Goal: Information Seeking & Learning: Find specific fact

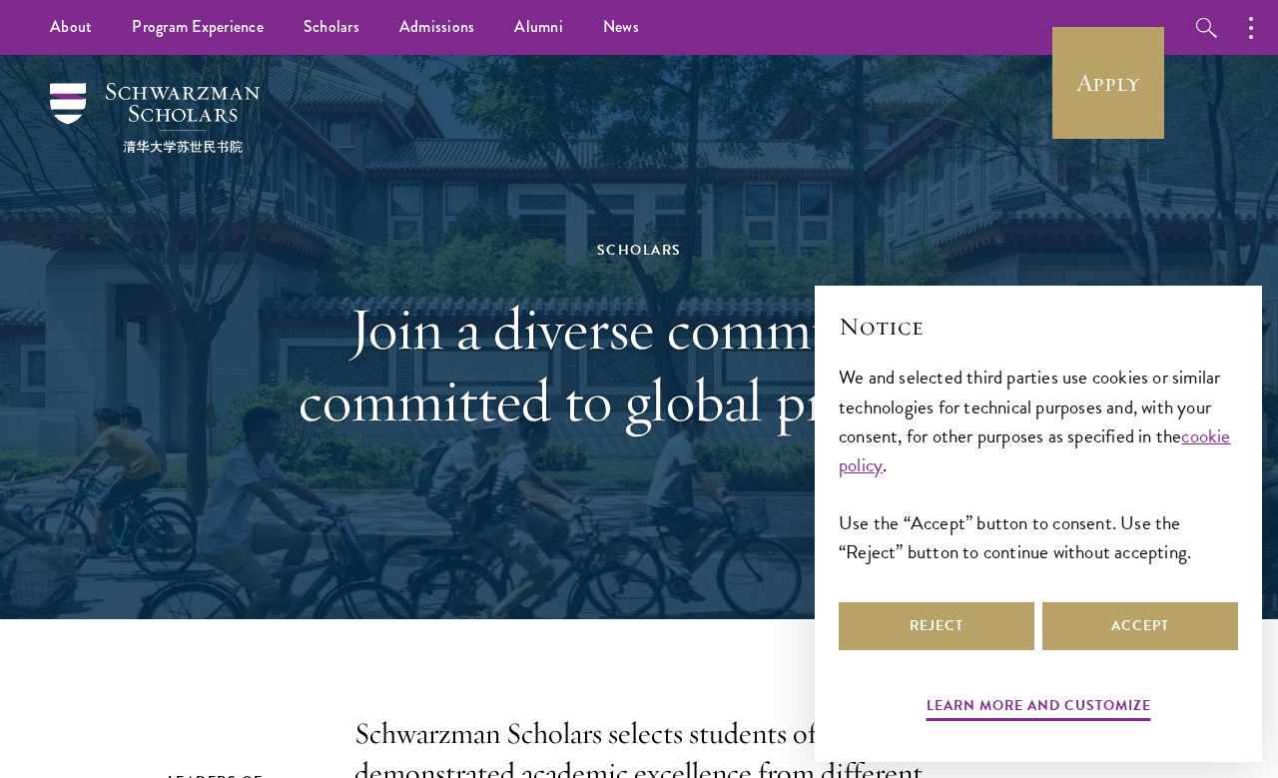
click at [321, 37] on link "Scholars" at bounding box center [332, 27] width 96 height 55
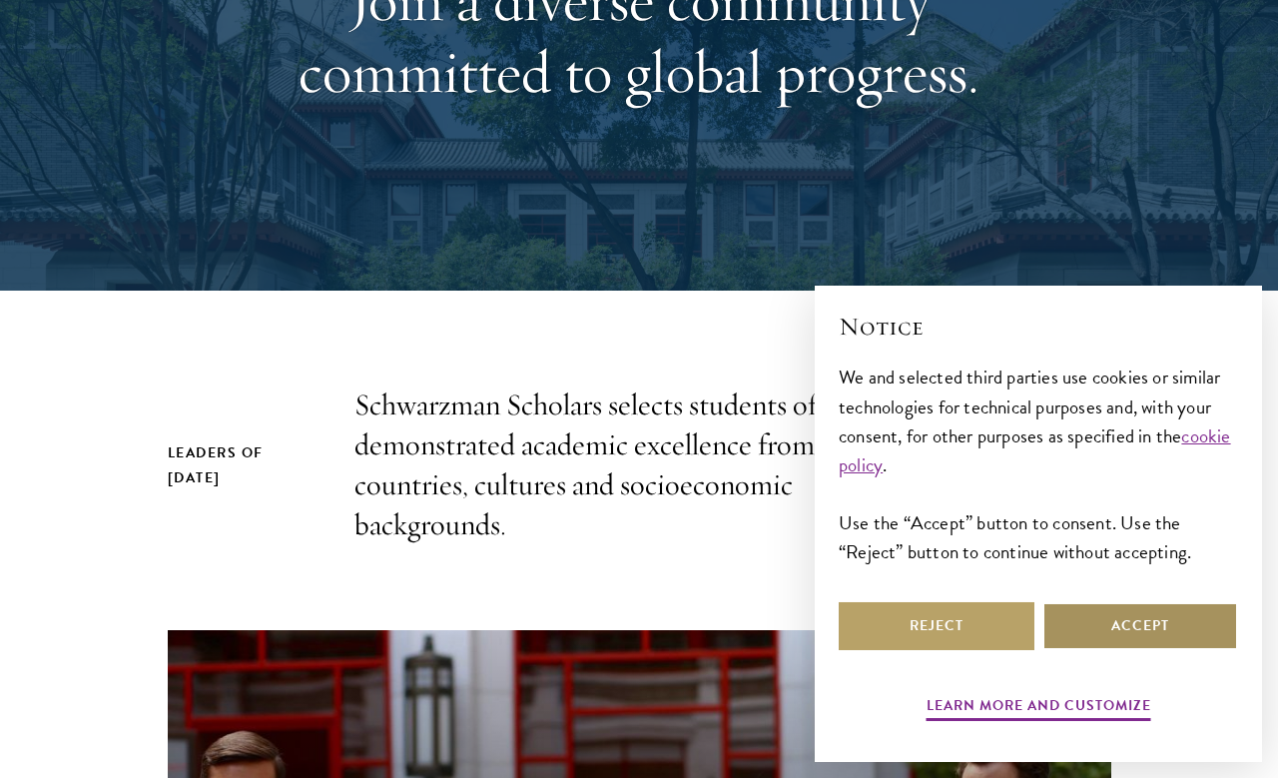
click at [1164, 650] on button "Accept" at bounding box center [1140, 626] width 196 height 48
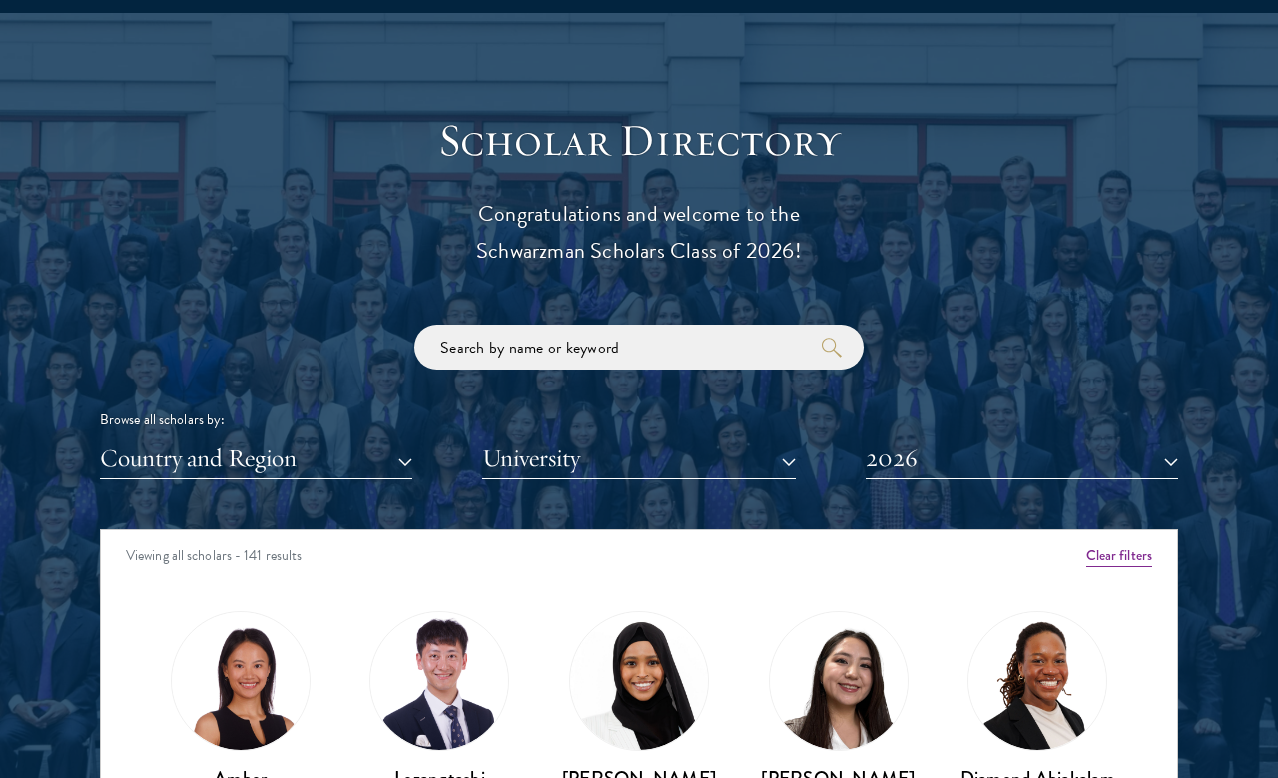
scroll to position [2046, 0]
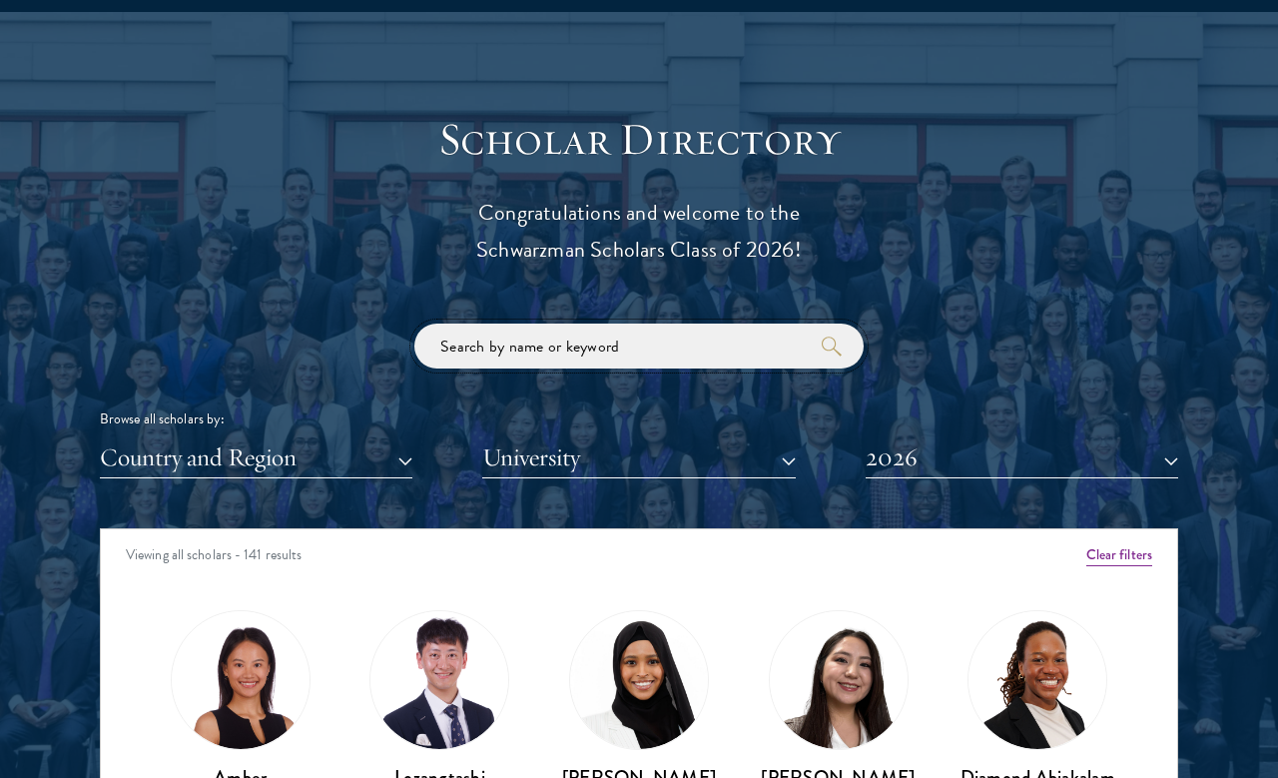
click at [733, 344] on input "search" at bounding box center [638, 345] width 449 height 45
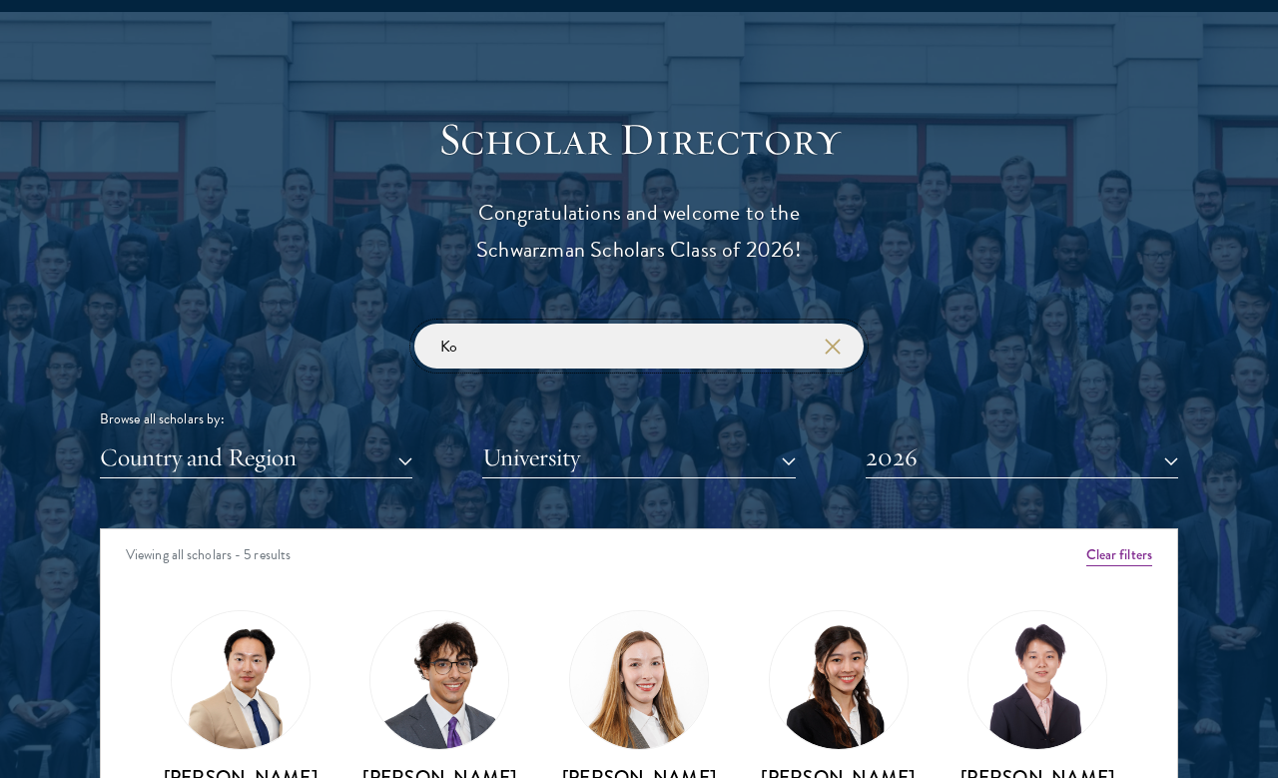
type input "K"
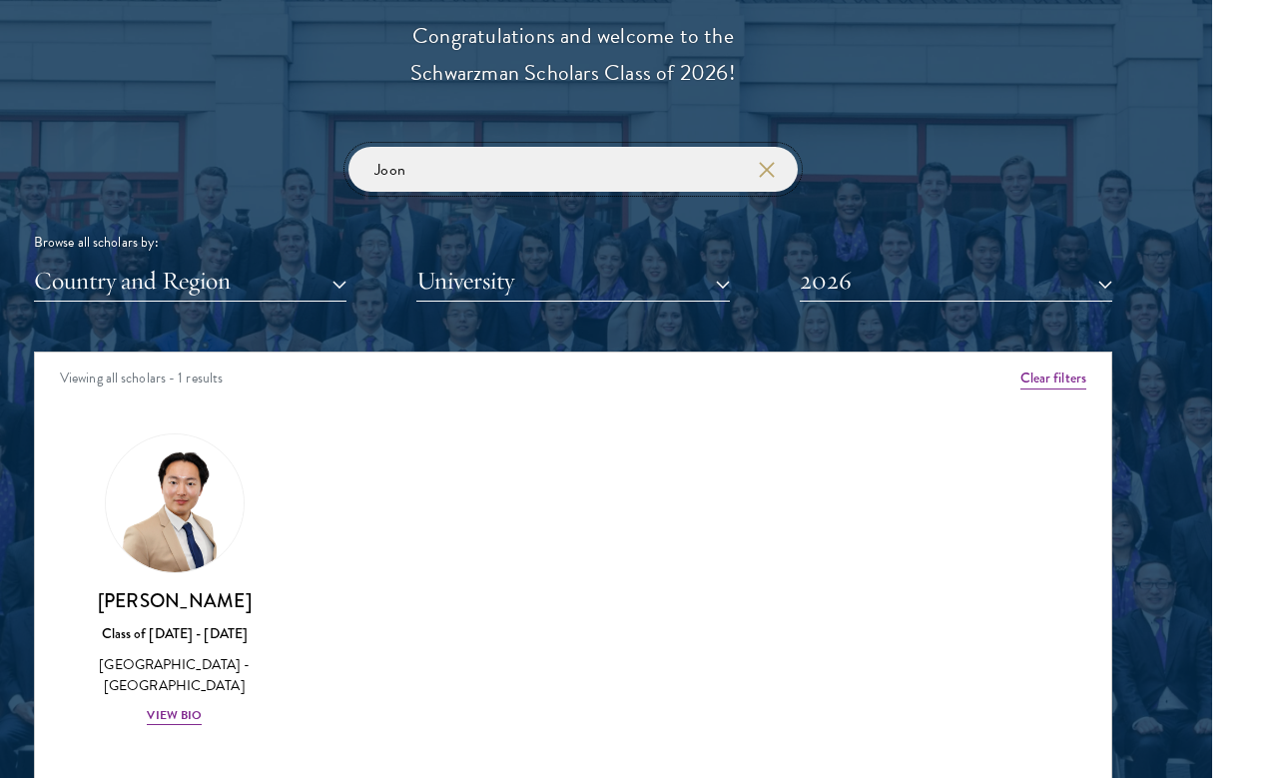
type input "Joon"
click at [151, 721] on div "[PERSON_NAME] Class of [DATE] - [DATE] [GEOGRAPHIC_DATA] - [GEOGRAPHIC_DATA] Vi…" at bounding box center [175, 657] width 160 height 139
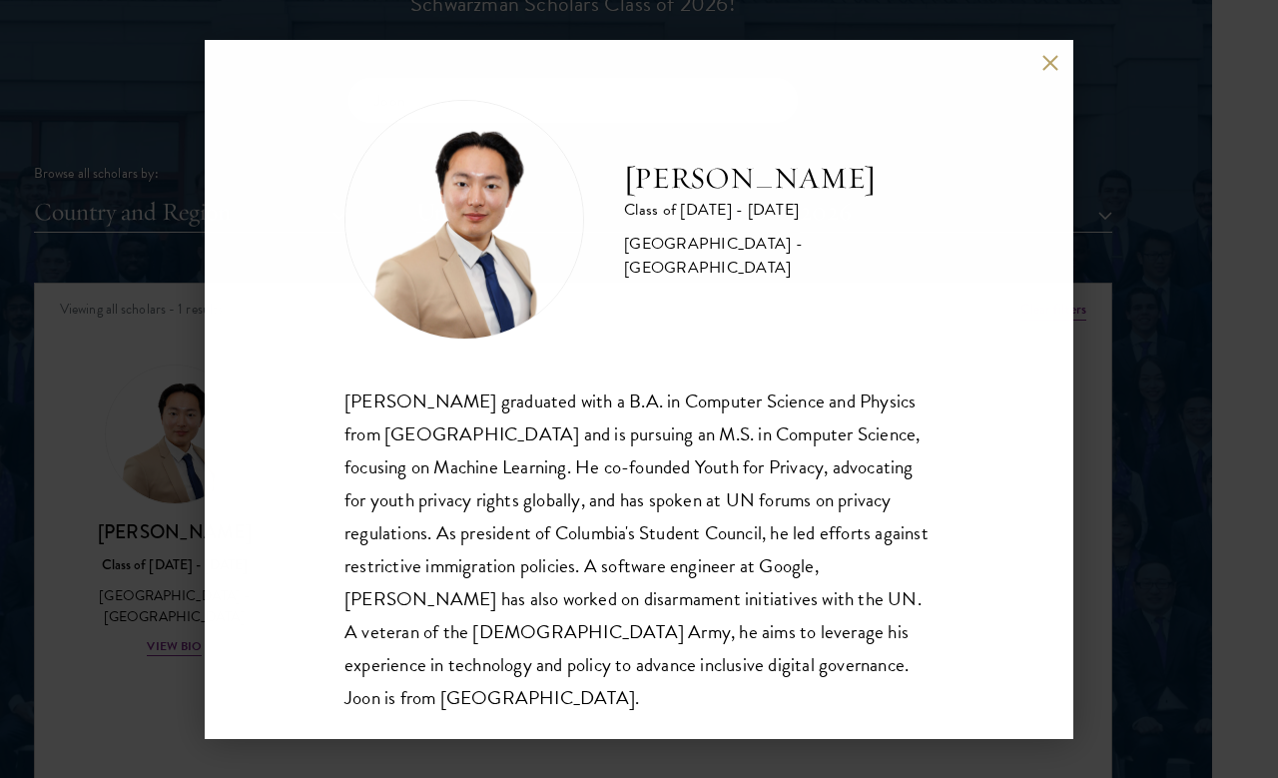
scroll to position [2292, 66]
click at [122, 261] on div "[PERSON_NAME] Class of [DATE] - [DATE] [GEOGRAPHIC_DATA] - [GEOGRAPHIC_DATA] [P…" at bounding box center [639, 389] width 1278 height 778
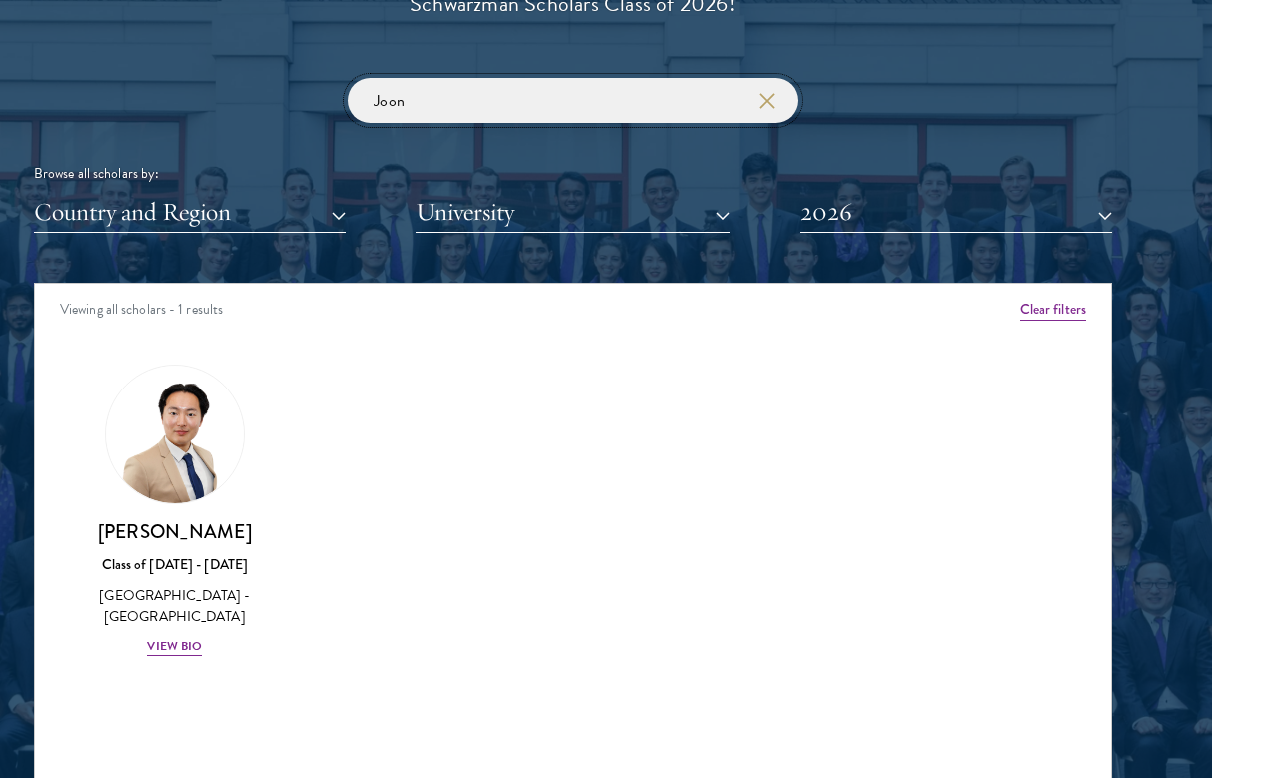
click at [468, 113] on input "Joon" at bounding box center [572, 100] width 449 height 45
click at [763, 93] on icon "button" at bounding box center [767, 101] width 16 height 16
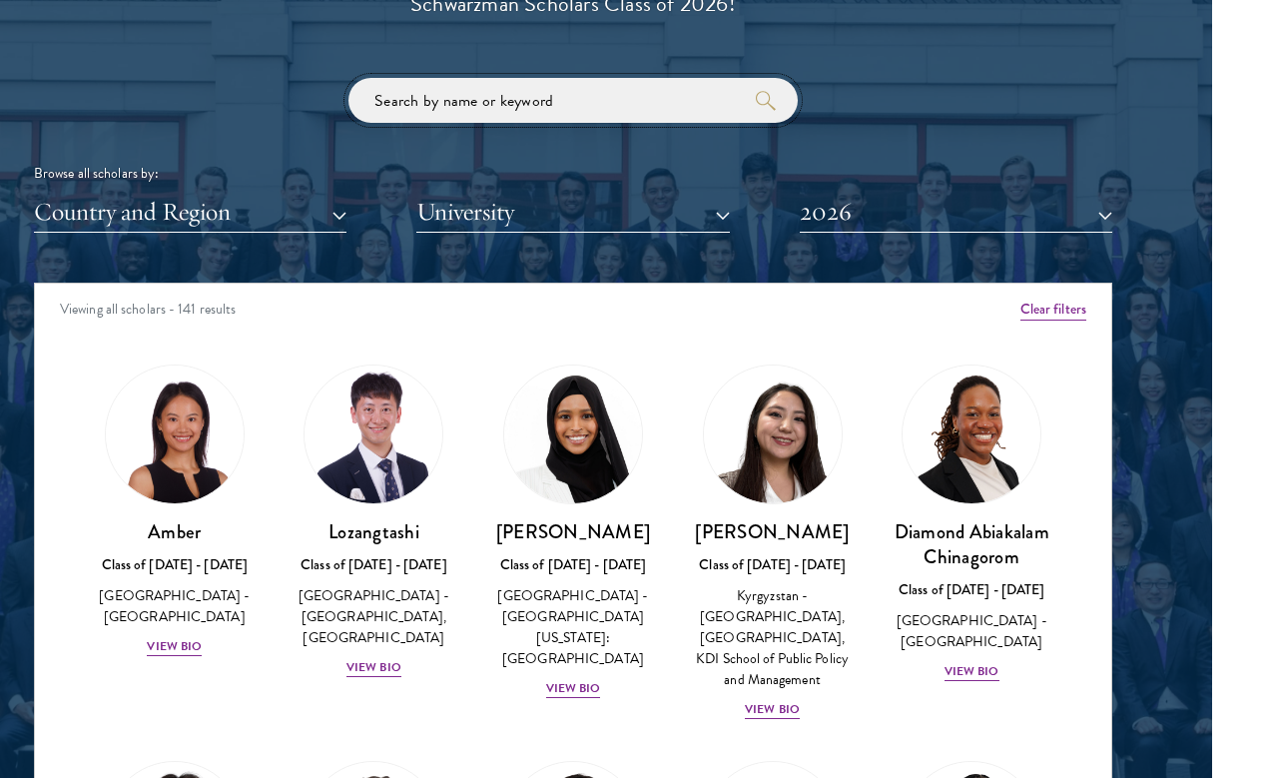
click at [448, 106] on input "search" at bounding box center [572, 100] width 449 height 45
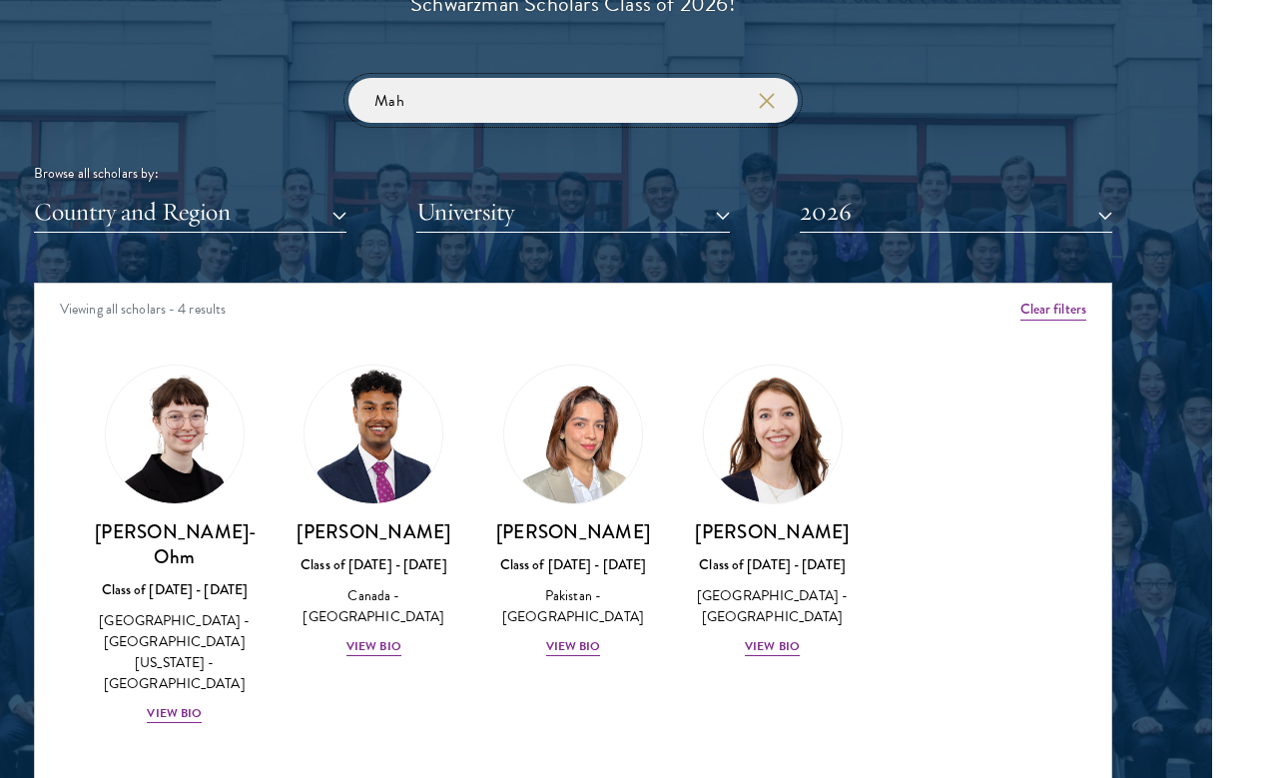
click at [353, 637] on div "View Bio" at bounding box center [373, 646] width 55 height 19
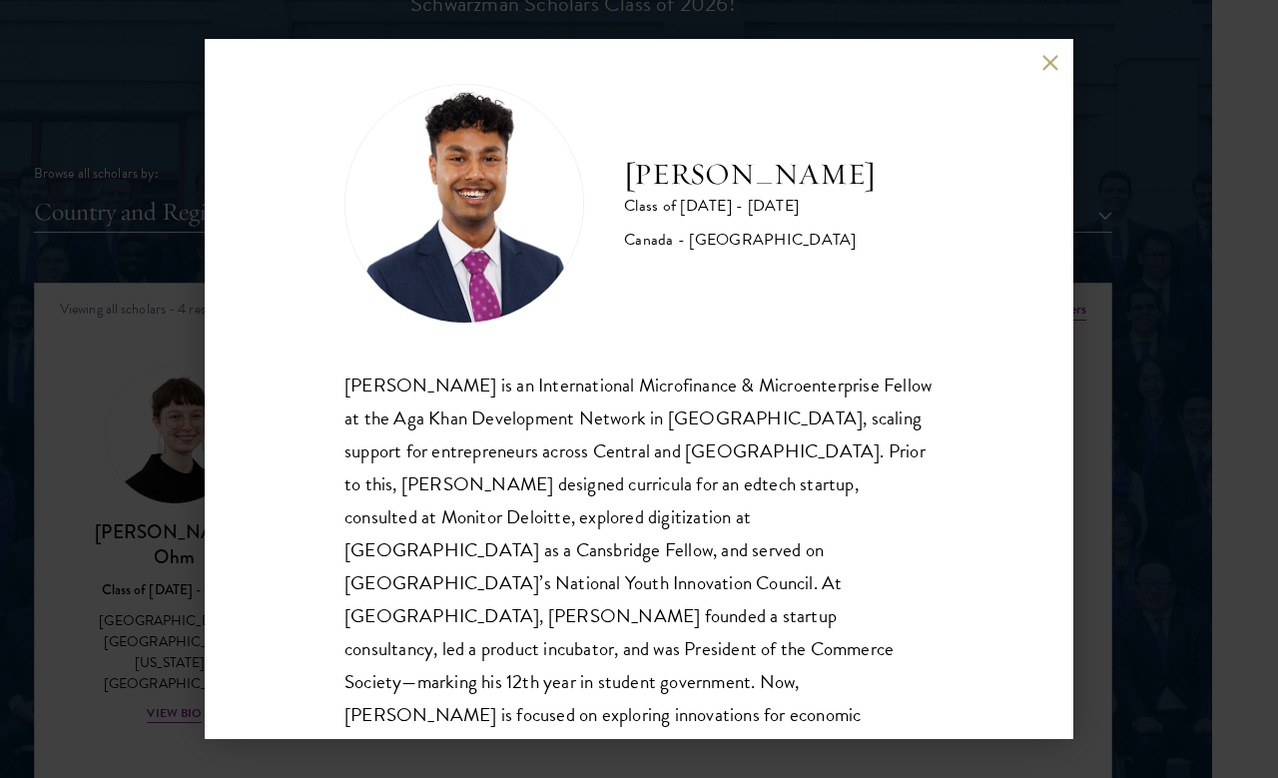
scroll to position [14, 0]
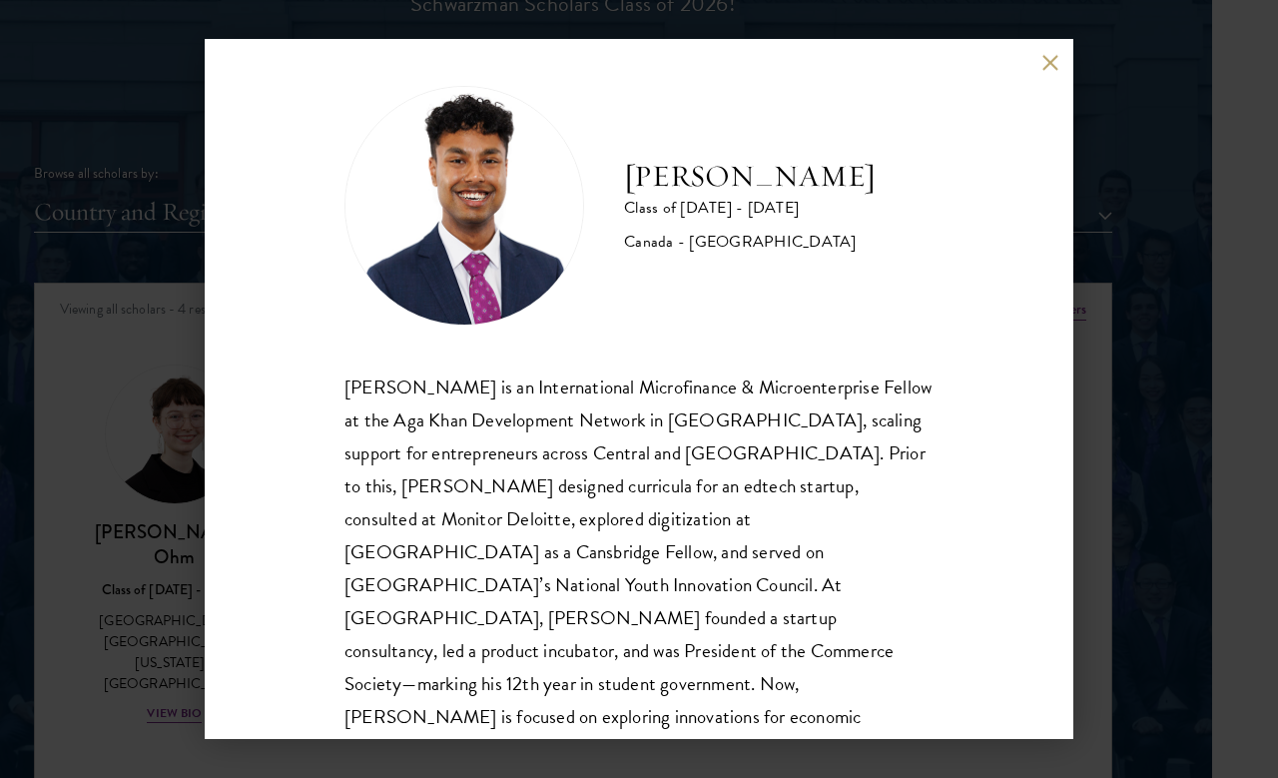
click at [1176, 325] on div "[PERSON_NAME] Class of [DATE] - [DATE] [GEOGRAPHIC_DATA] - [GEOGRAPHIC_DATA] [P…" at bounding box center [639, 389] width 1278 height 778
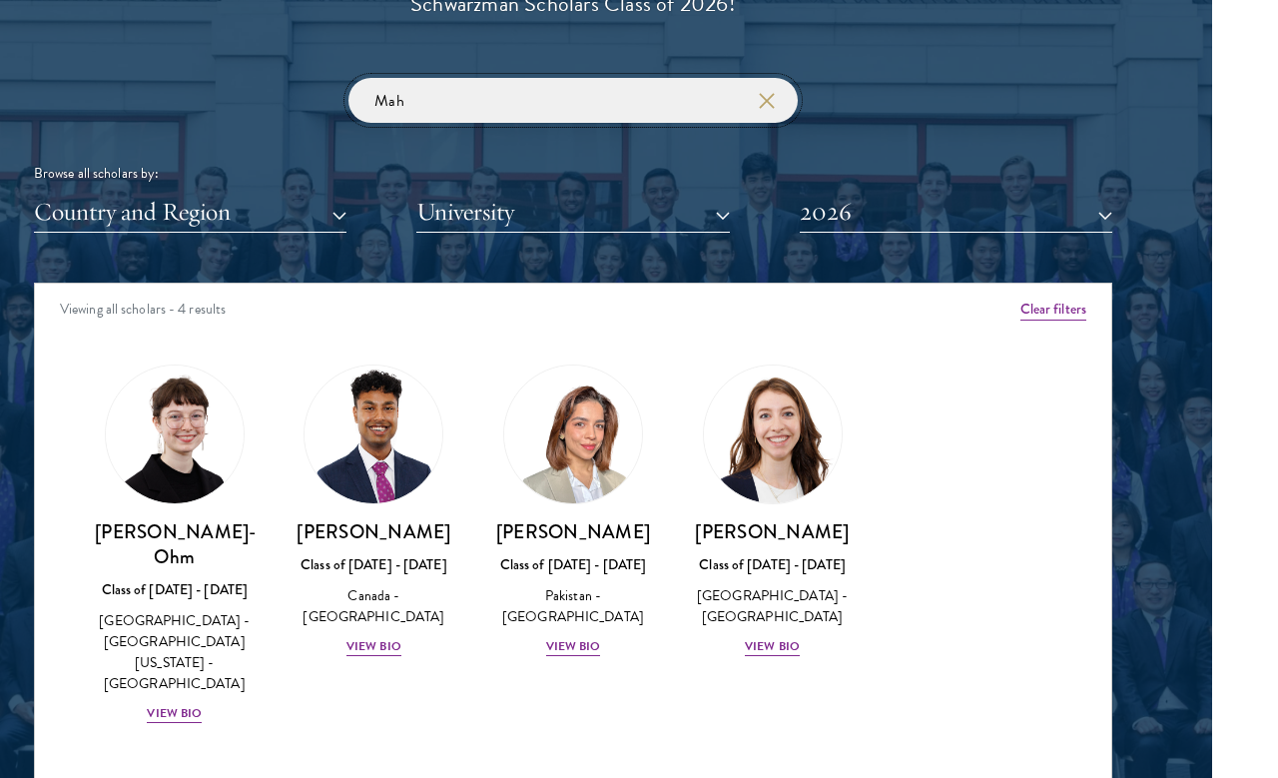
click at [433, 101] on input "Mah" at bounding box center [572, 100] width 449 height 45
type input "M"
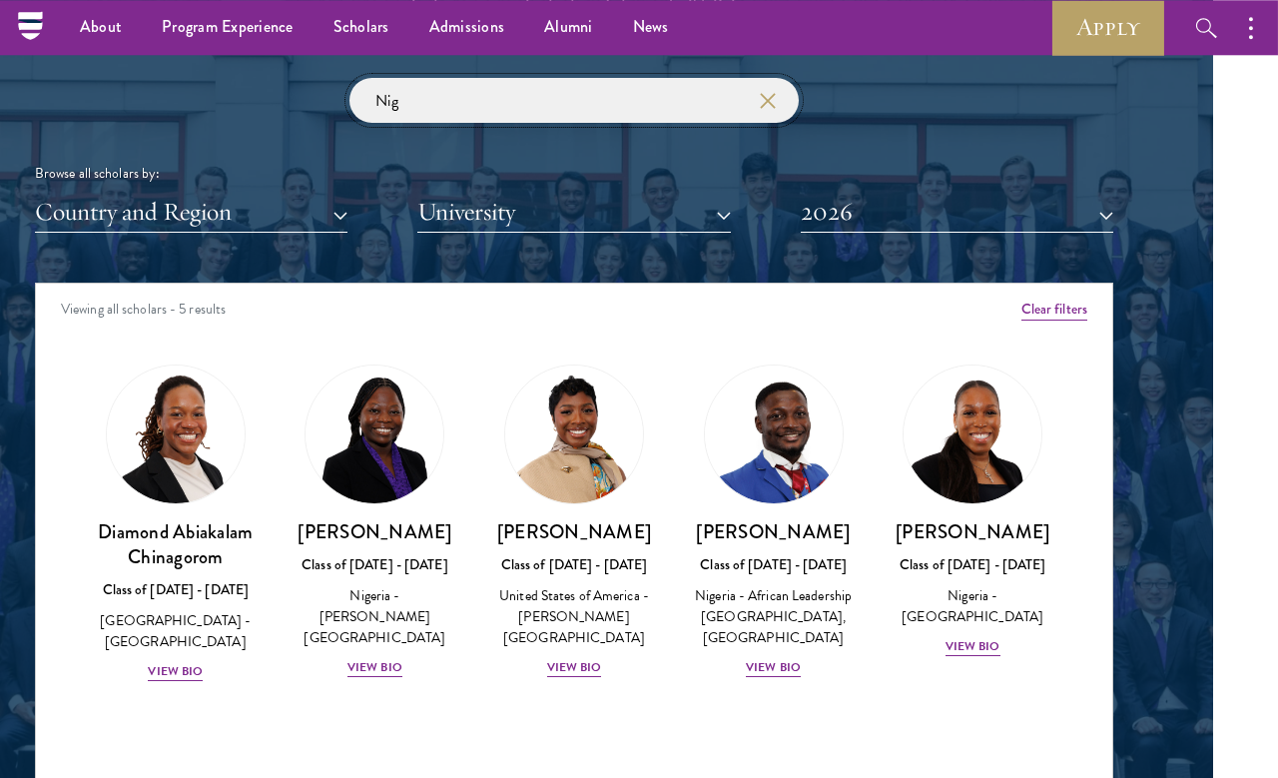
scroll to position [2278, 65]
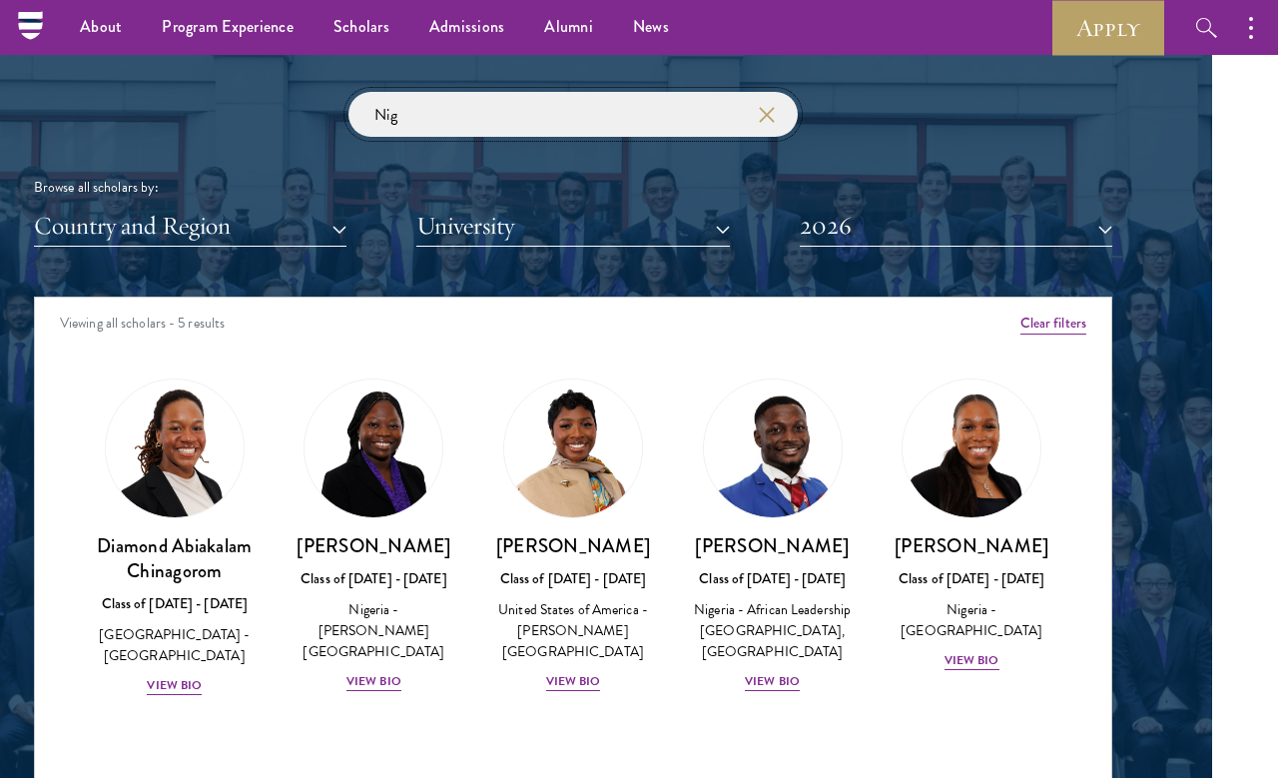
type input "Nig"
click at [779, 681] on div "View Bio" at bounding box center [772, 681] width 55 height 19
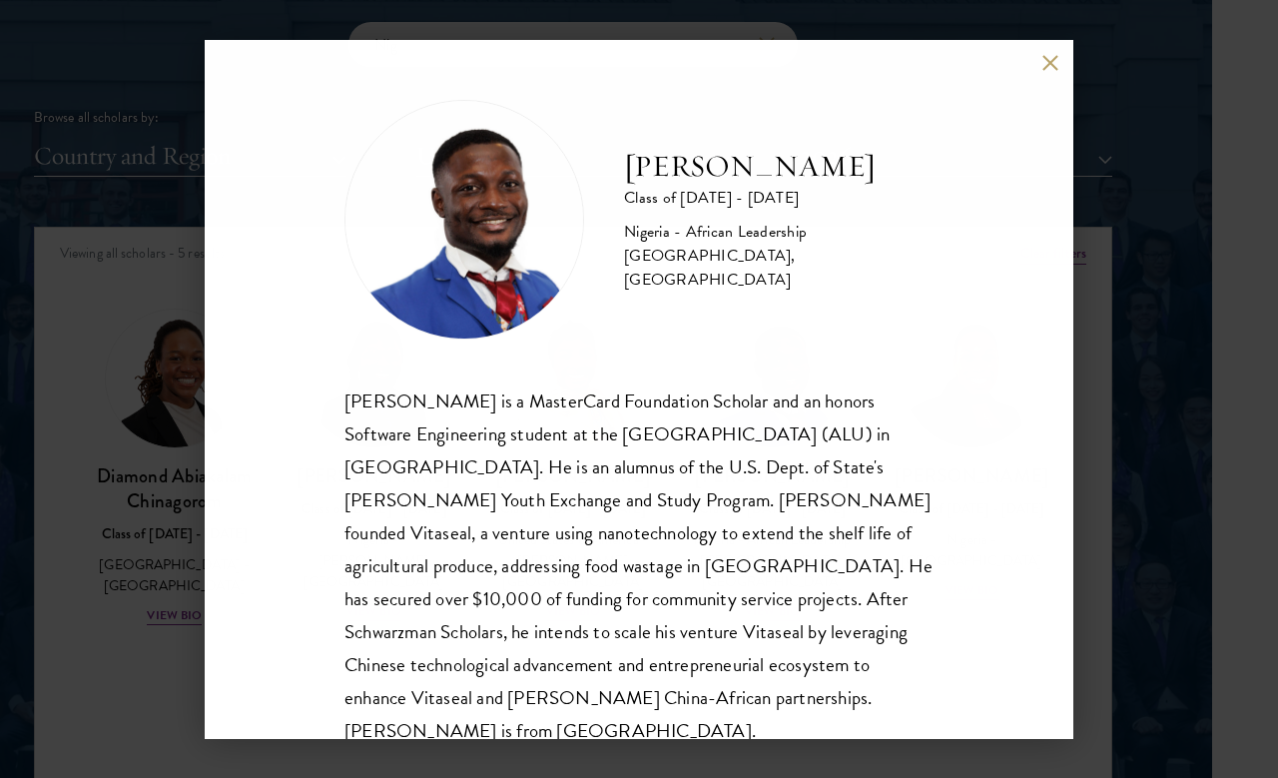
scroll to position [2348, 66]
click at [1047, 85] on div "[PERSON_NAME] Class of [DATE] - [DATE] [GEOGRAPHIC_DATA] - African Leadership […" at bounding box center [639, 389] width 868 height 699
click at [1043, 68] on button at bounding box center [1049, 63] width 17 height 17
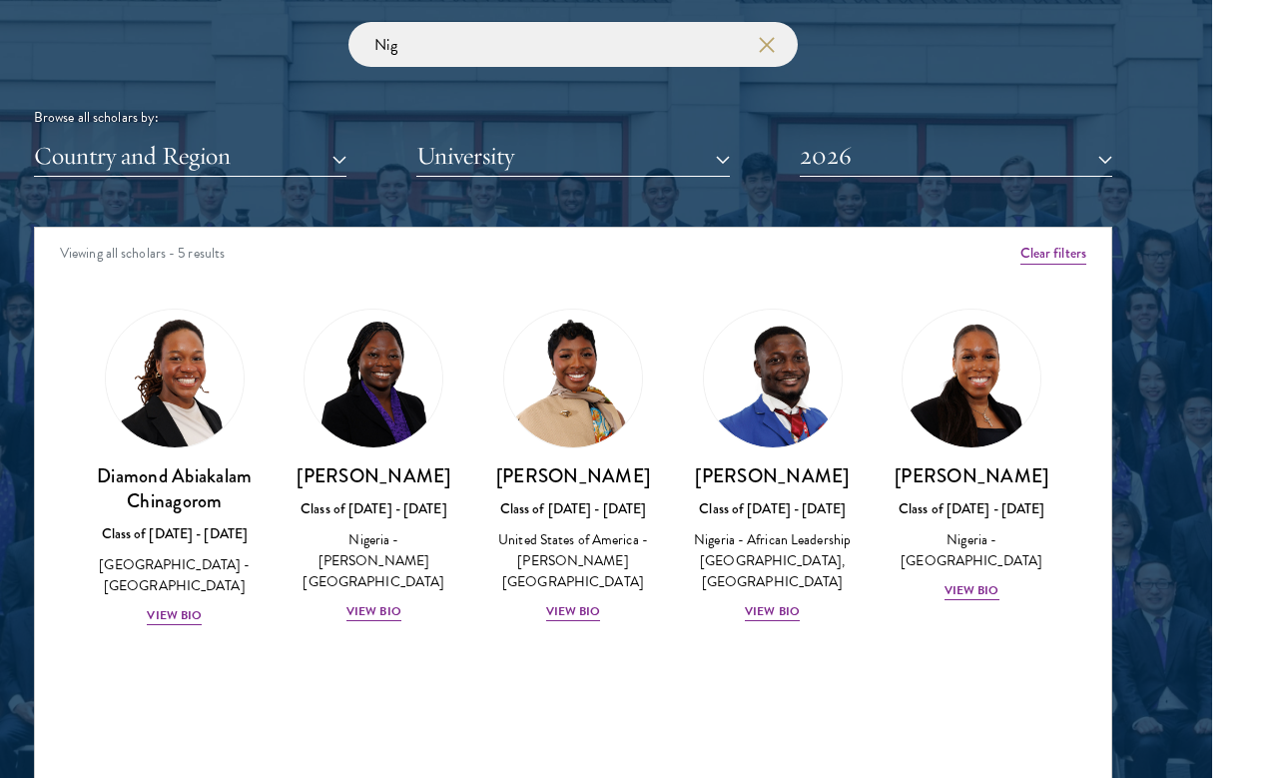
click at [977, 591] on div "View Bio" at bounding box center [971, 590] width 55 height 19
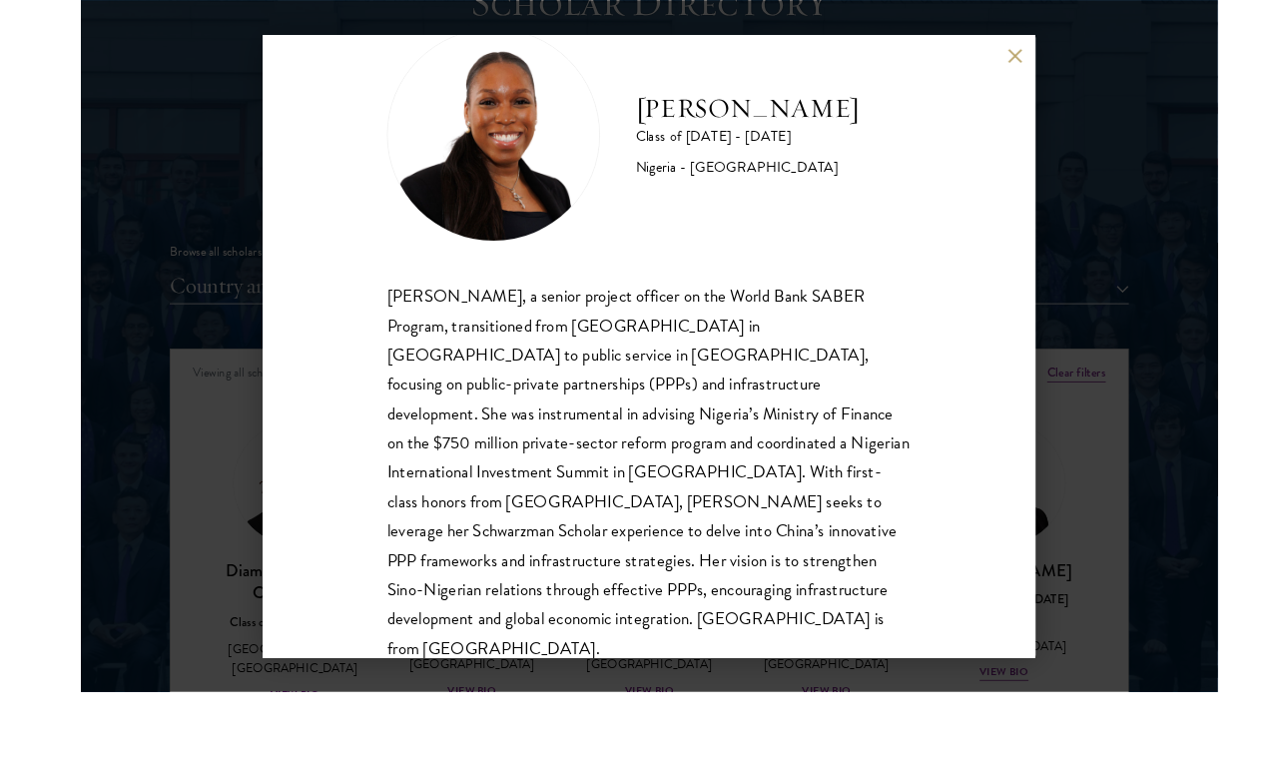
scroll to position [2252, 0]
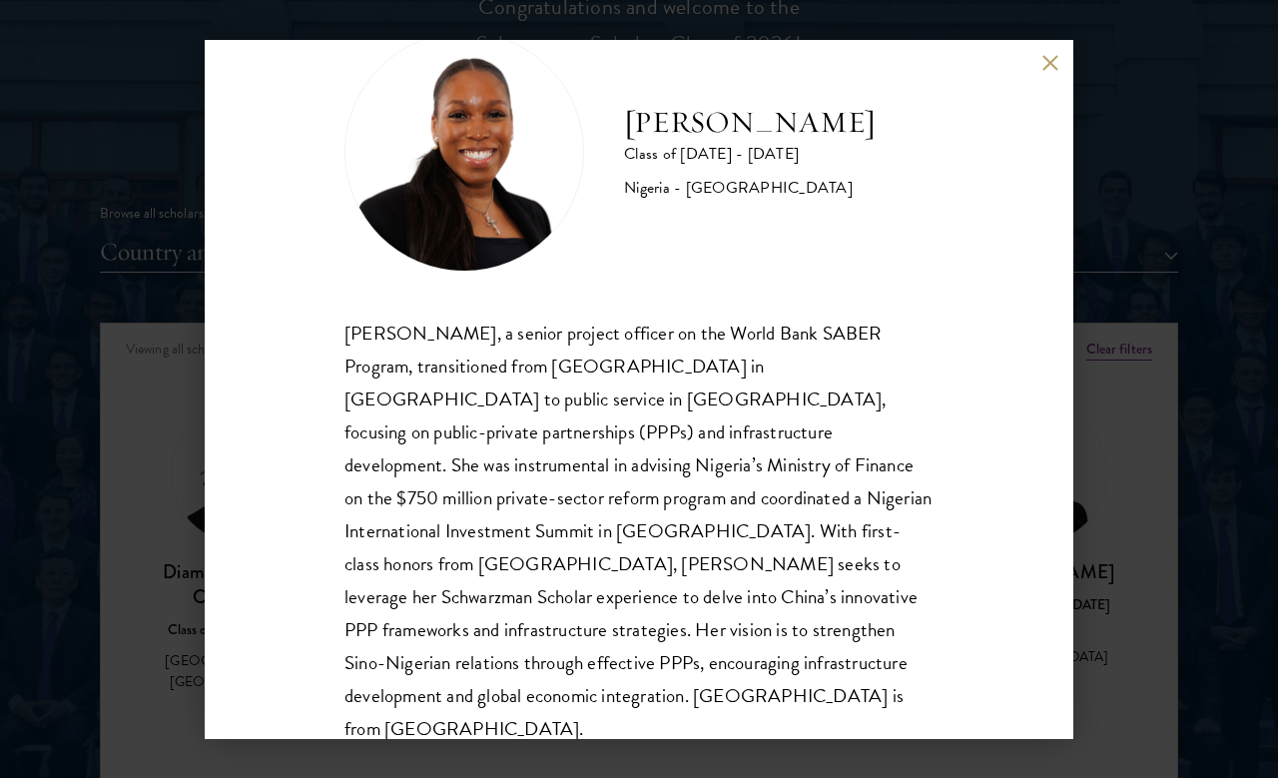
click at [117, 386] on div "[PERSON_NAME] Class of [DATE] - [DATE] [GEOGRAPHIC_DATA] - [GEOGRAPHIC_DATA][PE…" at bounding box center [639, 389] width 1278 height 778
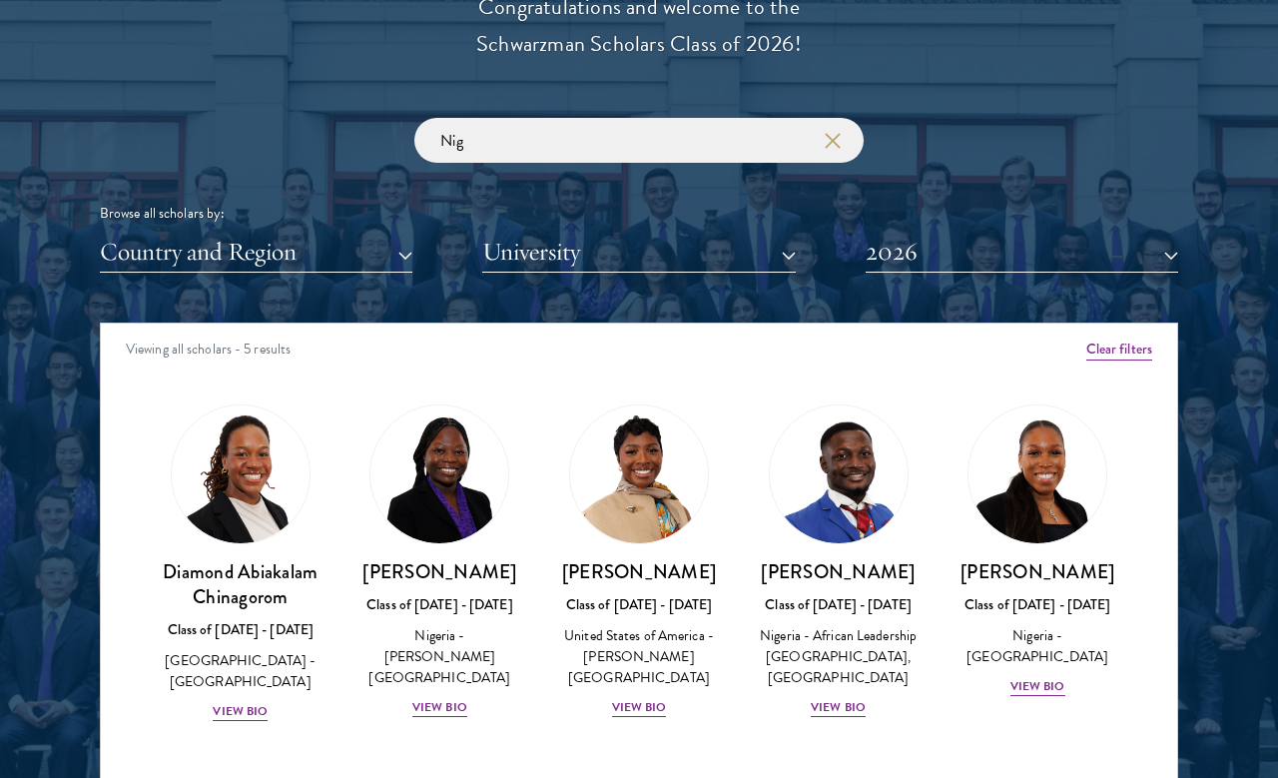
click at [151, 459] on div "Diamond Abiakalam [GEOGRAPHIC_DATA] Class of [DATE] - [DATE] [GEOGRAPHIC_DATA] …" at bounding box center [241, 563] width 200 height 358
click at [225, 689] on div "Diamond Abiakalam [GEOGRAPHIC_DATA] Class of [DATE] - [DATE] [GEOGRAPHIC_DATA] …" at bounding box center [241, 641] width 160 height 164
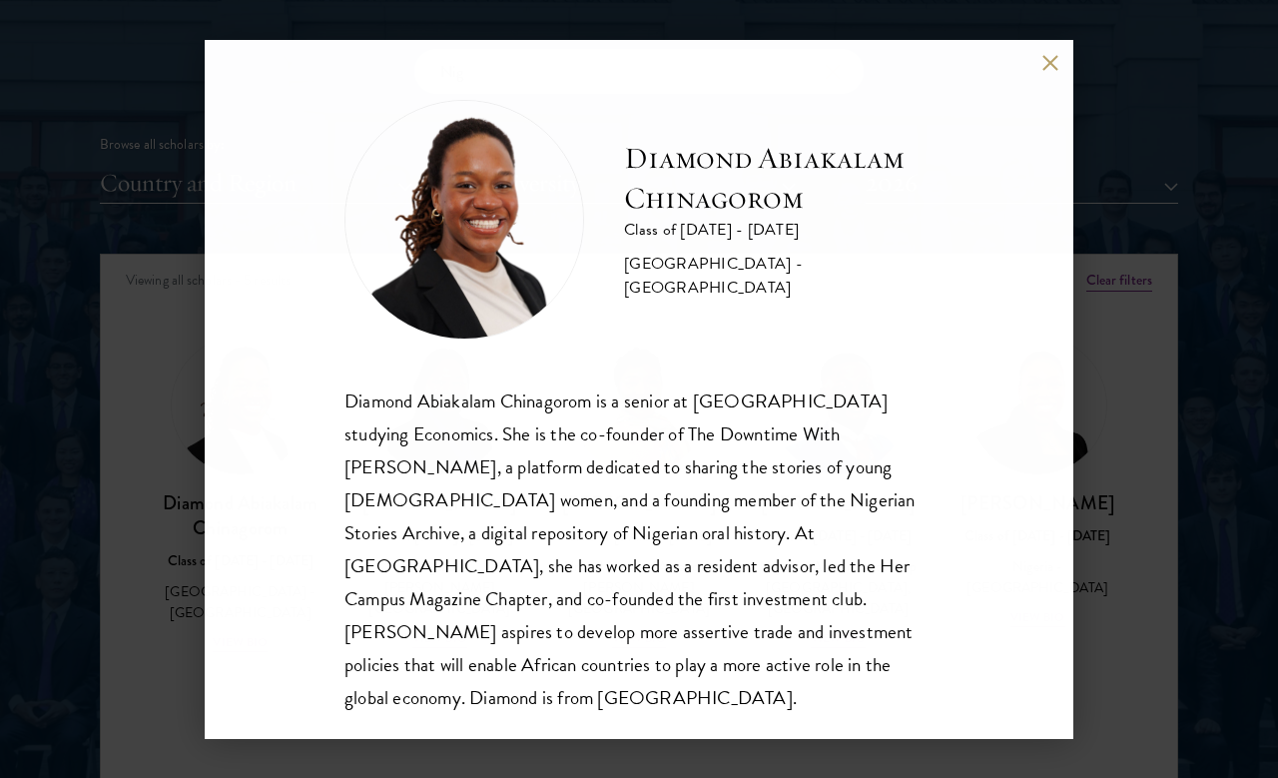
scroll to position [2321, 0]
click at [1140, 298] on div "Diamond Abiakalam [GEOGRAPHIC_DATA] Class of [DATE] - [DATE] [GEOGRAPHIC_DATA] …" at bounding box center [639, 389] width 1278 height 778
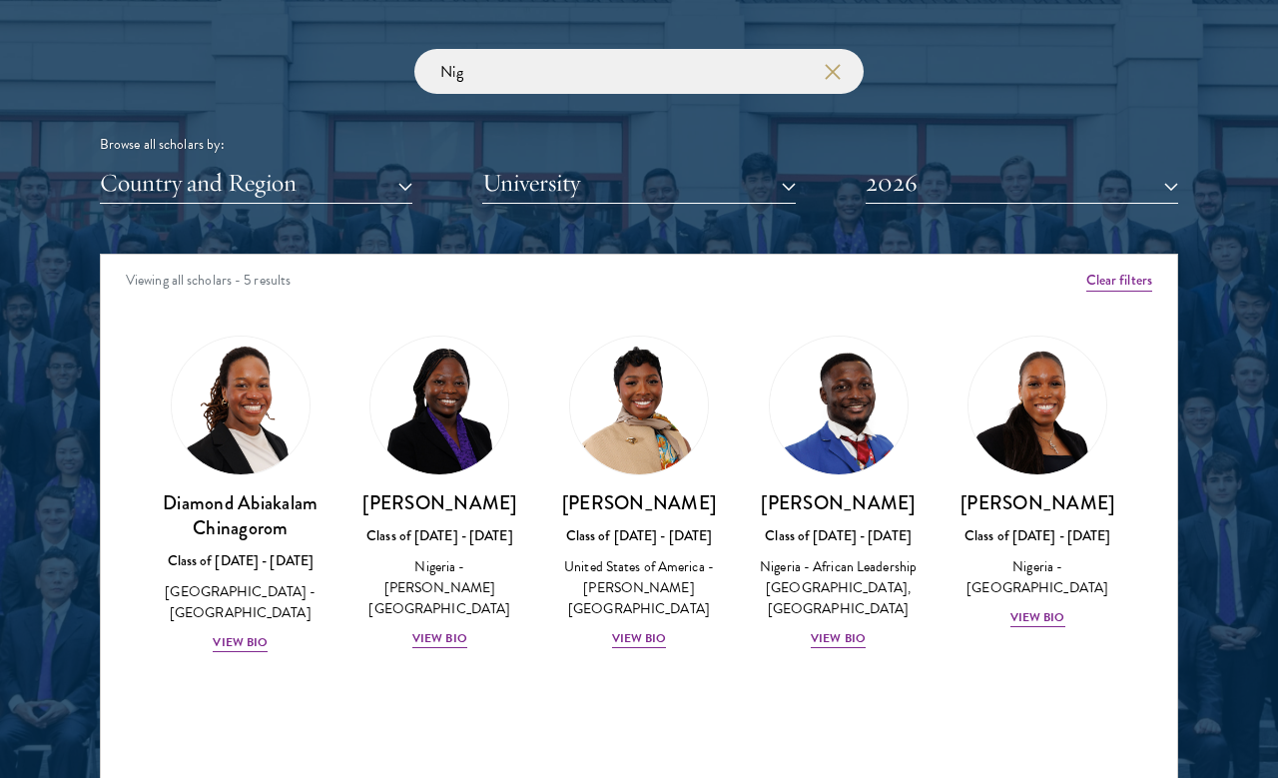
click at [1125, 336] on div "[PERSON_NAME] Class of [DATE] - [DATE] [GEOGRAPHIC_DATA] - [GEOGRAPHIC_DATA] Vi…" at bounding box center [1037, 481] width 200 height 333
click at [449, 617] on div "[PERSON_NAME] Class of [DATE] - [DATE] [GEOGRAPHIC_DATA] - [PERSON_NAME][GEOGRA…" at bounding box center [440, 570] width 160 height 160
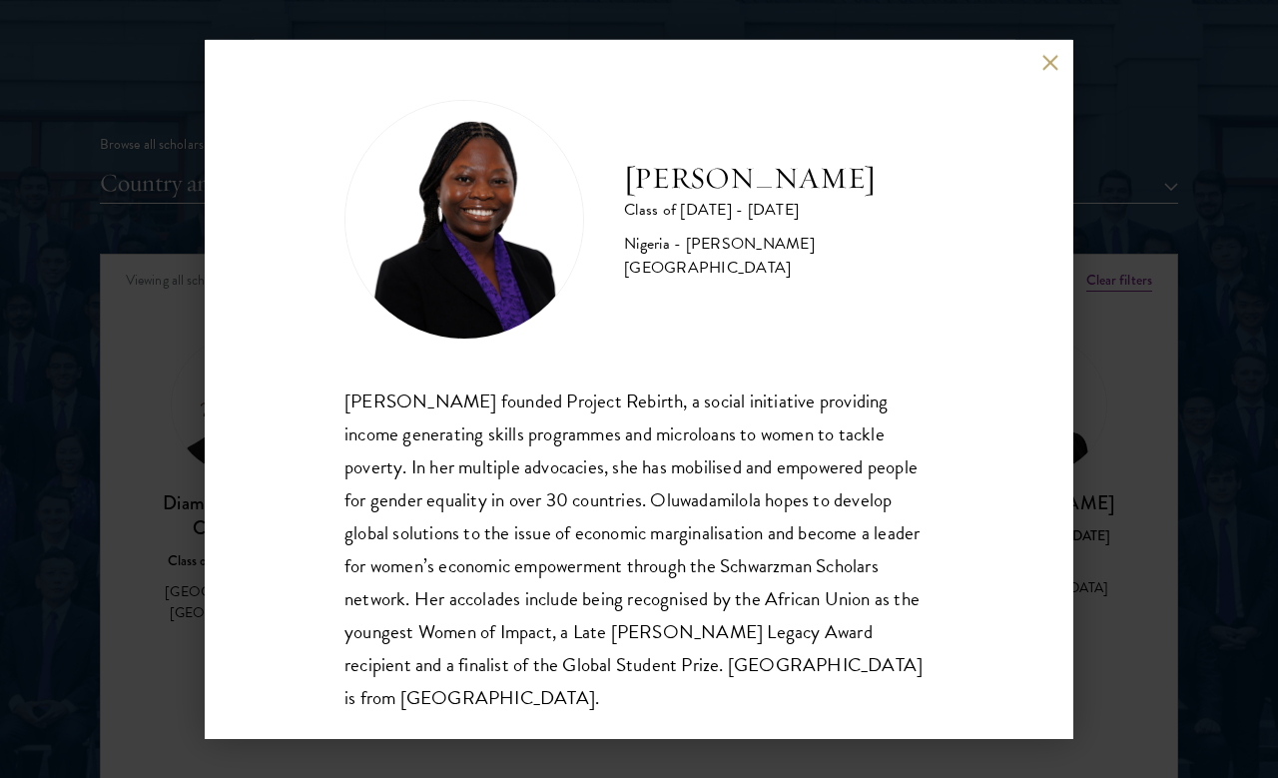
click at [1184, 257] on div "[PERSON_NAME] Class of [DATE] - [DATE] [GEOGRAPHIC_DATA] - [PERSON_NAME][GEOGRA…" at bounding box center [639, 389] width 1278 height 778
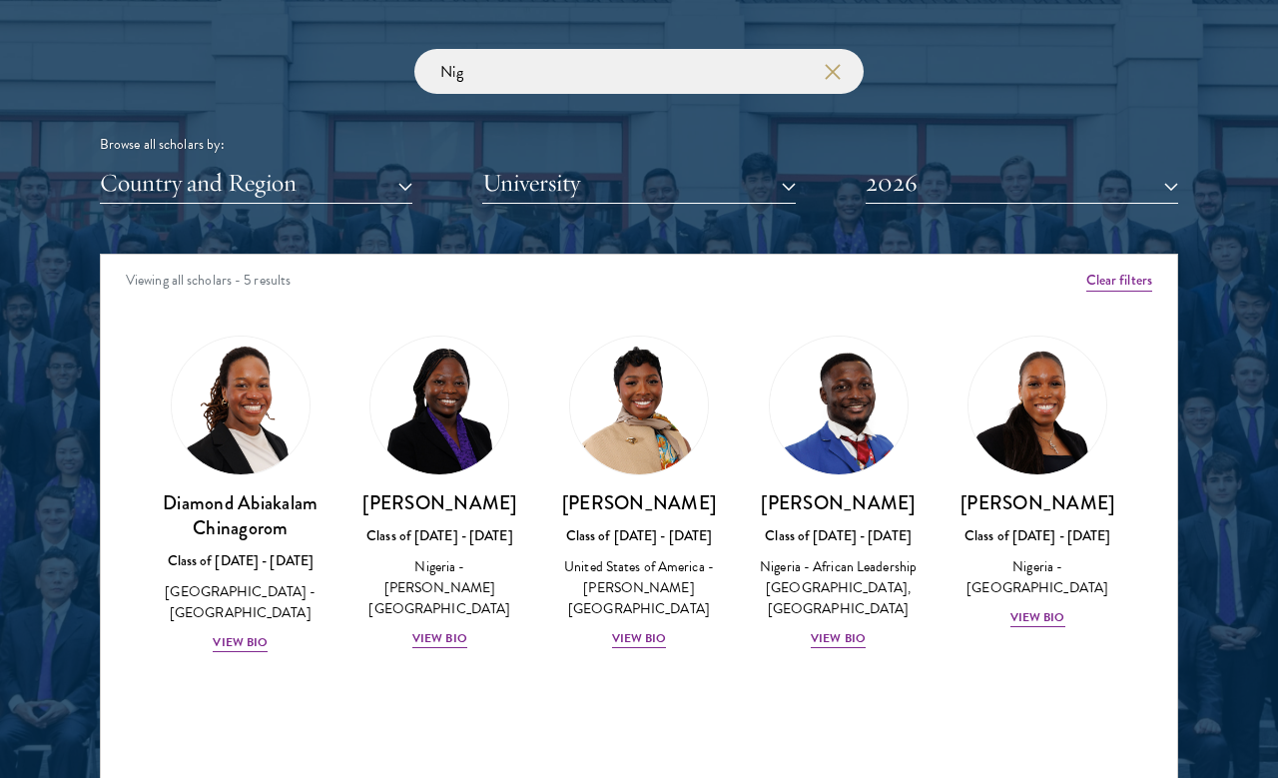
click at [1050, 608] on div "View Bio" at bounding box center [1037, 617] width 55 height 19
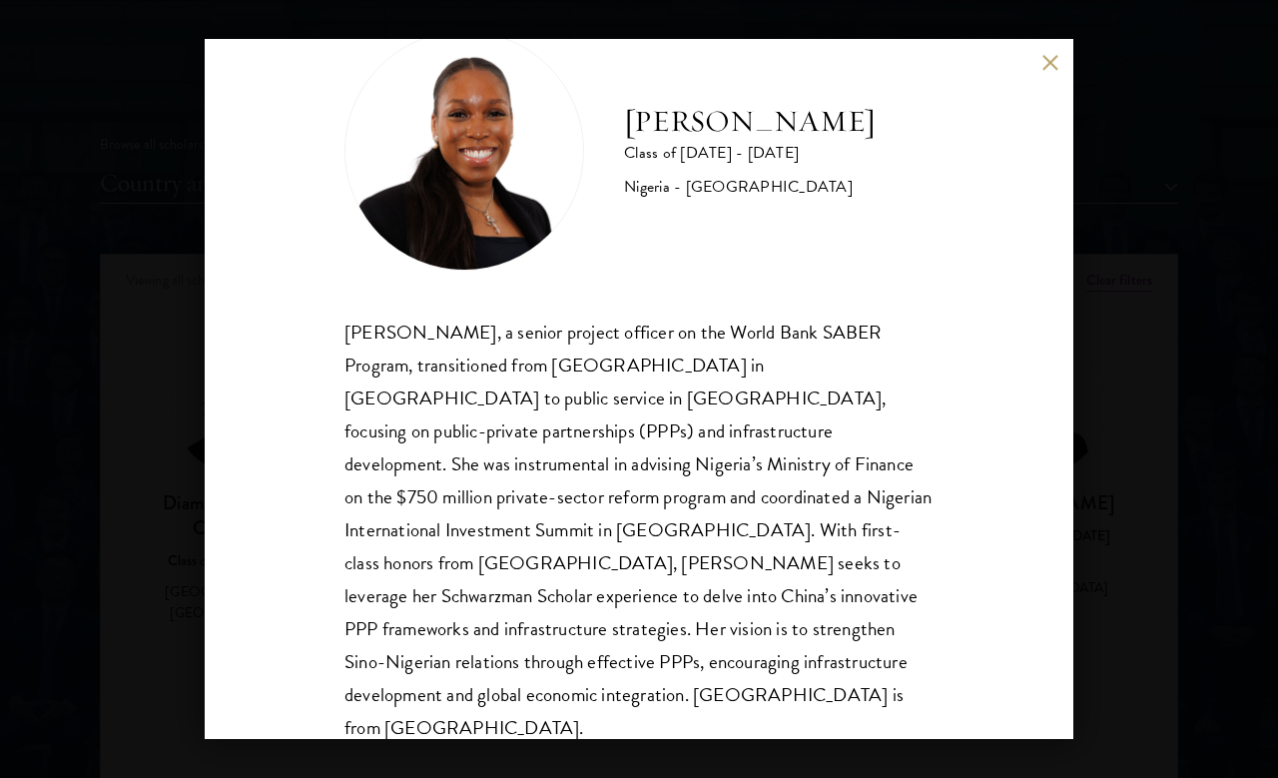
scroll to position [68, 0]
click at [150, 284] on div "[PERSON_NAME] Class of [DATE] - [DATE] [GEOGRAPHIC_DATA] - [GEOGRAPHIC_DATA][PE…" at bounding box center [639, 389] width 1278 height 778
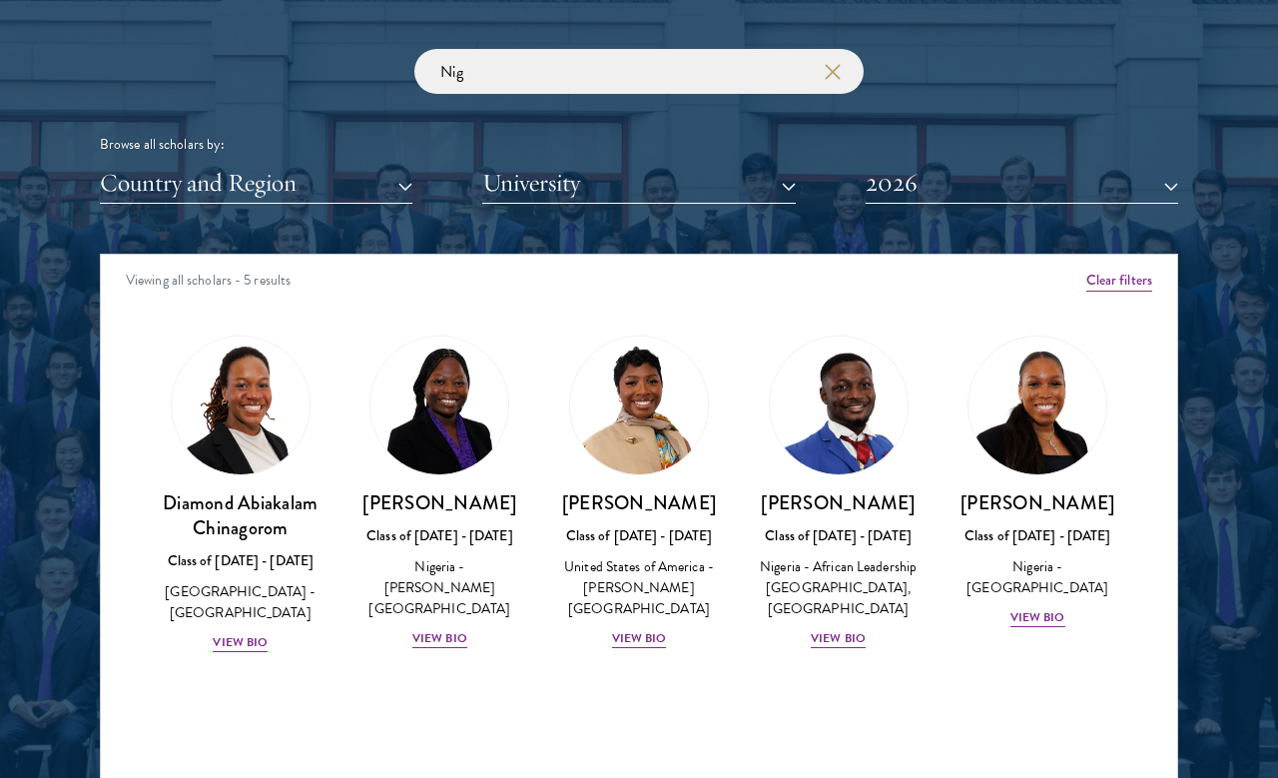
click at [641, 629] on div "View Bio" at bounding box center [639, 638] width 55 height 19
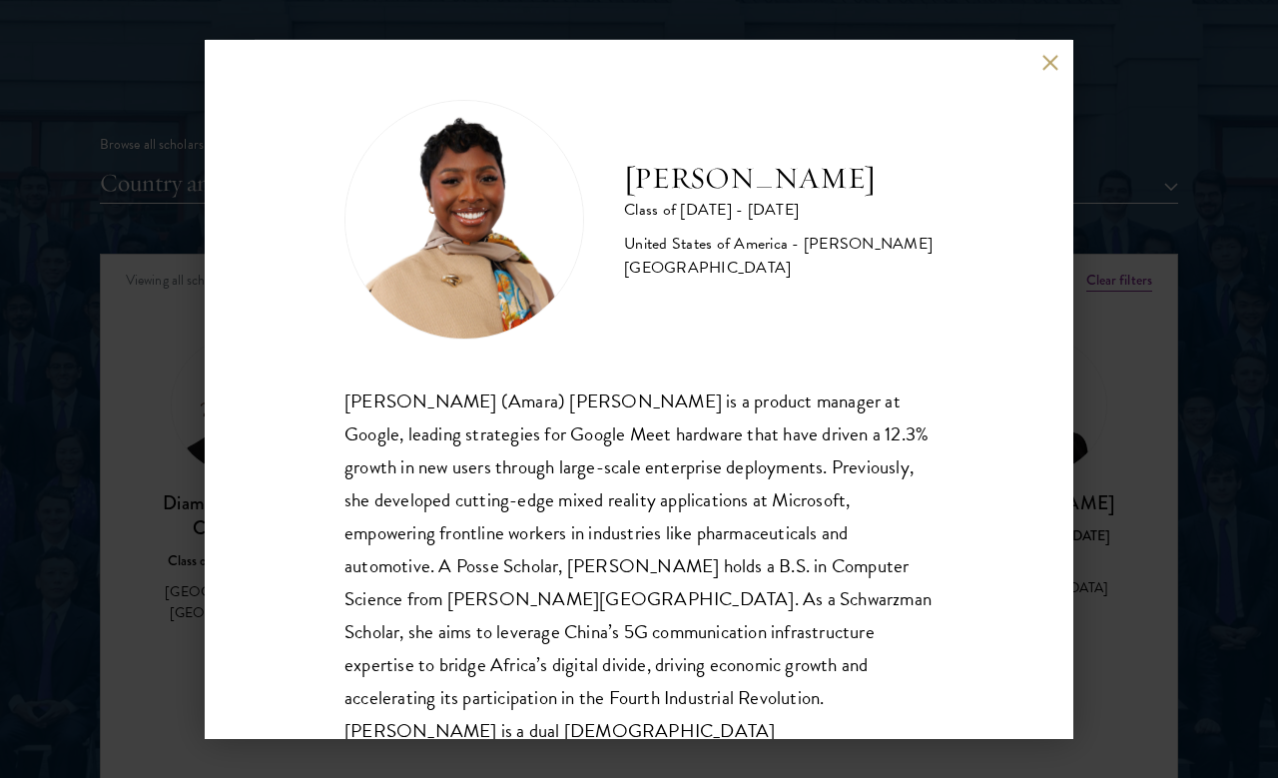
click at [162, 318] on div "[PERSON_NAME] Class of [DATE] - [DATE] [GEOGRAPHIC_DATA] - [PERSON_NAME][GEOGRA…" at bounding box center [639, 389] width 1278 height 778
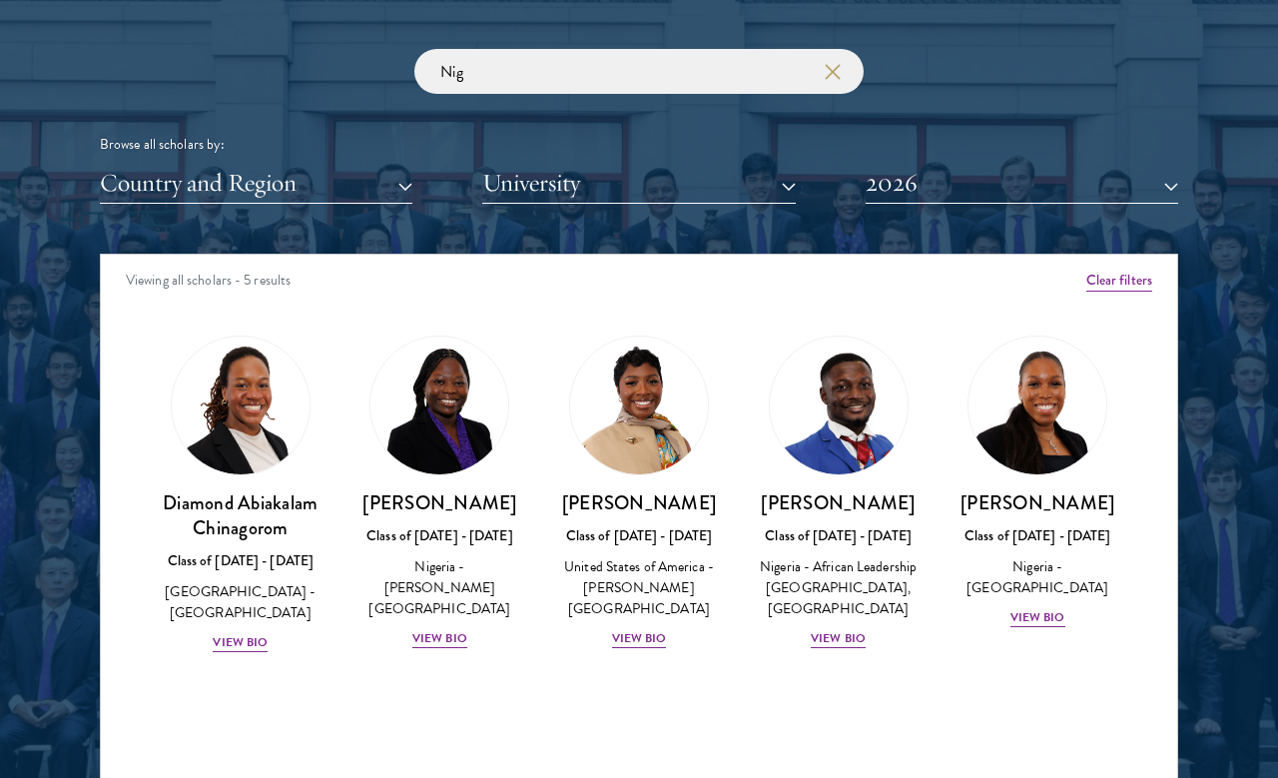
click at [161, 335] on link "Diamond Abiakalam [GEOGRAPHIC_DATA] Class of [DATE] - [DATE] [GEOGRAPHIC_DATA] …" at bounding box center [241, 494] width 160 height 318
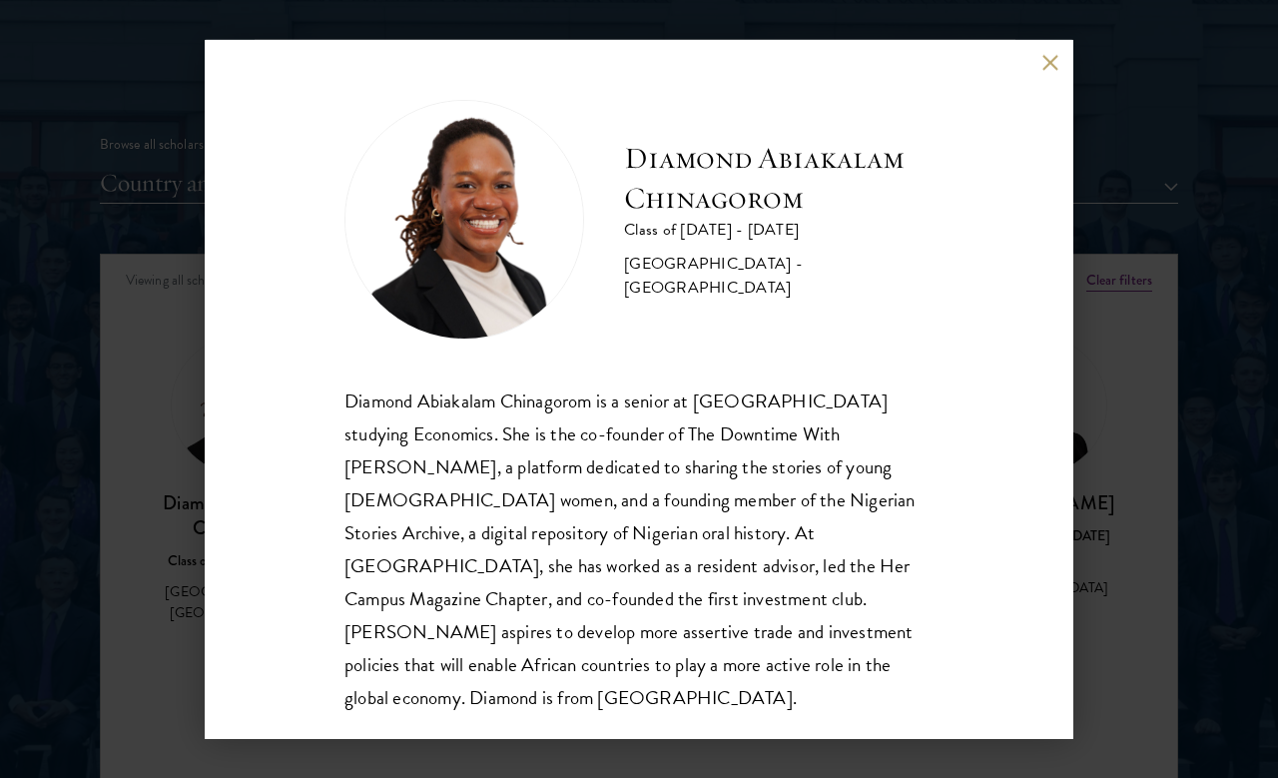
click at [166, 323] on div "Diamond Abiakalam [GEOGRAPHIC_DATA] Class of [DATE] - [DATE] [GEOGRAPHIC_DATA] …" at bounding box center [639, 389] width 1278 height 778
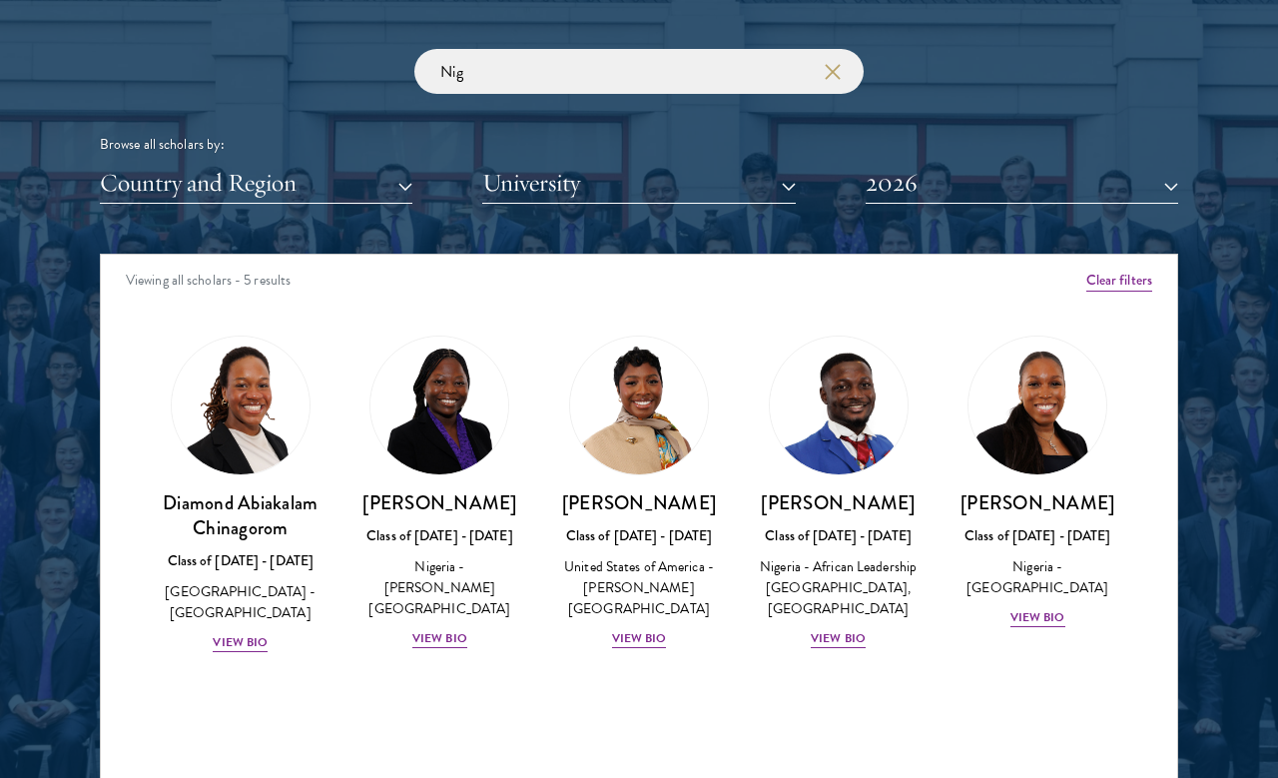
click at [422, 604] on div "Nigeria - [PERSON_NAME][GEOGRAPHIC_DATA]" at bounding box center [440, 587] width 160 height 63
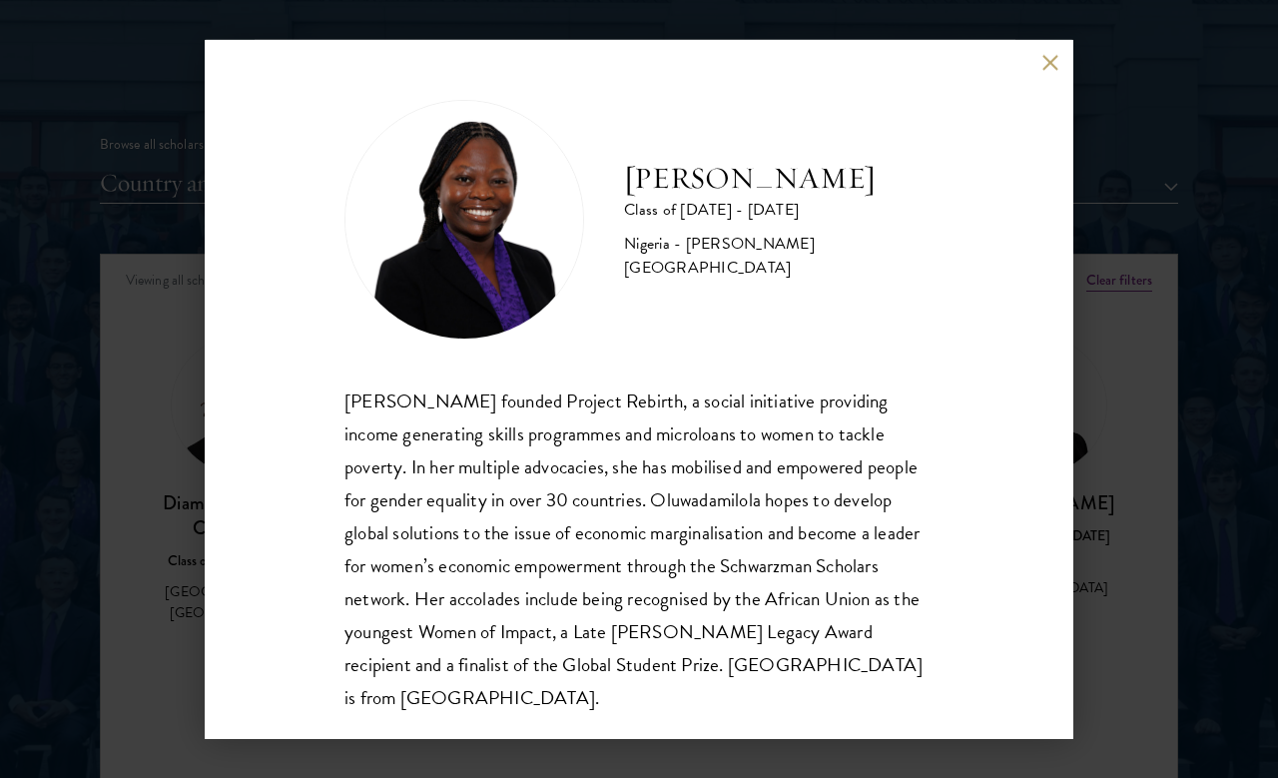
click at [124, 392] on div "[PERSON_NAME] Class of [DATE] - [DATE] [GEOGRAPHIC_DATA] - [PERSON_NAME][GEOGRA…" at bounding box center [639, 389] width 1278 height 778
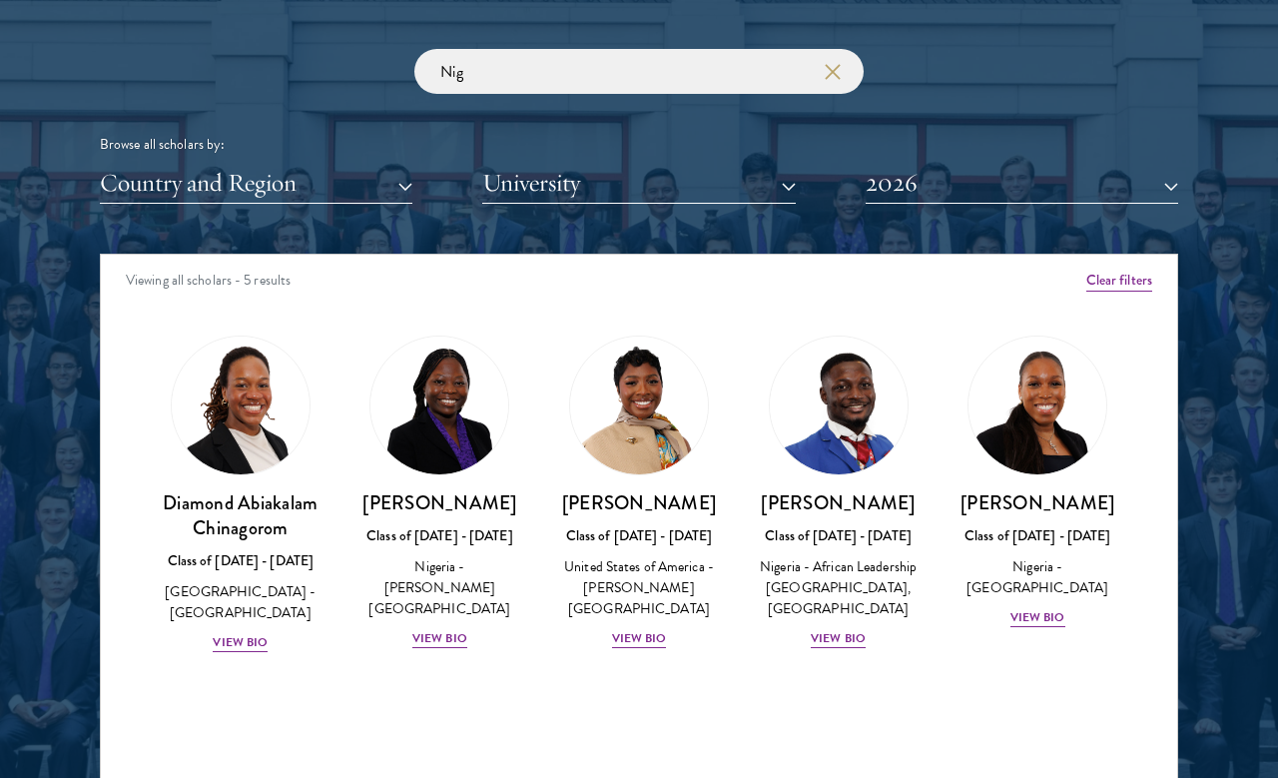
click at [835, 68] on icon "button" at bounding box center [833, 72] width 16 height 16
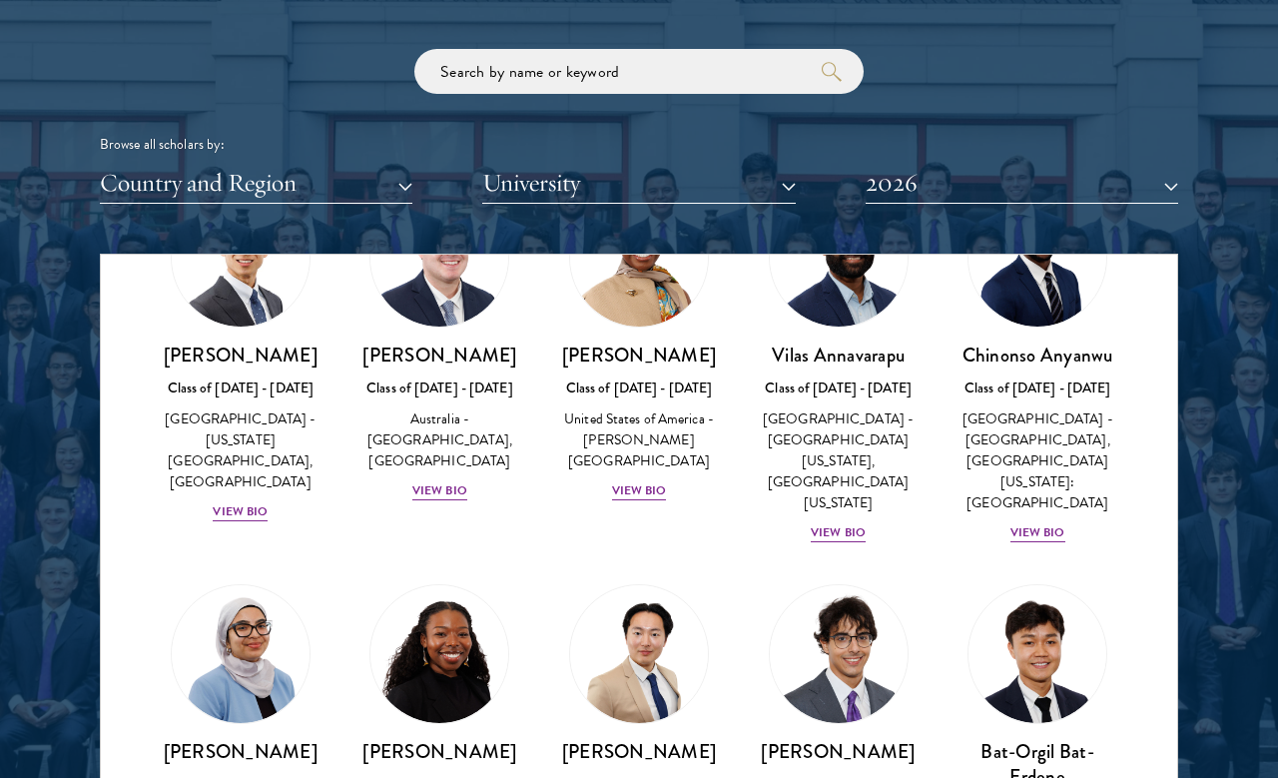
scroll to position [946, 0]
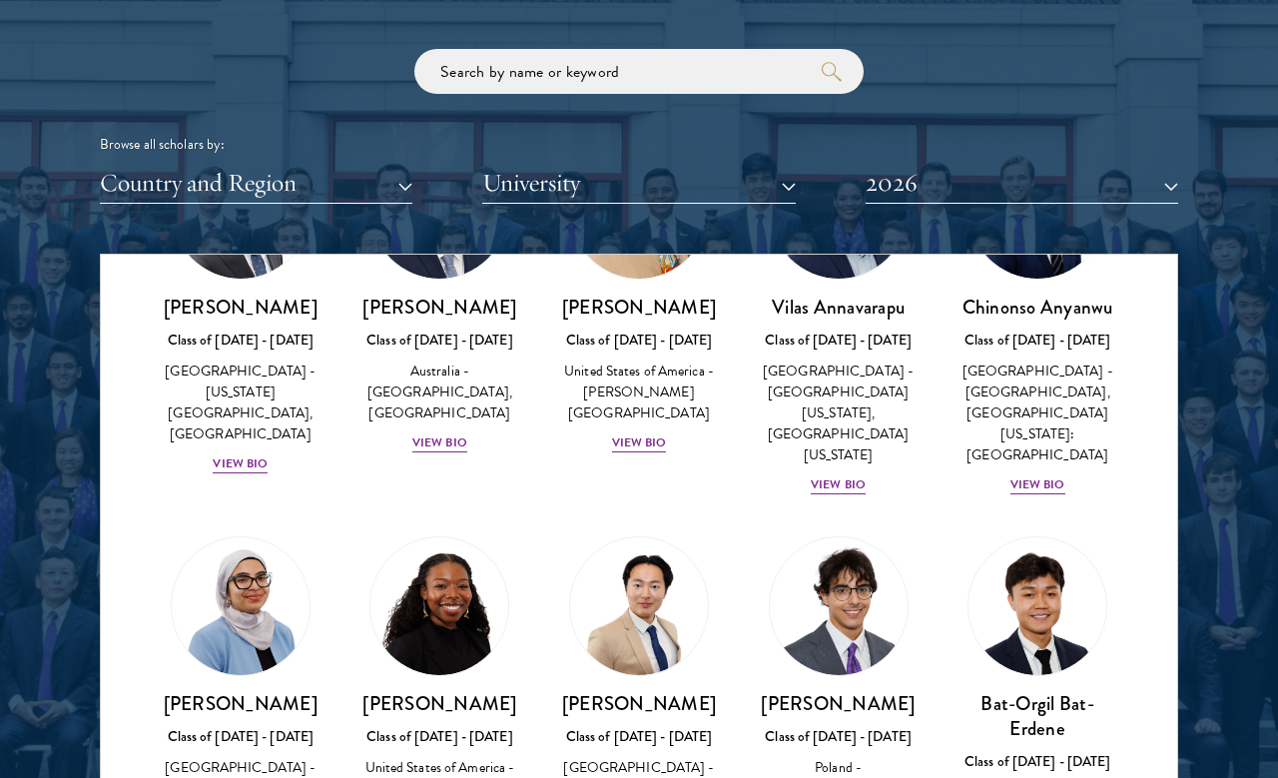
click at [1040, 489] on div "[PERSON_NAME] Class of [DATE] - [DATE] [GEOGRAPHIC_DATA] - [GEOGRAPHIC_DATA], […" at bounding box center [1037, 395] width 160 height 202
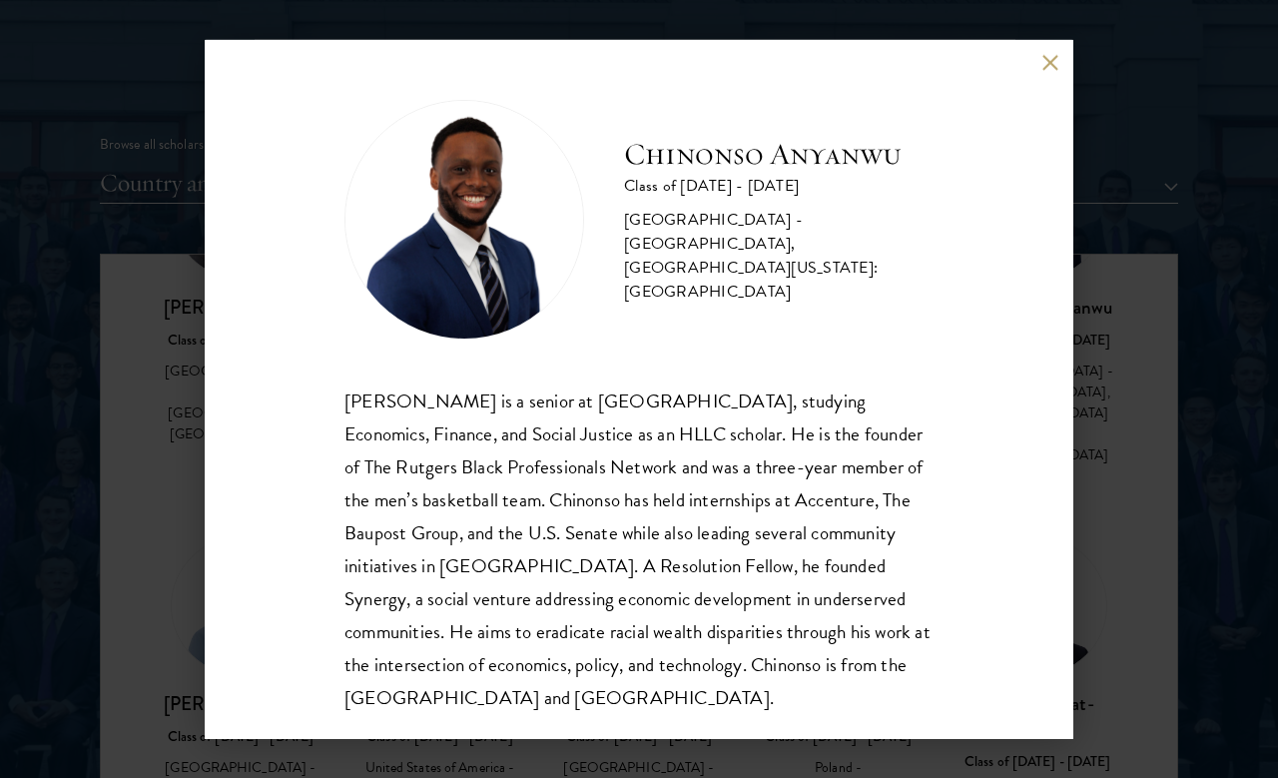
click at [1128, 526] on div "[PERSON_NAME] Class of [DATE] - [DATE] [GEOGRAPHIC_DATA] - [GEOGRAPHIC_DATA], […" at bounding box center [639, 389] width 1278 height 778
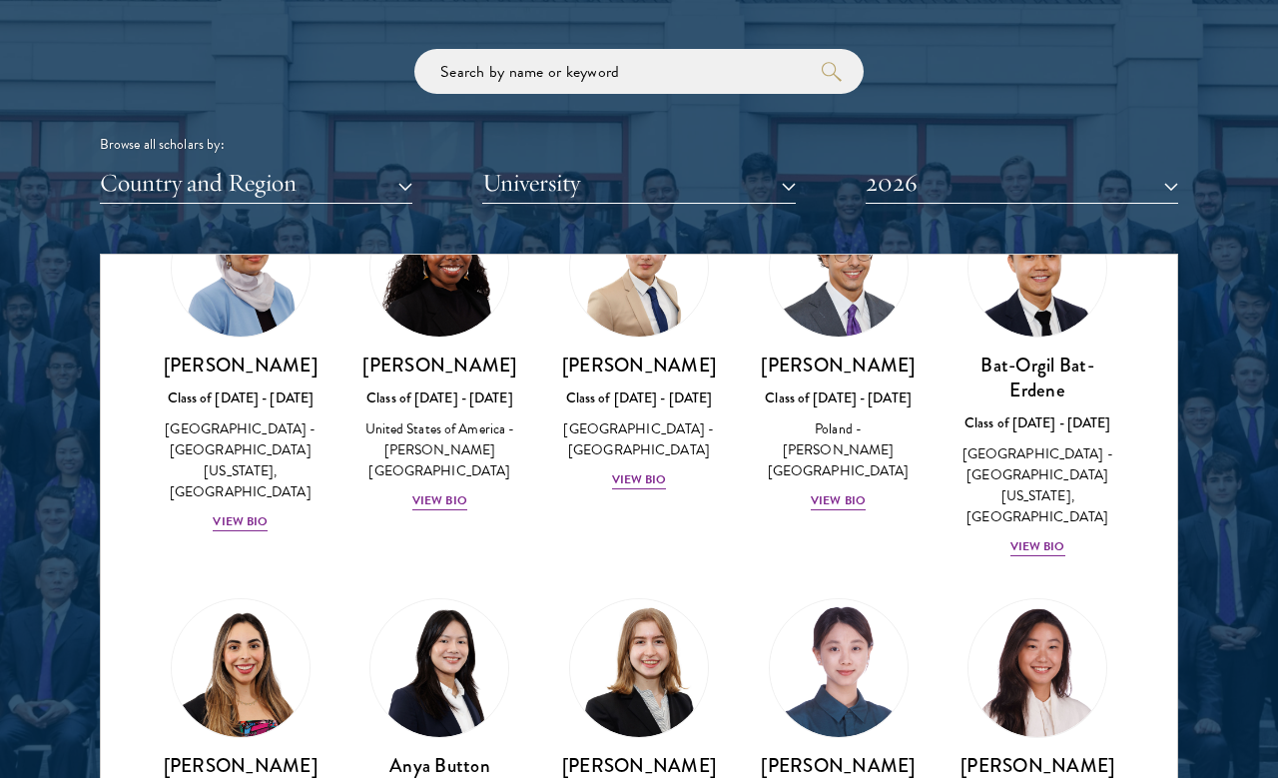
scroll to position [1300, 0]
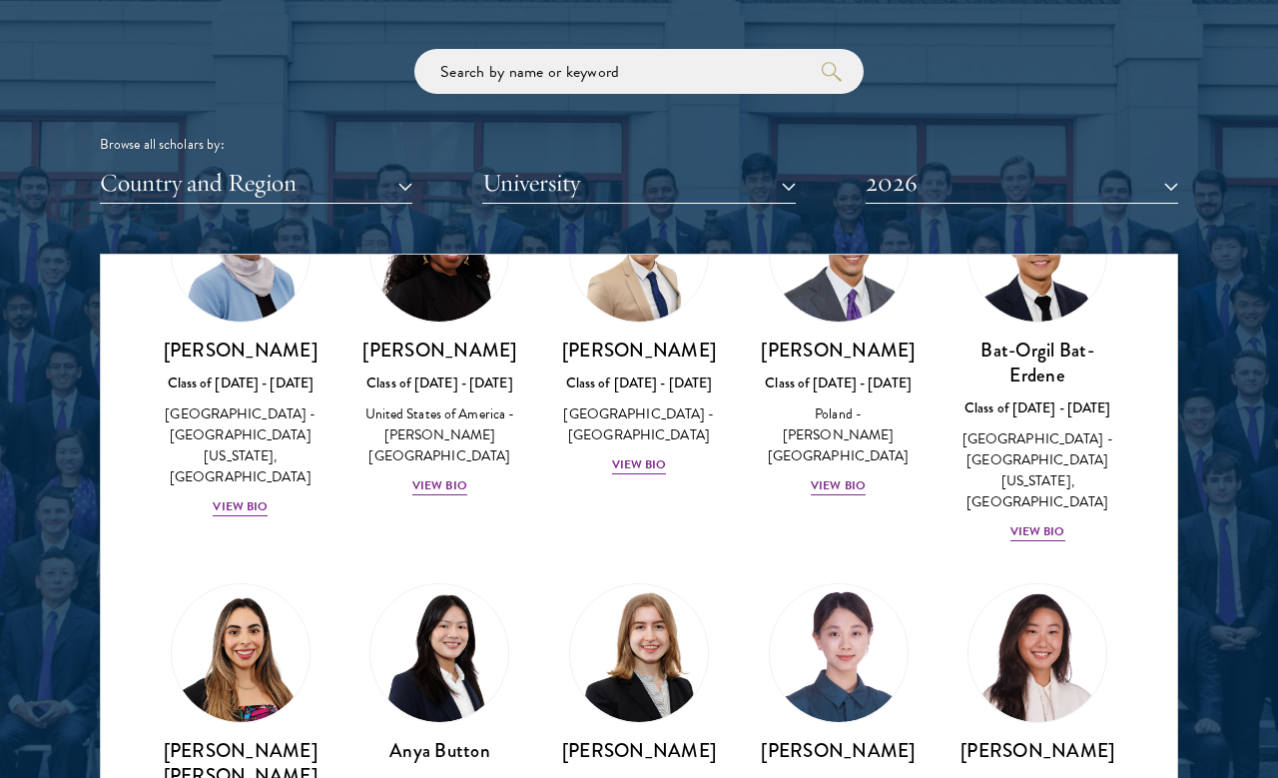
click at [433, 476] on div "View Bio" at bounding box center [439, 485] width 55 height 19
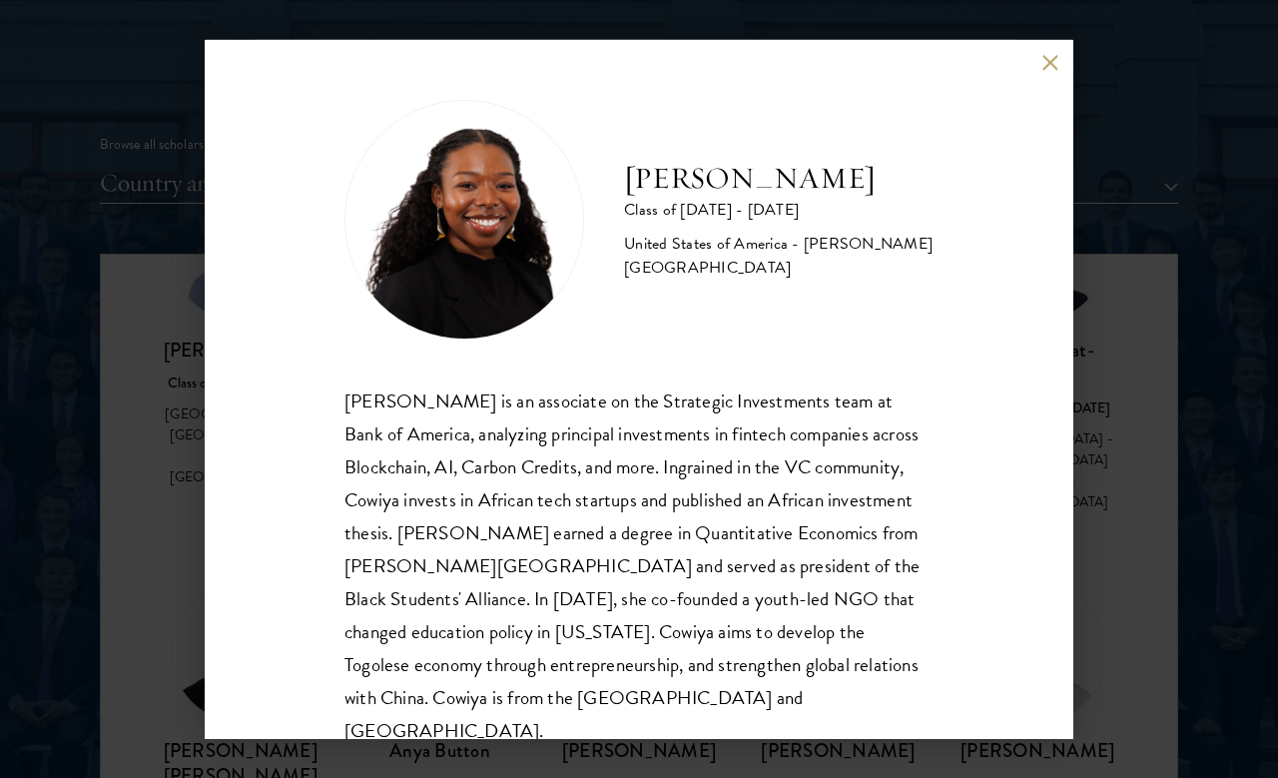
click at [134, 323] on div "[PERSON_NAME] Class of [DATE] - [DATE] [GEOGRAPHIC_DATA] - [PERSON_NAME][GEOGRA…" at bounding box center [639, 389] width 1278 height 778
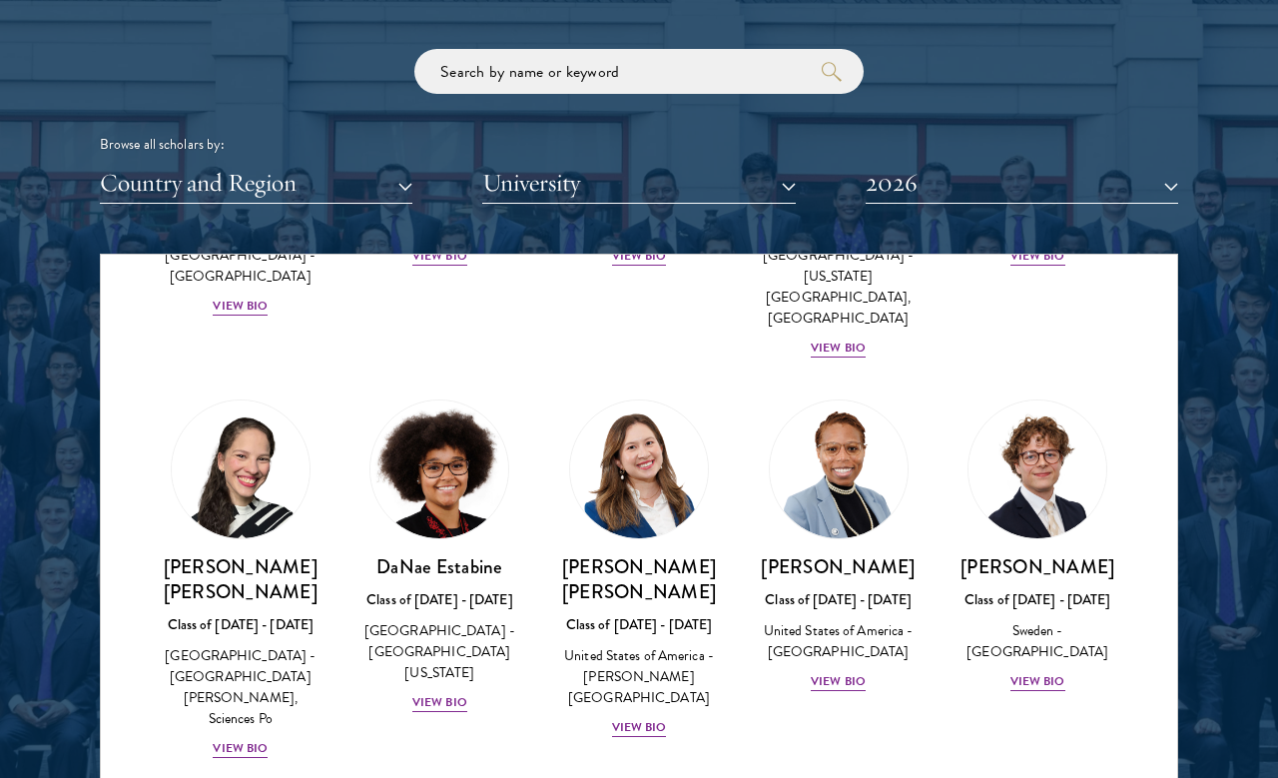
scroll to position [2683, 0]
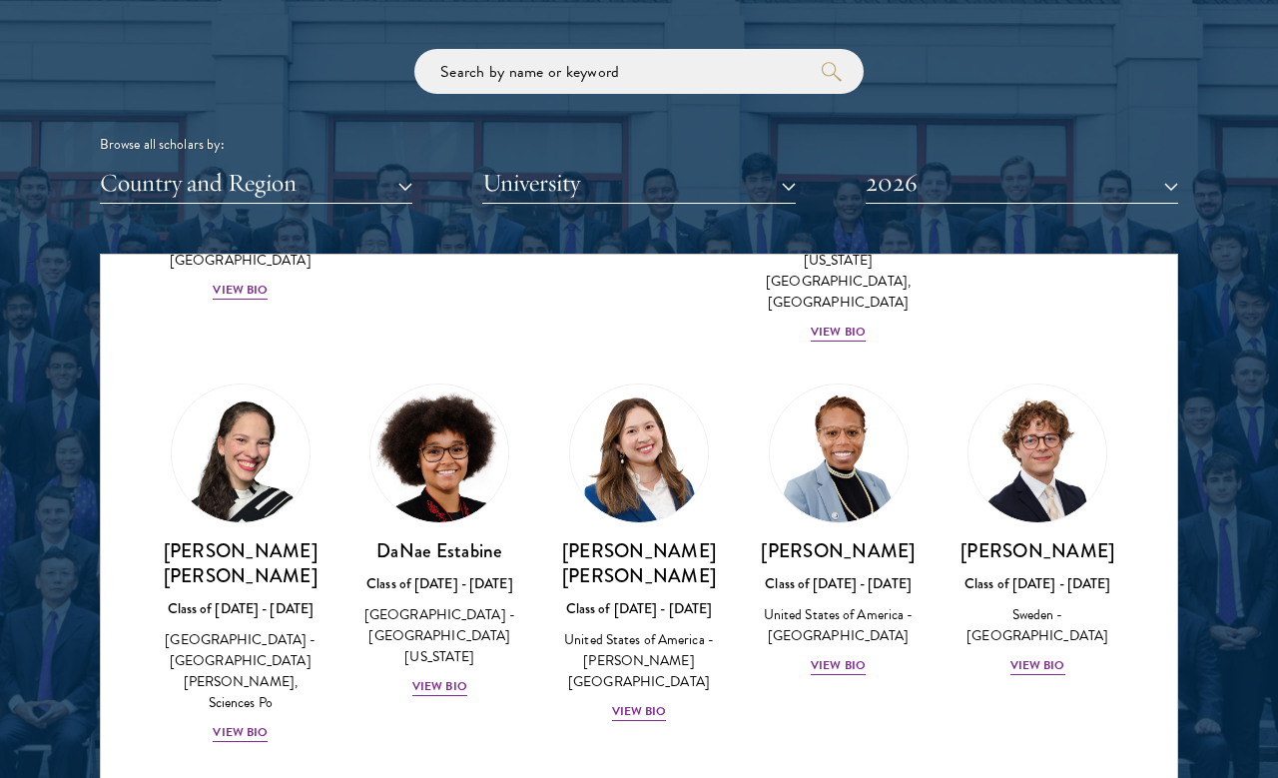
click at [863, 656] on div "View Bio" at bounding box center [838, 665] width 55 height 19
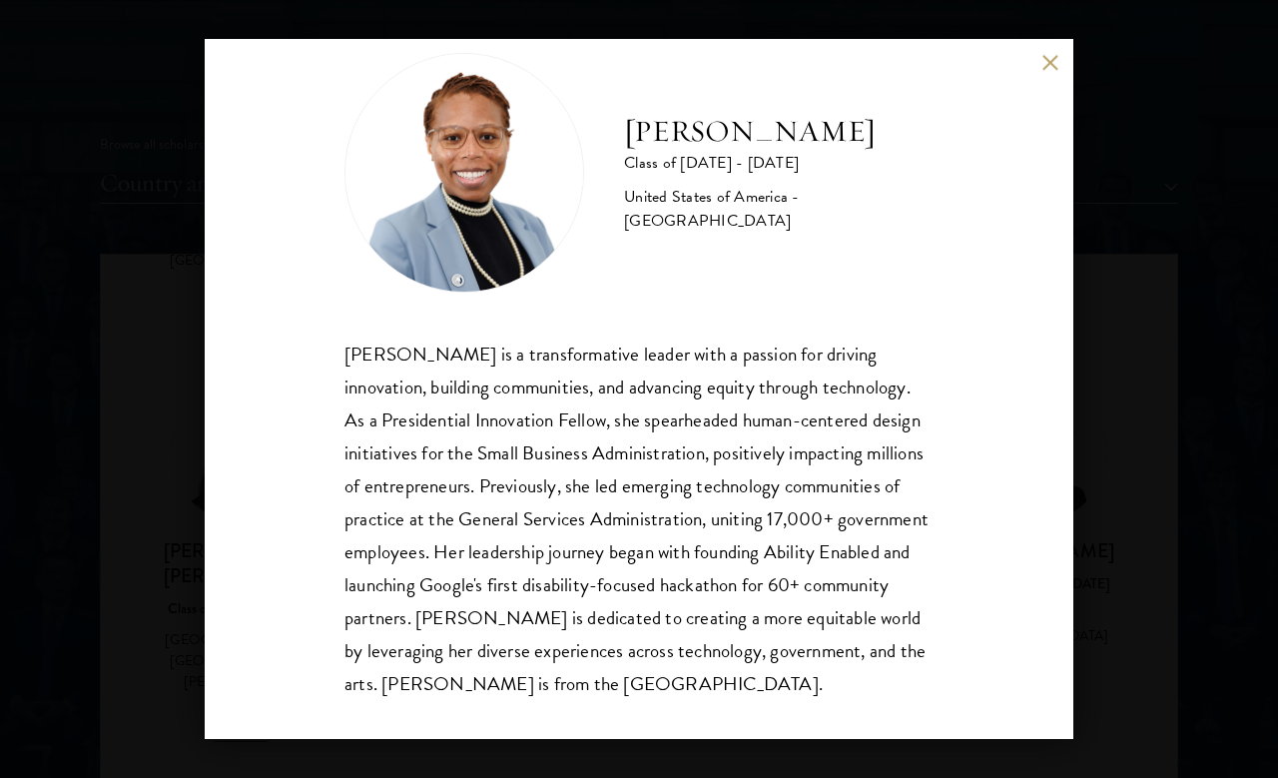
scroll to position [49, 0]
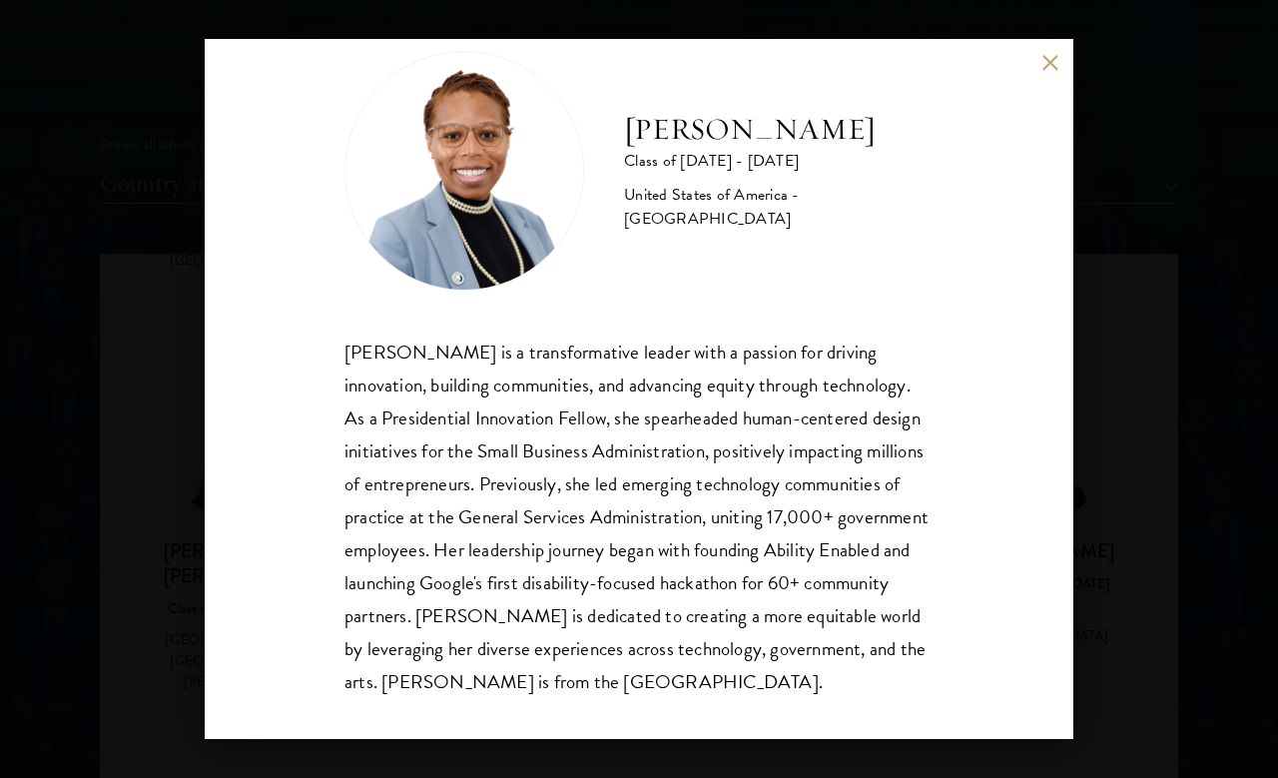
click at [1155, 421] on div "[PERSON_NAME] Class of [DATE] - [DATE] [GEOGRAPHIC_DATA] - [GEOGRAPHIC_DATA] [P…" at bounding box center [639, 389] width 1278 height 778
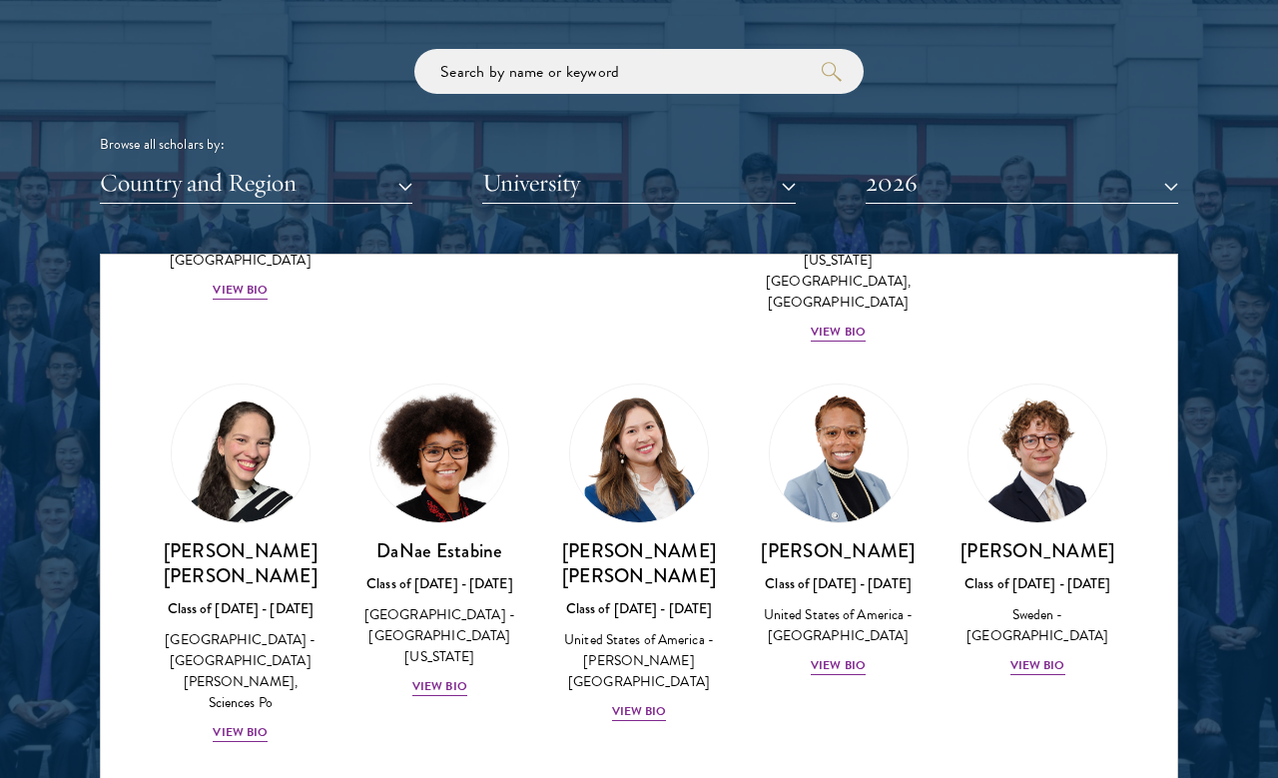
click at [1115, 538] on div "[PERSON_NAME] Class of [DATE] - [DATE] [GEOGRAPHIC_DATA] - [GEOGRAPHIC_DATA] Vi…" at bounding box center [1037, 607] width 160 height 139
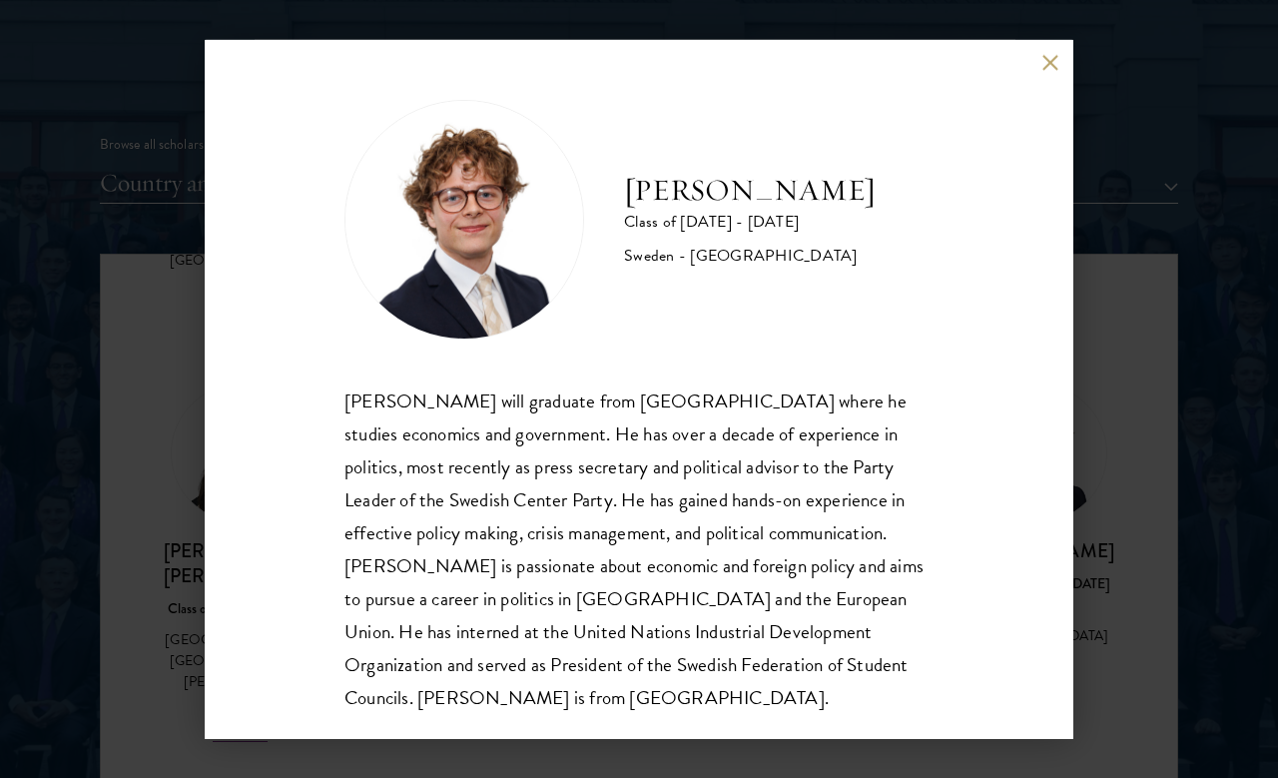
click at [1169, 419] on div "[PERSON_NAME] Class of [DATE] - [DATE] [GEOGRAPHIC_DATA] - [GEOGRAPHIC_DATA] [P…" at bounding box center [639, 389] width 1278 height 778
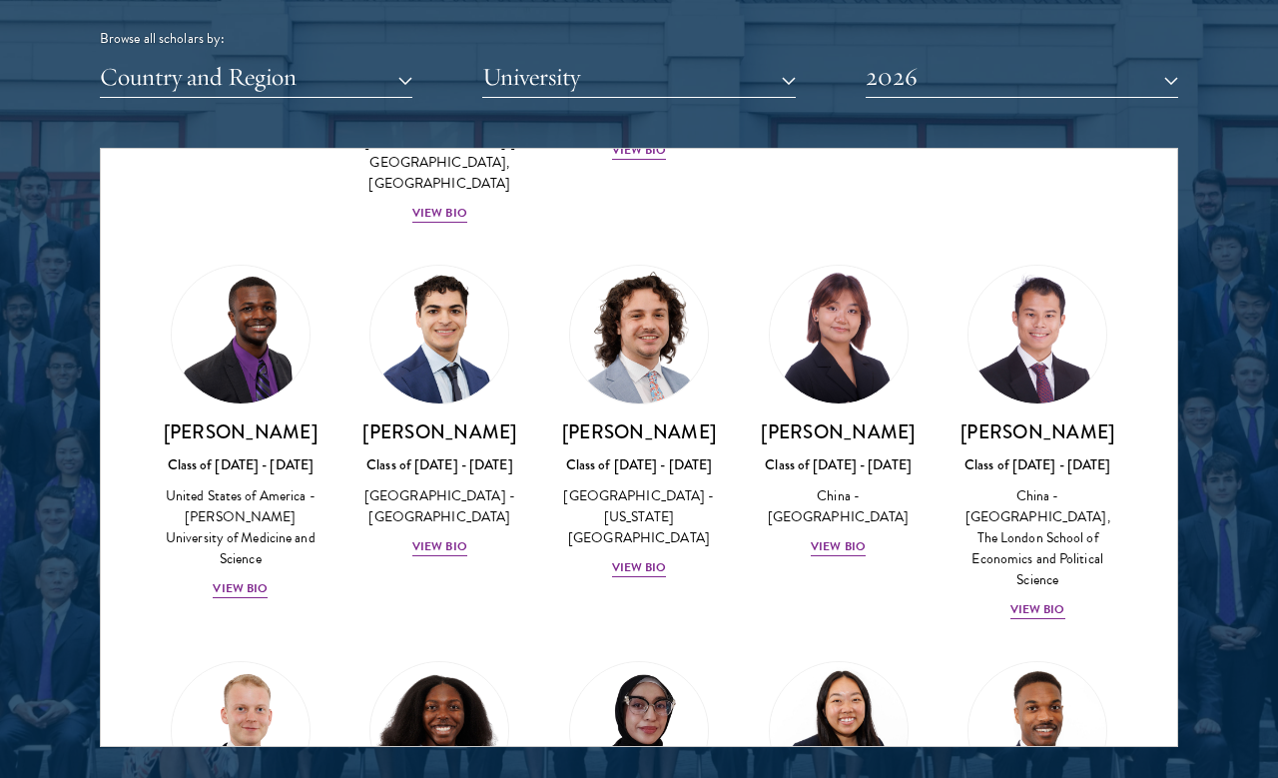
scroll to position [3543, 0]
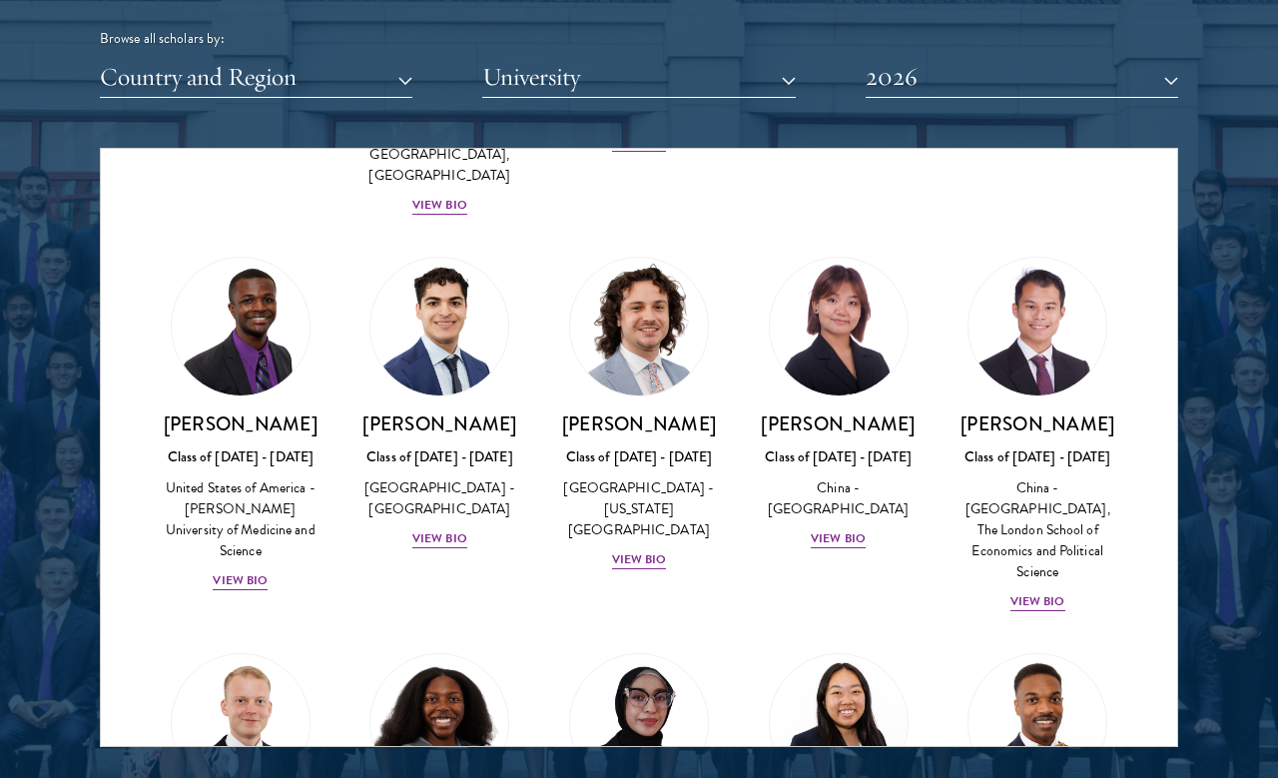
click at [224, 571] on div "View Bio" at bounding box center [240, 580] width 55 height 19
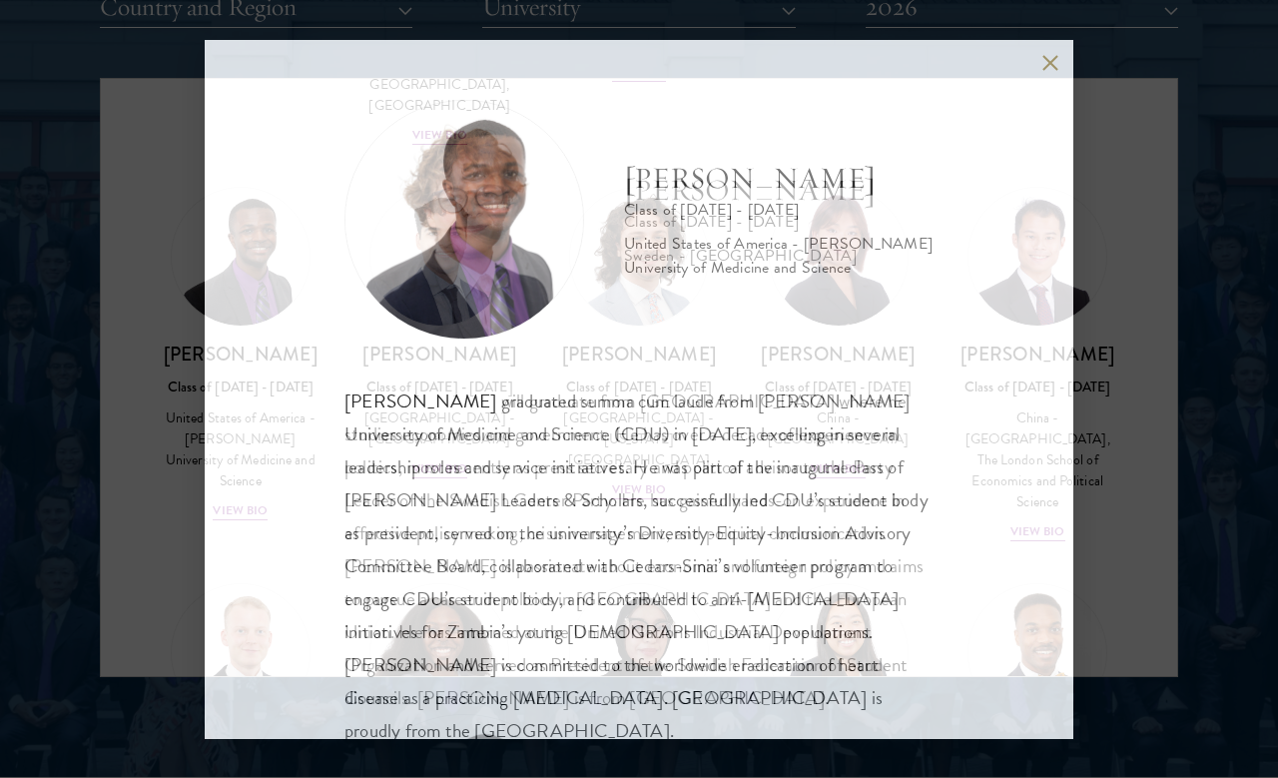
scroll to position [2497, 0]
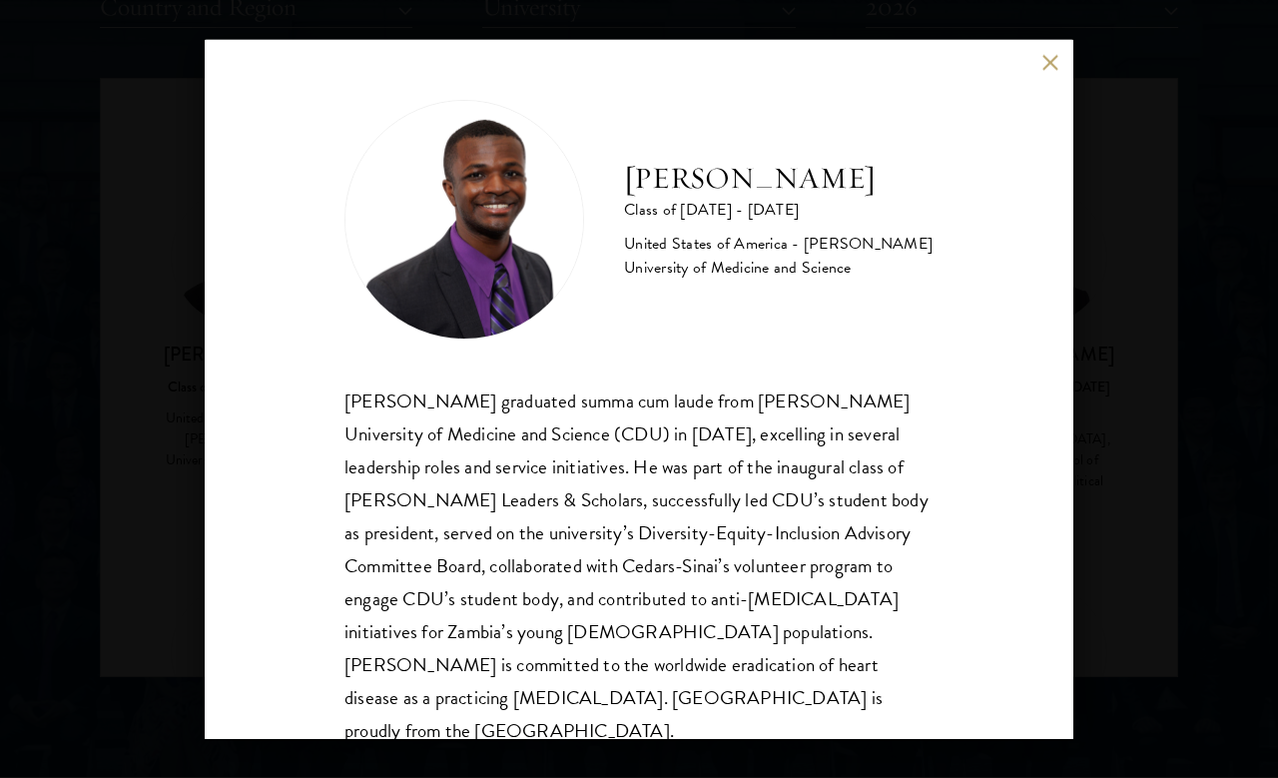
click at [1138, 281] on div "[PERSON_NAME] Class of [DATE] - [DATE] [GEOGRAPHIC_DATA] - [PERSON_NAME] Univer…" at bounding box center [639, 389] width 1278 height 778
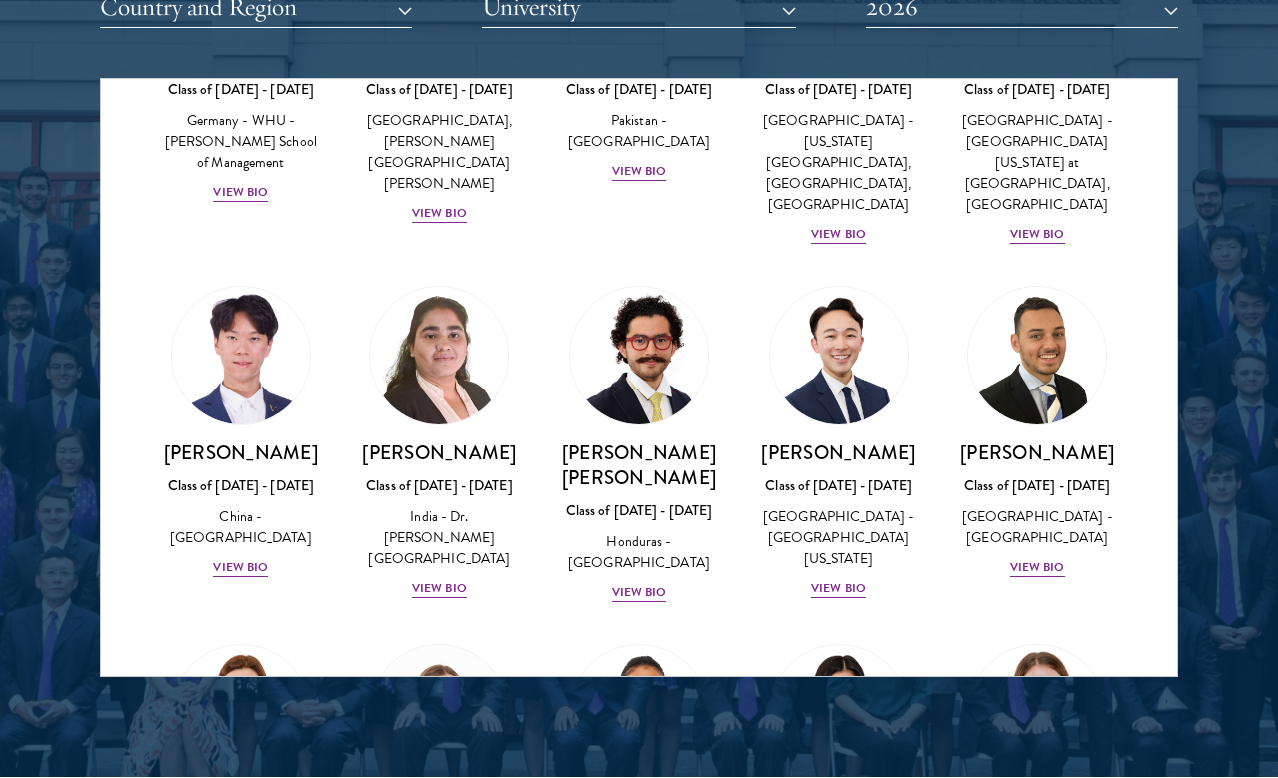
scroll to position [4238, 0]
click at [647, 582] on div "View Bio" at bounding box center [639, 591] width 55 height 19
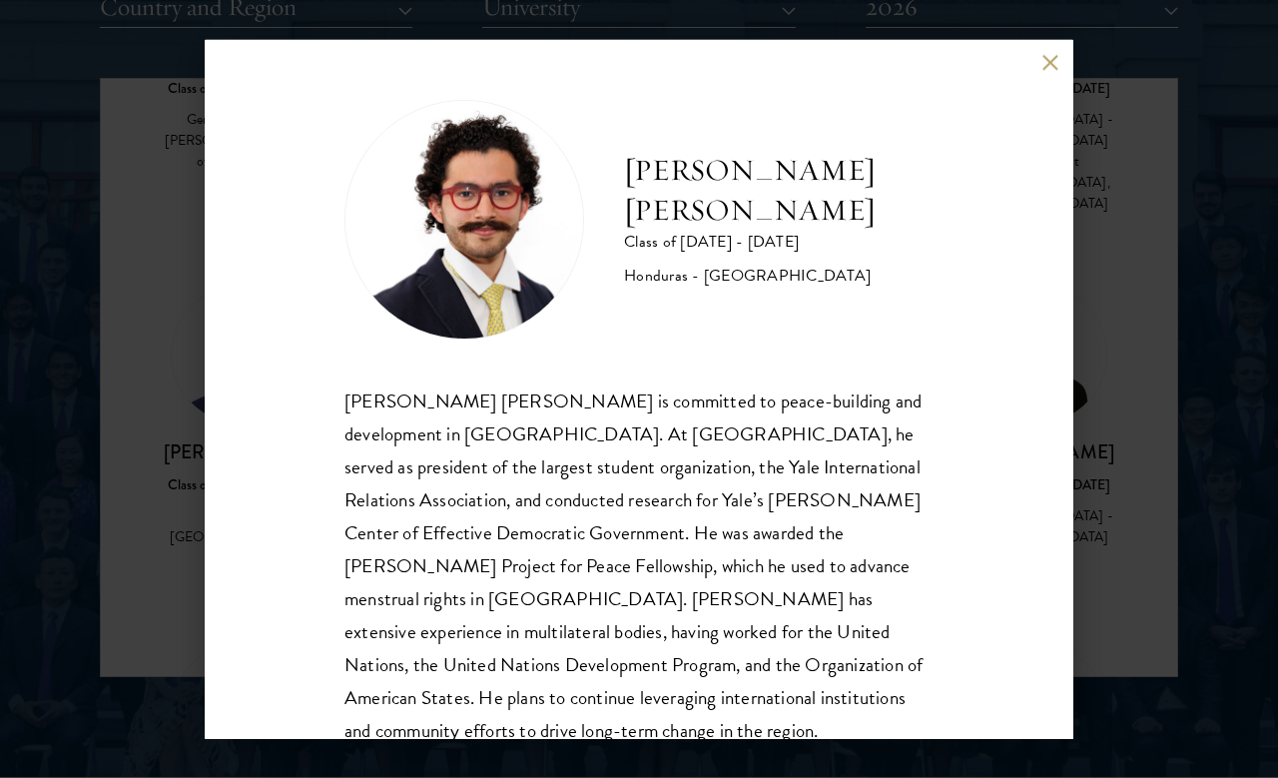
click at [140, 332] on div "[PERSON_NAME] [PERSON_NAME] Class of [DATE] - [DATE] [GEOGRAPHIC_DATA] - [GEOGR…" at bounding box center [639, 389] width 1278 height 778
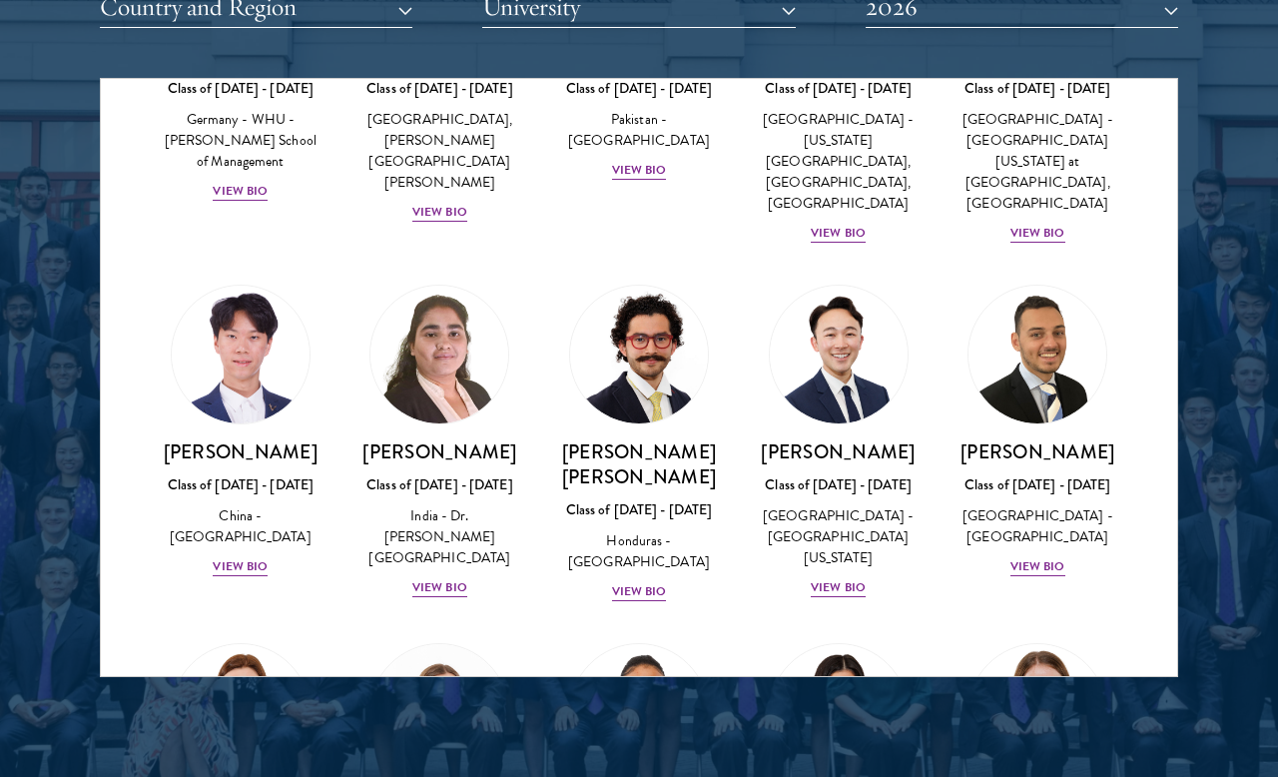
click at [421, 578] on div "View Bio" at bounding box center [439, 587] width 55 height 19
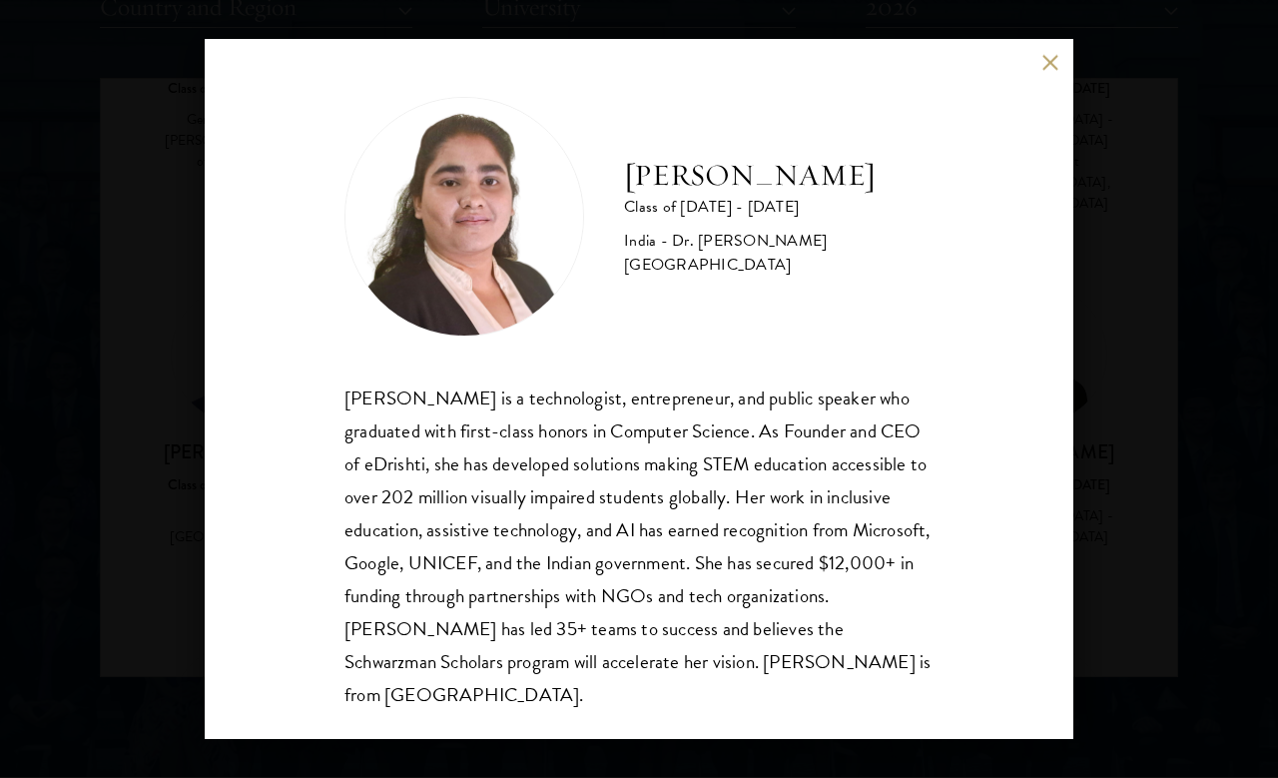
scroll to position [2, 0]
click at [1154, 282] on div "[PERSON_NAME] Class of [DATE] - [DATE] [GEOGRAPHIC_DATA] - Dr. [PERSON_NAME][GE…" at bounding box center [639, 389] width 1278 height 778
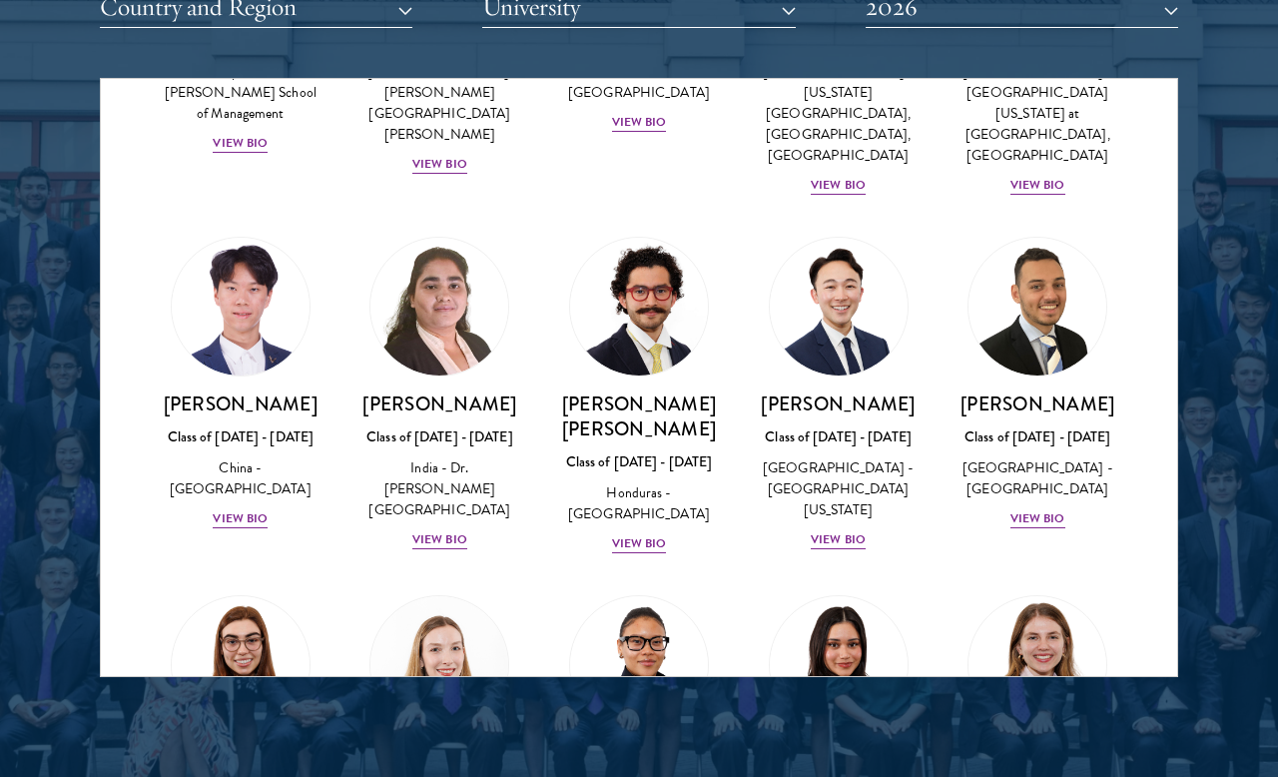
scroll to position [4285, 0]
click at [1051, 510] on div "View Bio" at bounding box center [1037, 519] width 55 height 19
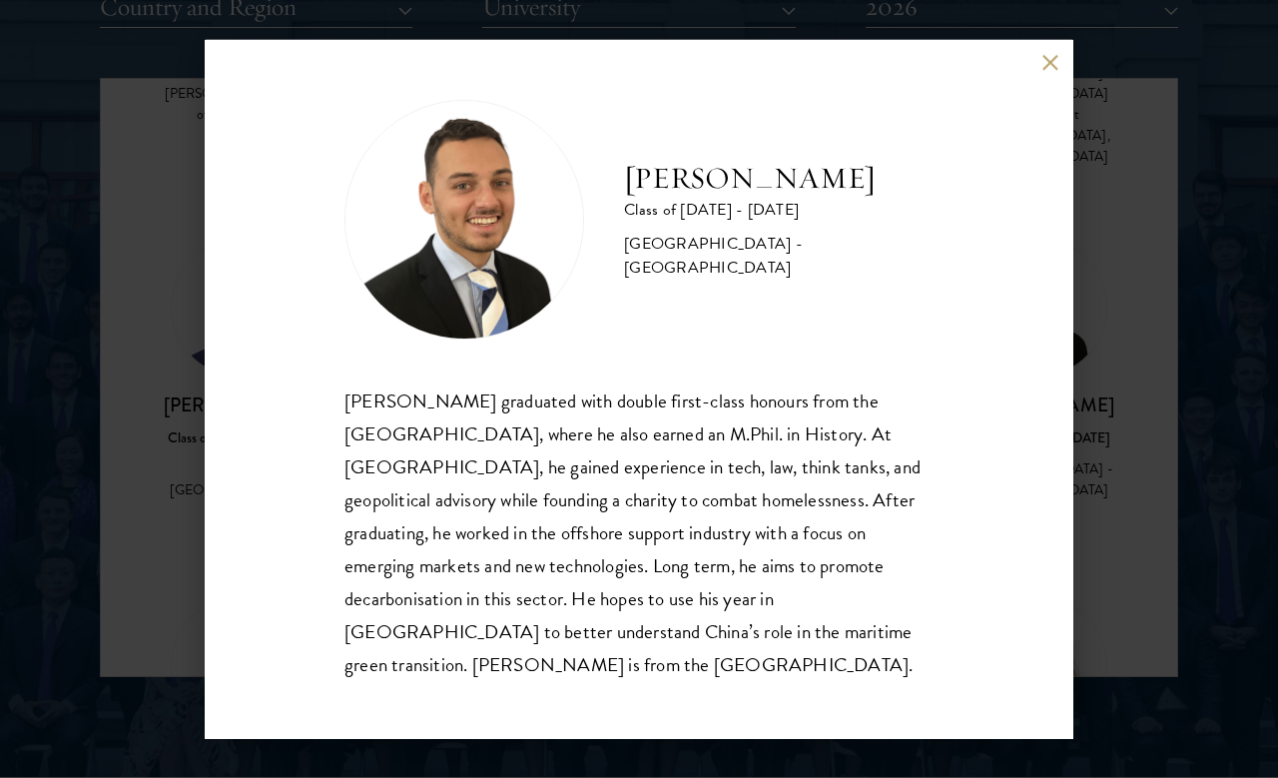
click at [1119, 430] on div "[PERSON_NAME] Class of [DATE] - [DATE] [GEOGRAPHIC_DATA] - [GEOGRAPHIC_DATA] [P…" at bounding box center [639, 389] width 1278 height 778
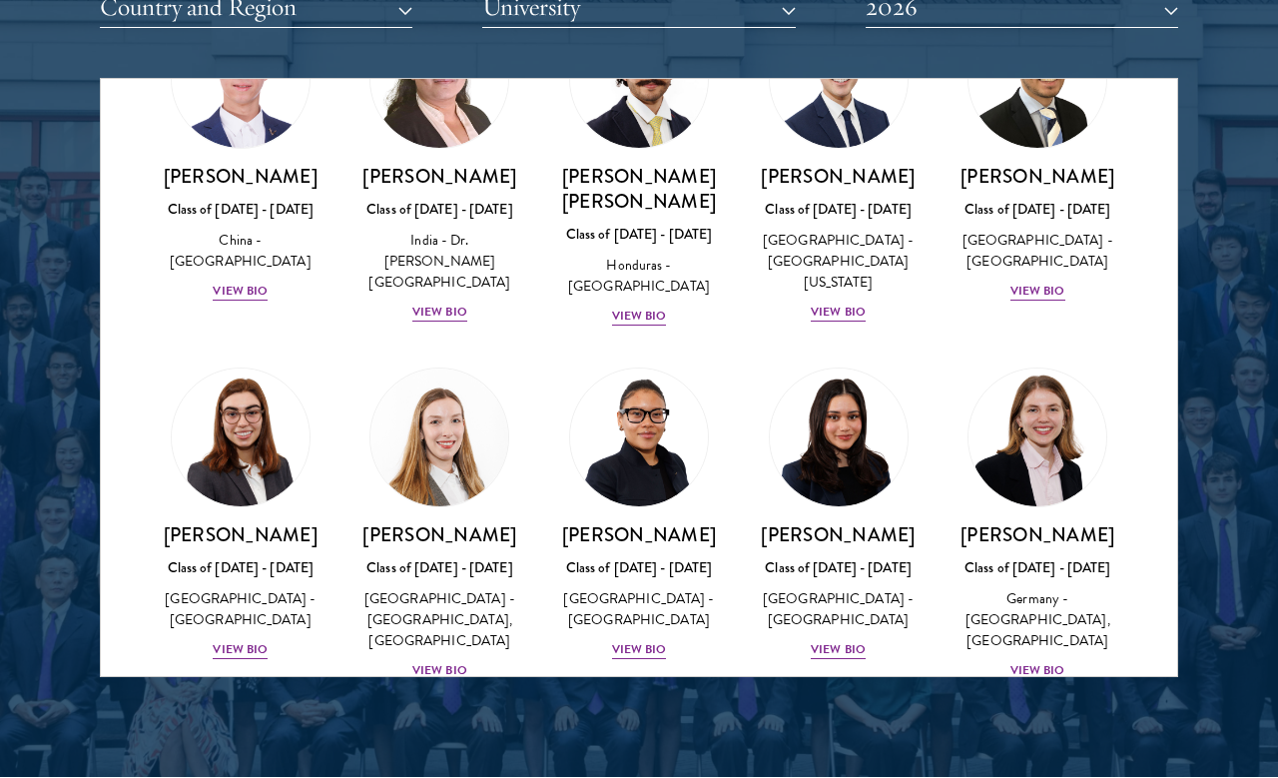
scroll to position [4520, 0]
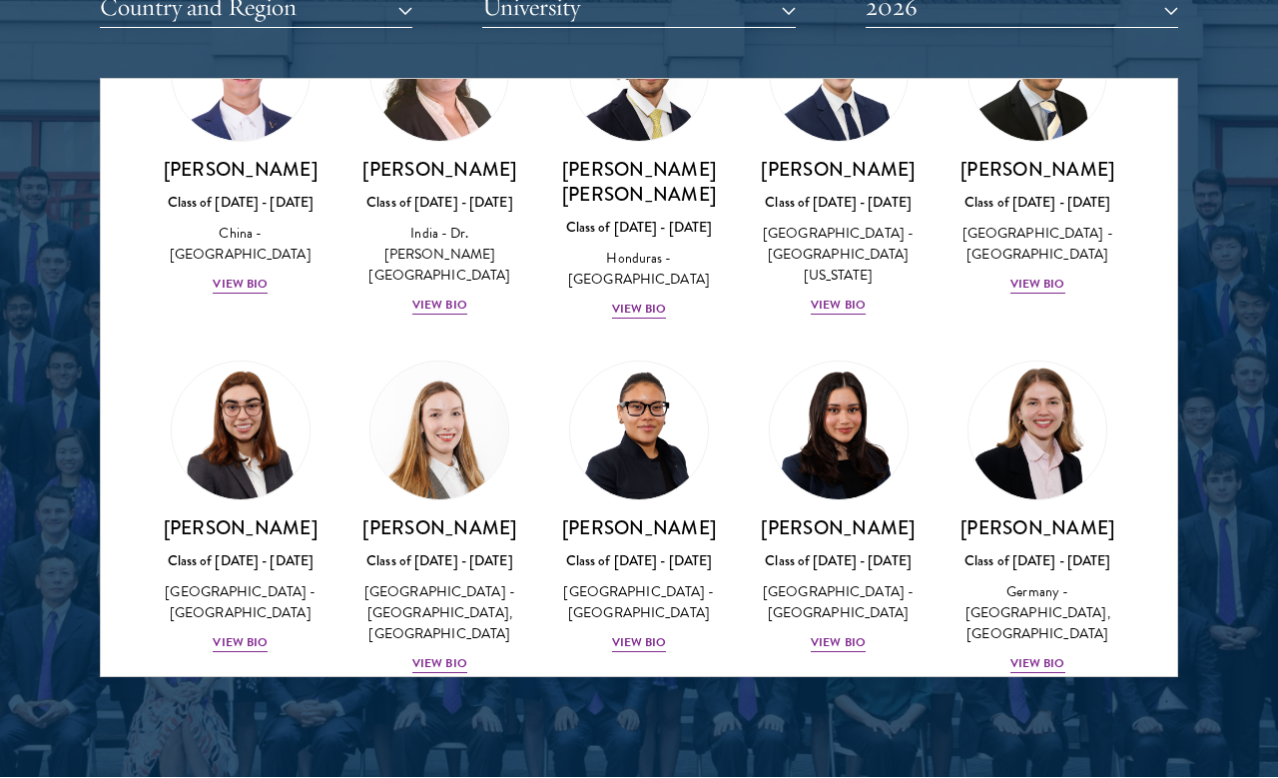
click at [615, 633] on div "View Bio" at bounding box center [639, 642] width 55 height 19
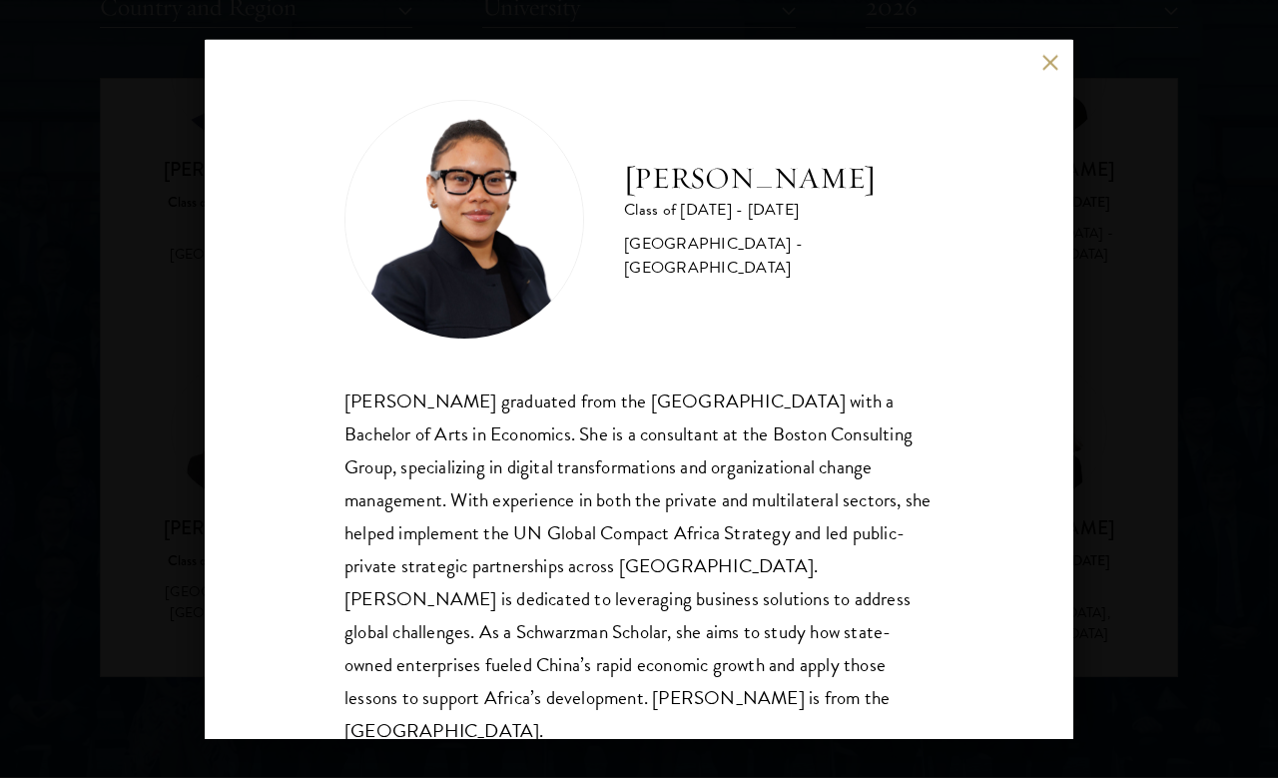
click at [169, 447] on div "[PERSON_NAME] Class of [DATE] - [DATE] [GEOGRAPHIC_DATA] - [GEOGRAPHIC_DATA] [P…" at bounding box center [639, 389] width 1278 height 778
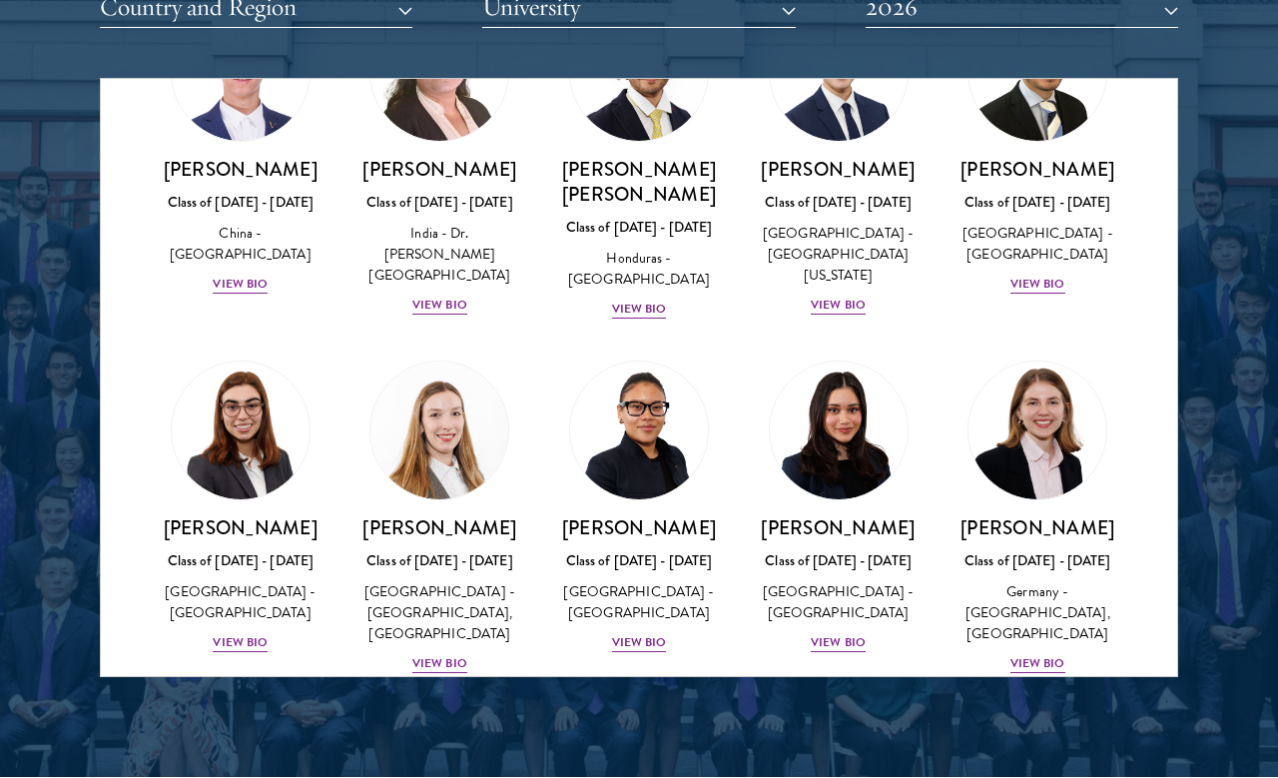
click at [165, 515] on div "[PERSON_NAME] Class of [DATE] - [DATE] [GEOGRAPHIC_DATA] - [GEOGRAPHIC_DATA] Vi…" at bounding box center [241, 584] width 160 height 139
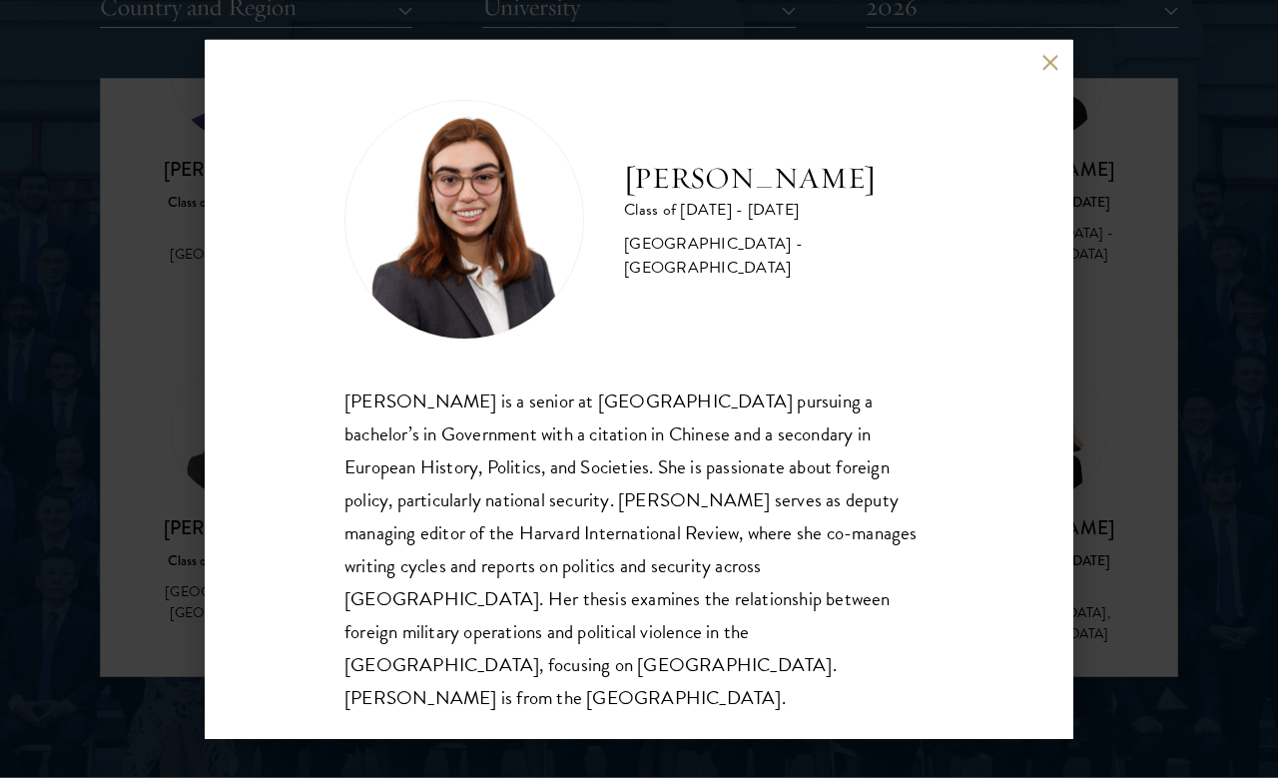
click at [1117, 305] on div "[PERSON_NAME] Class of [DATE] - [DATE] [GEOGRAPHIC_DATA] - [GEOGRAPHIC_DATA] [P…" at bounding box center [639, 389] width 1278 height 778
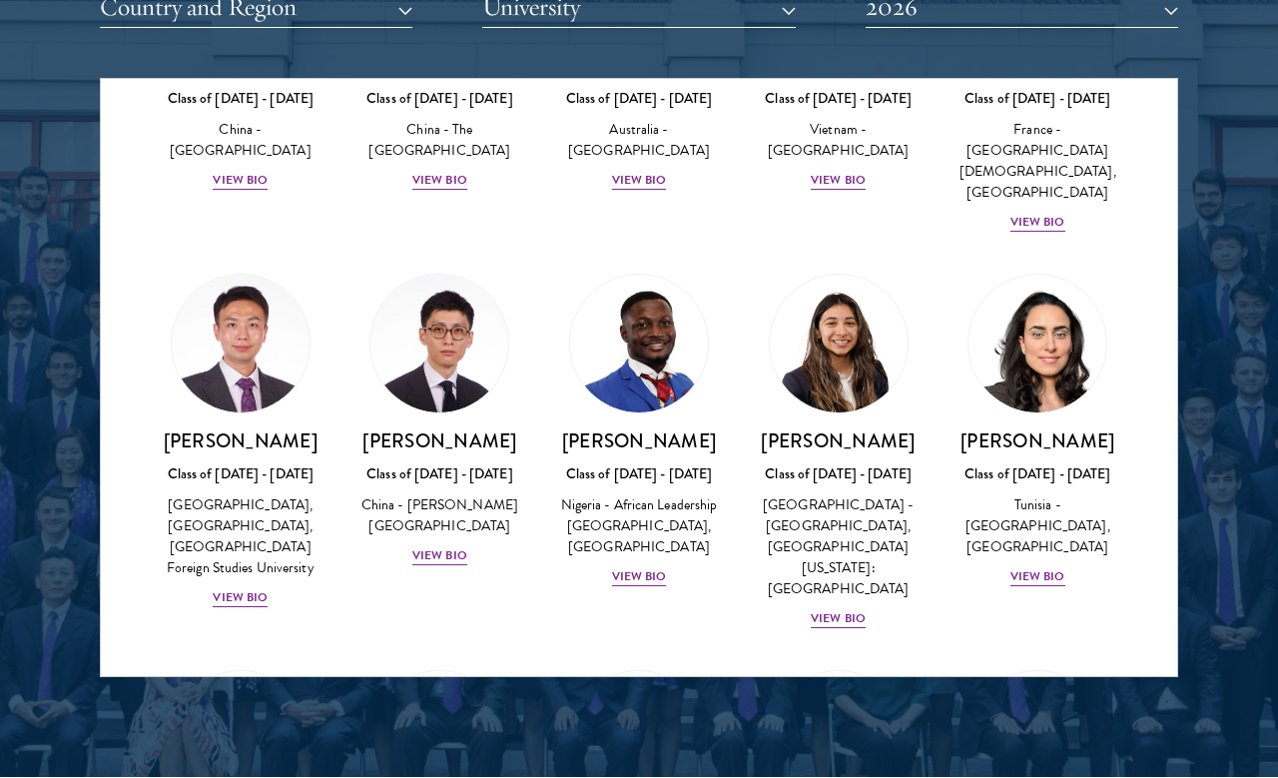
scroll to position [6114, 0]
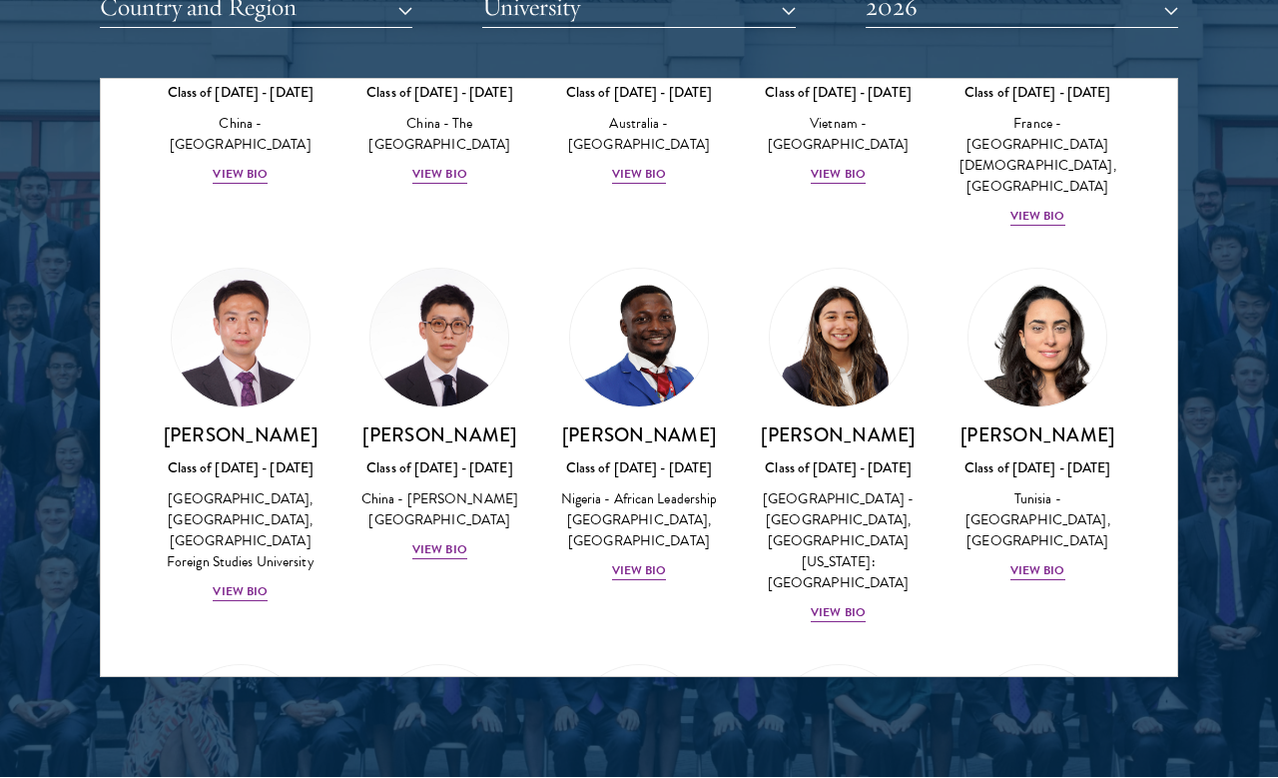
click at [850, 422] on div "[PERSON_NAME] Class of [DATE] - [DATE] [GEOGRAPHIC_DATA] - [GEOGRAPHIC_DATA], […" at bounding box center [839, 523] width 160 height 202
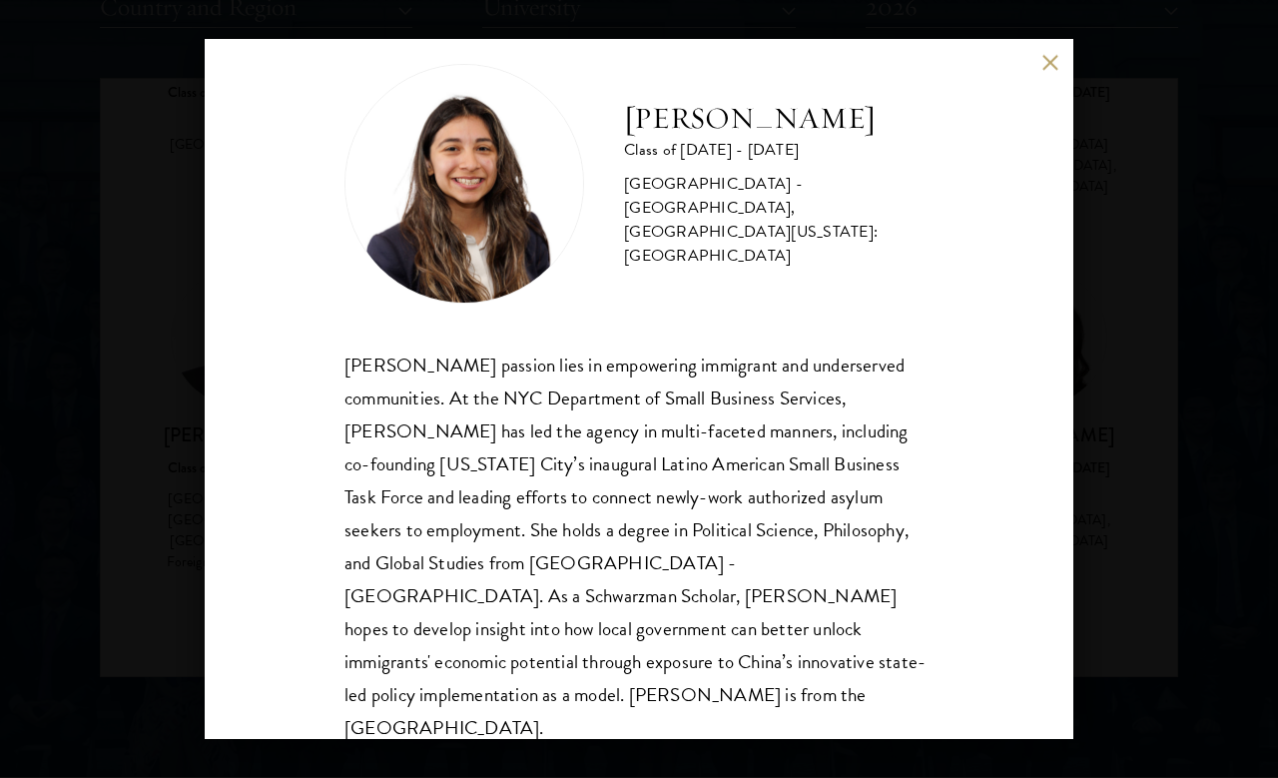
scroll to position [35, 0]
click at [1130, 375] on div "[PERSON_NAME] Class of [DATE] - [DATE] [GEOGRAPHIC_DATA] - [GEOGRAPHIC_DATA], […" at bounding box center [639, 389] width 1278 height 778
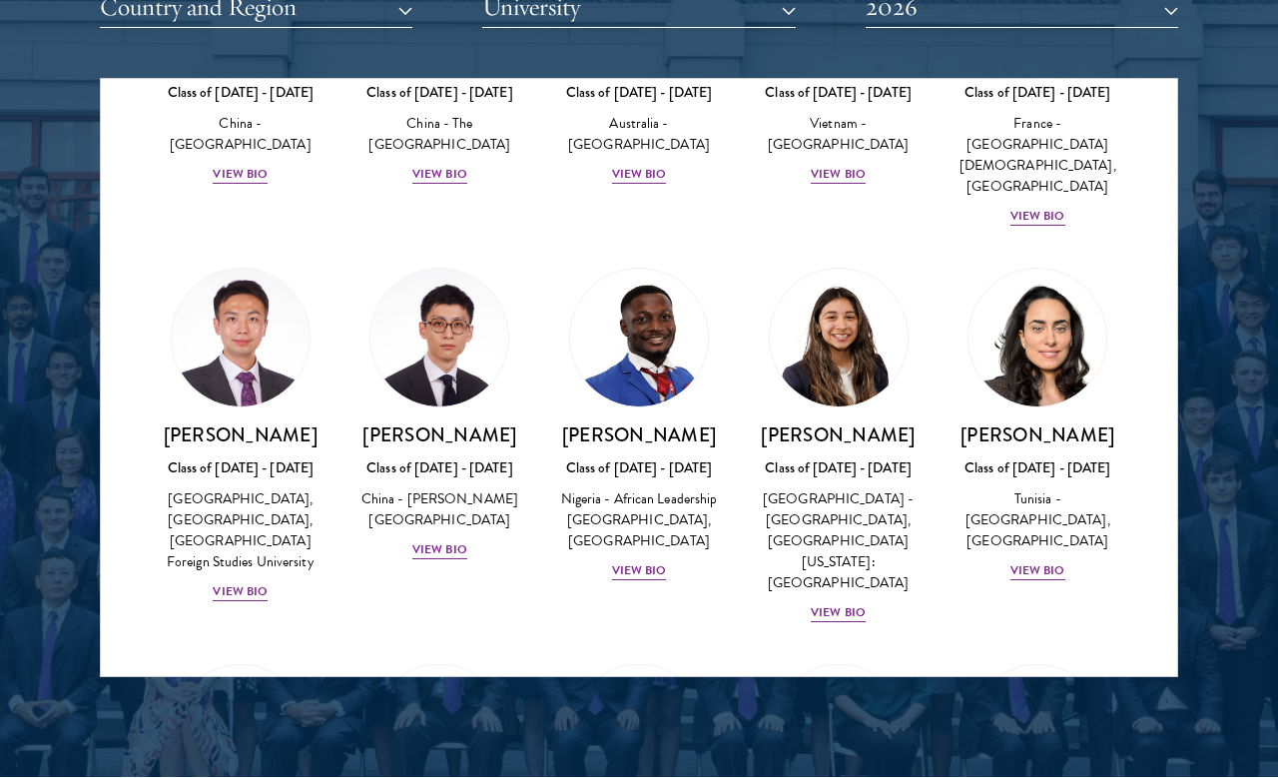
click at [1114, 371] on div "[PERSON_NAME] Class of [DATE] - [DATE] [GEOGRAPHIC_DATA] - [GEOGRAPHIC_DATA], […" at bounding box center [1037, 425] width 200 height 354
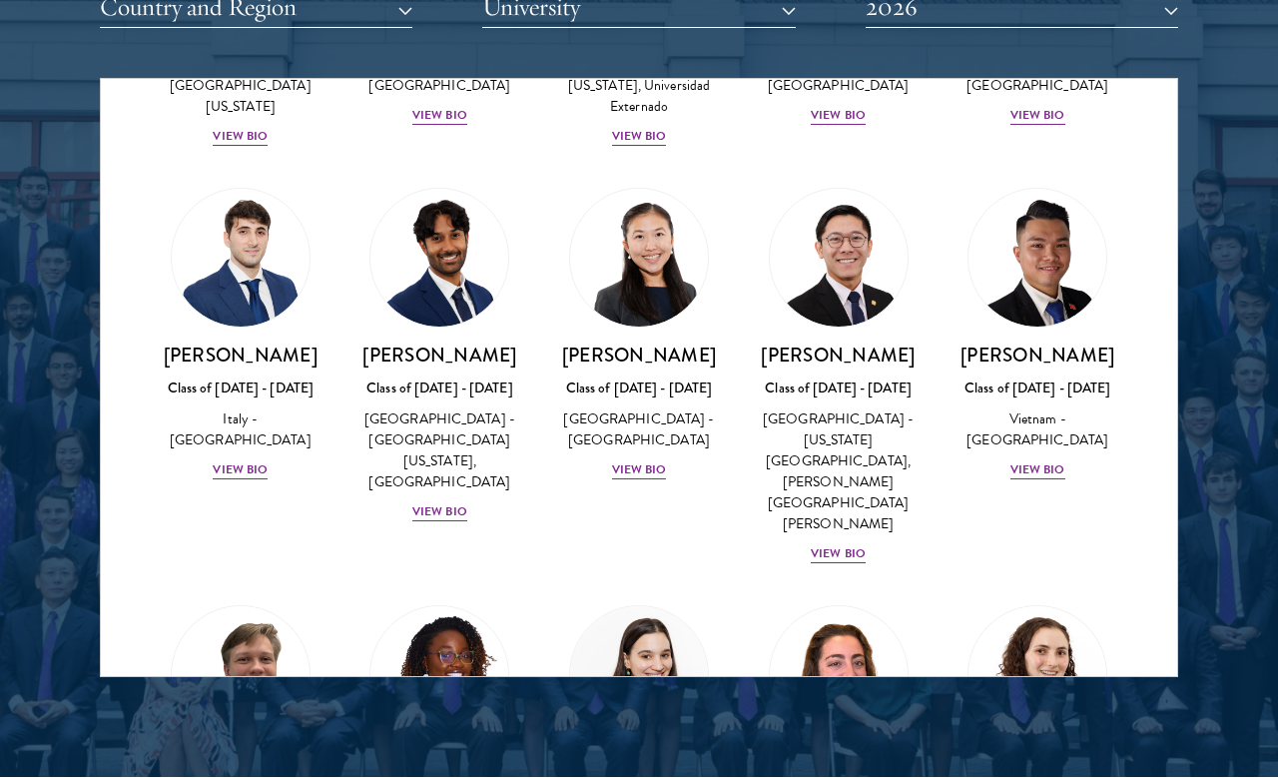
scroll to position [7324, 0]
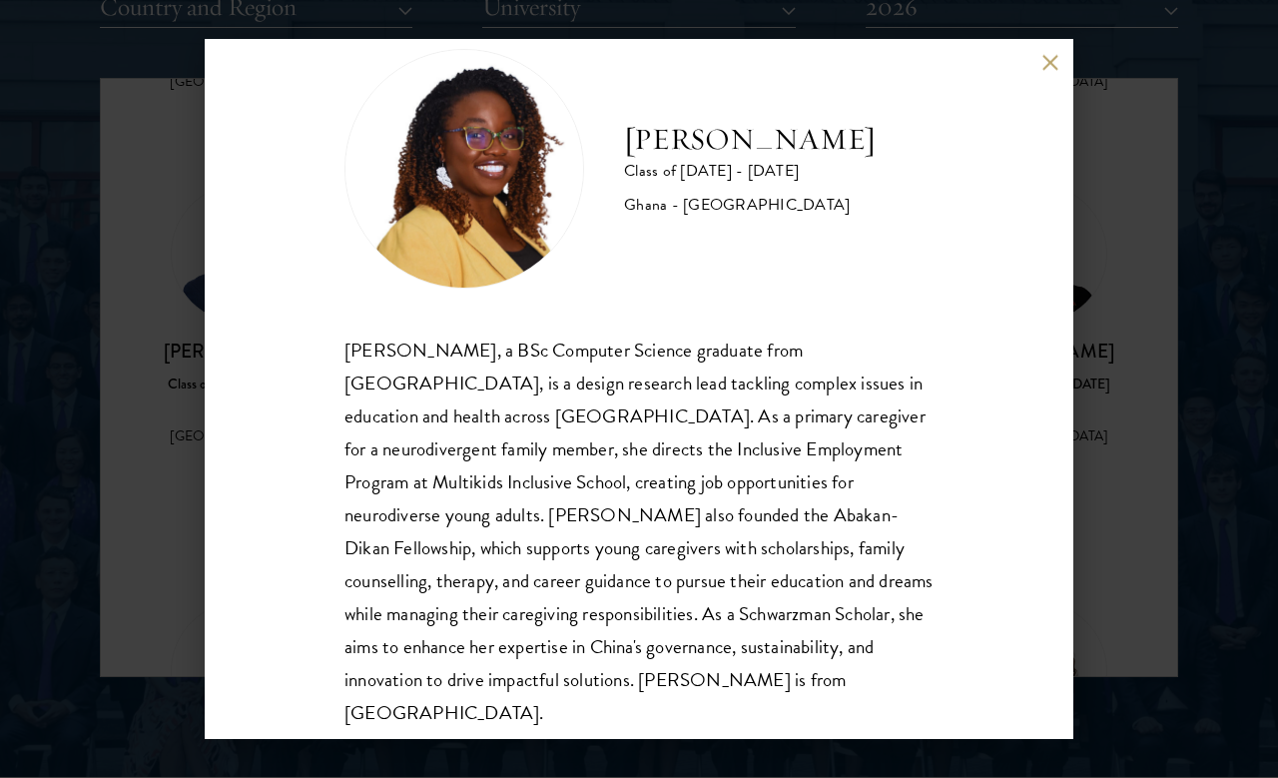
scroll to position [55, 0]
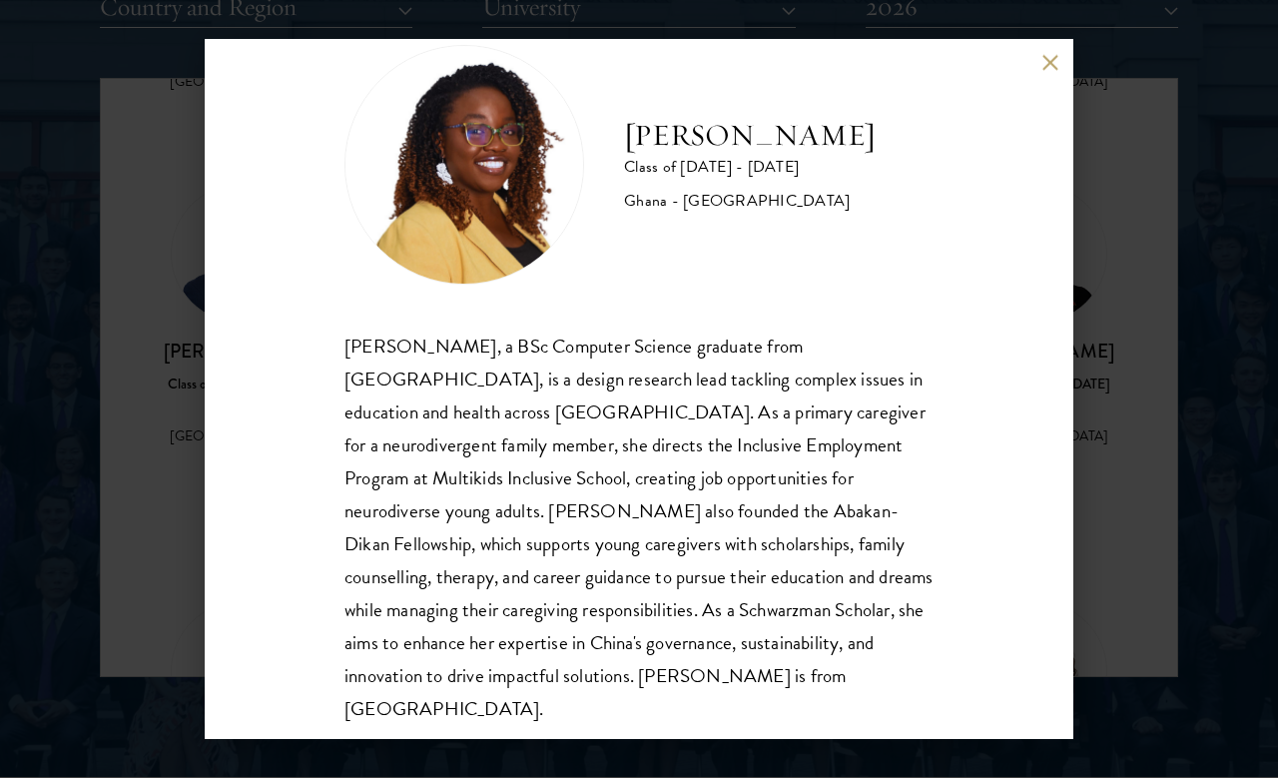
click at [1115, 341] on div "[PERSON_NAME] Class of [DATE] - [DATE] Ghana - [GEOGRAPHIC_DATA] [PERSON_NAME],…" at bounding box center [639, 389] width 1278 height 778
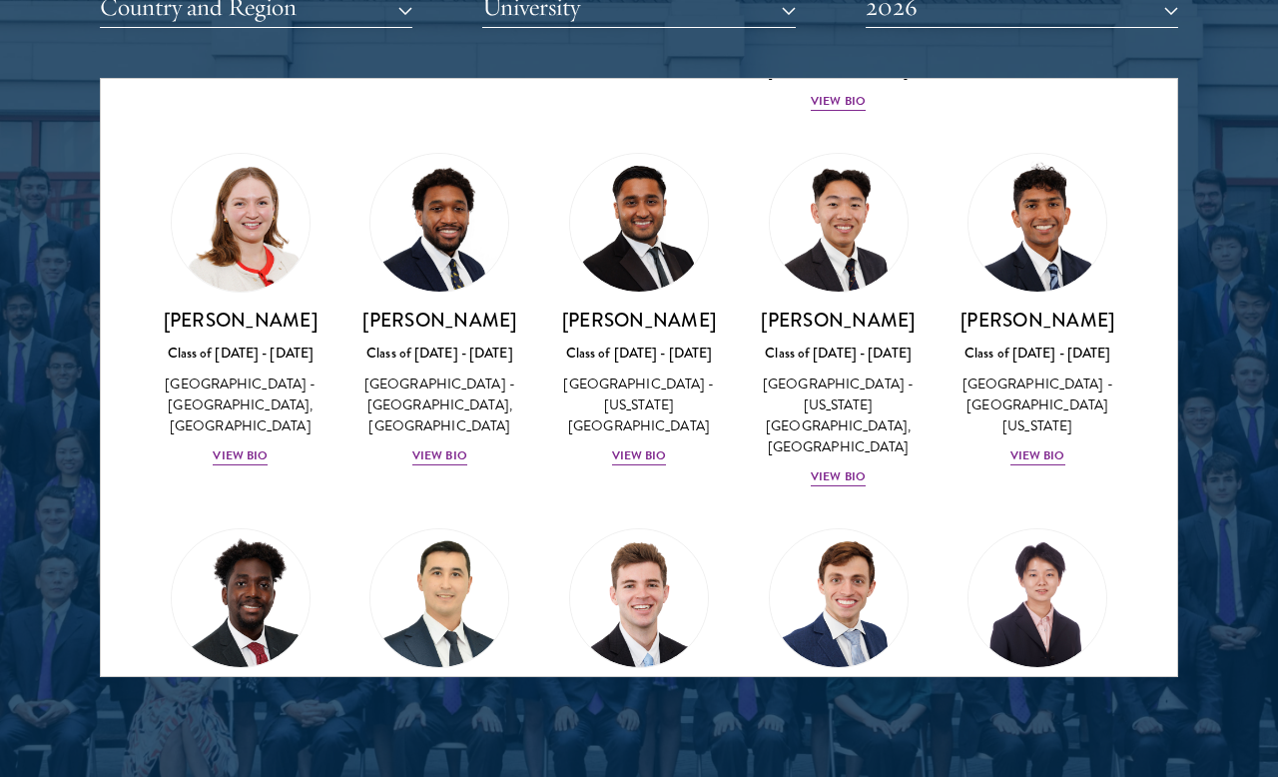
scroll to position [8883, 0]
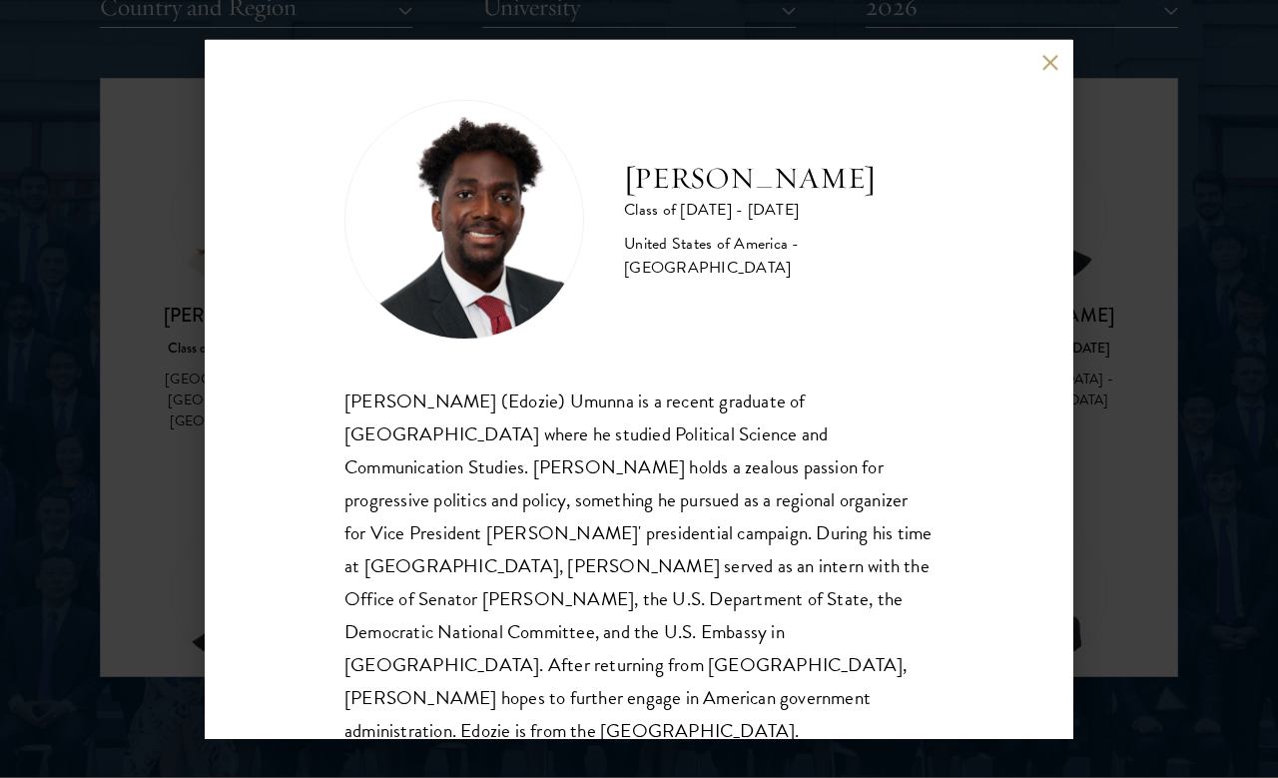
click at [1109, 449] on div "[PERSON_NAME] Class of [DATE] - [DATE] [GEOGRAPHIC_DATA] - [GEOGRAPHIC_DATA] [P…" at bounding box center [639, 389] width 1278 height 778
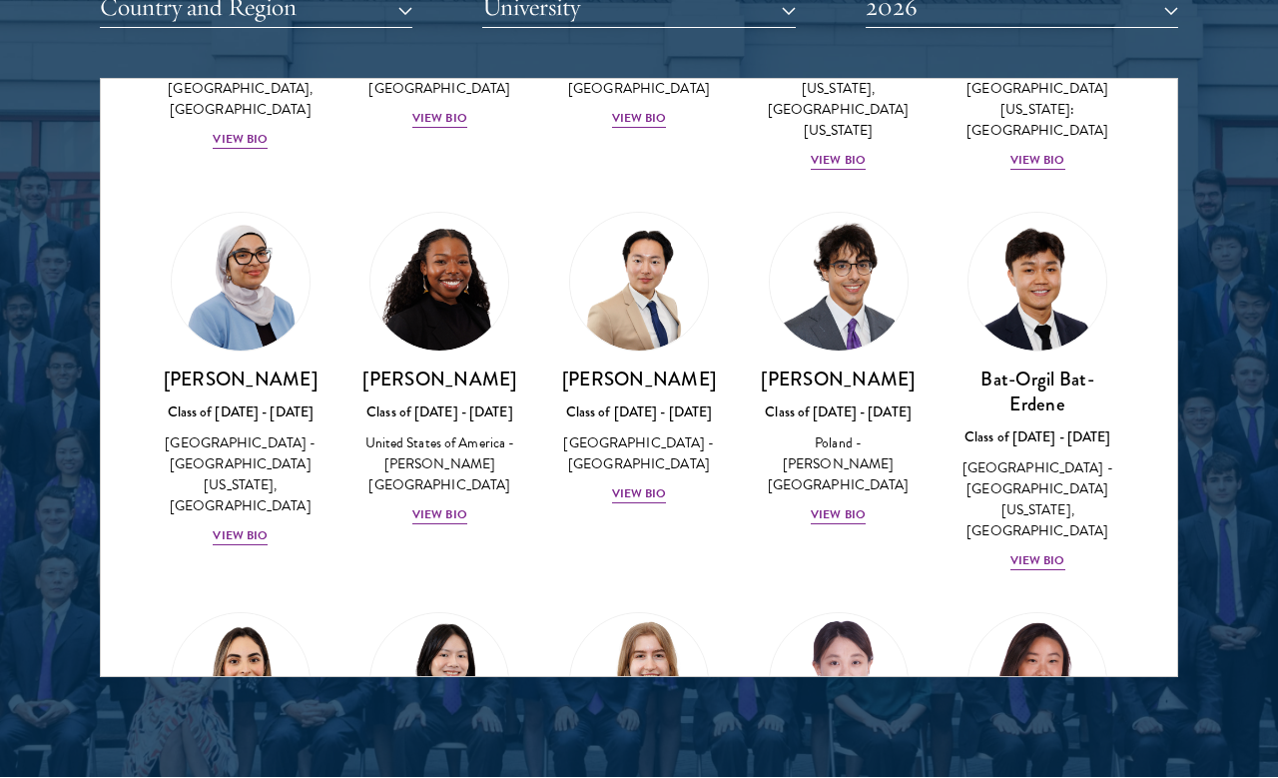
scroll to position [1119, 0]
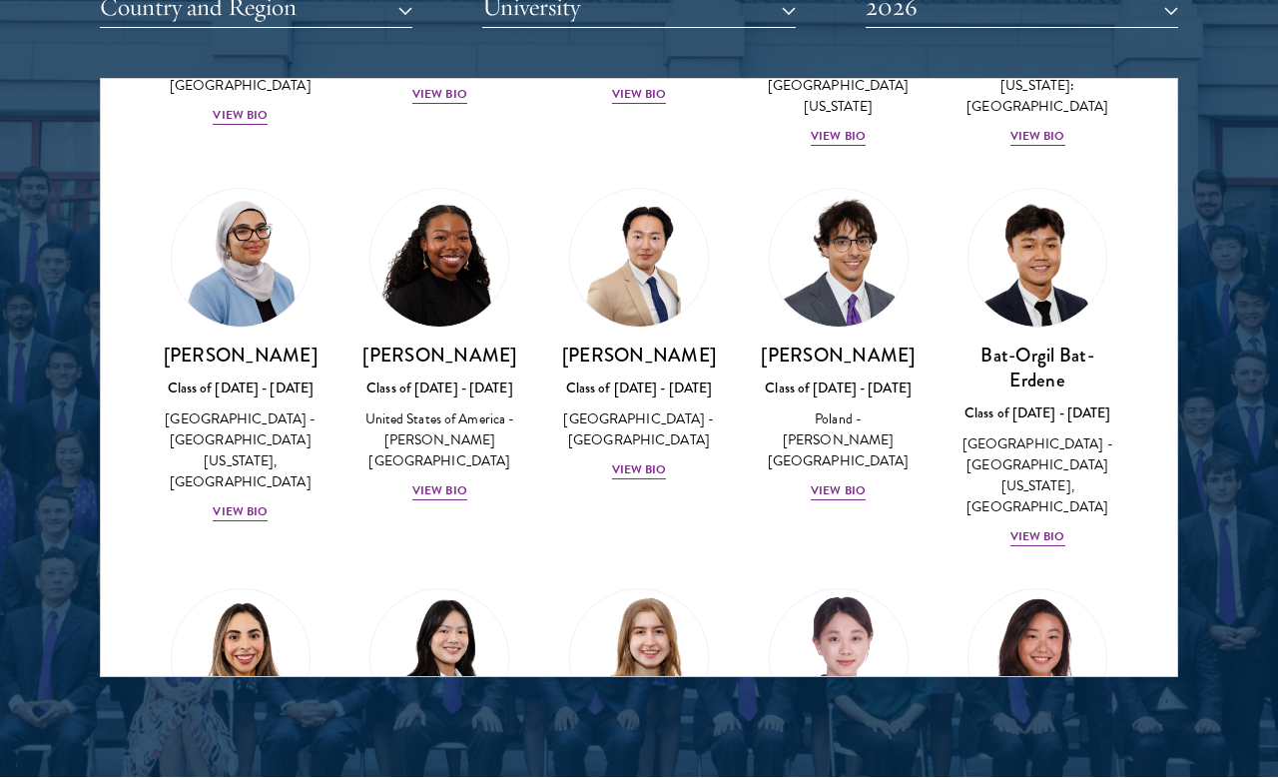
click at [626, 460] on div "View Bio" at bounding box center [639, 469] width 55 height 19
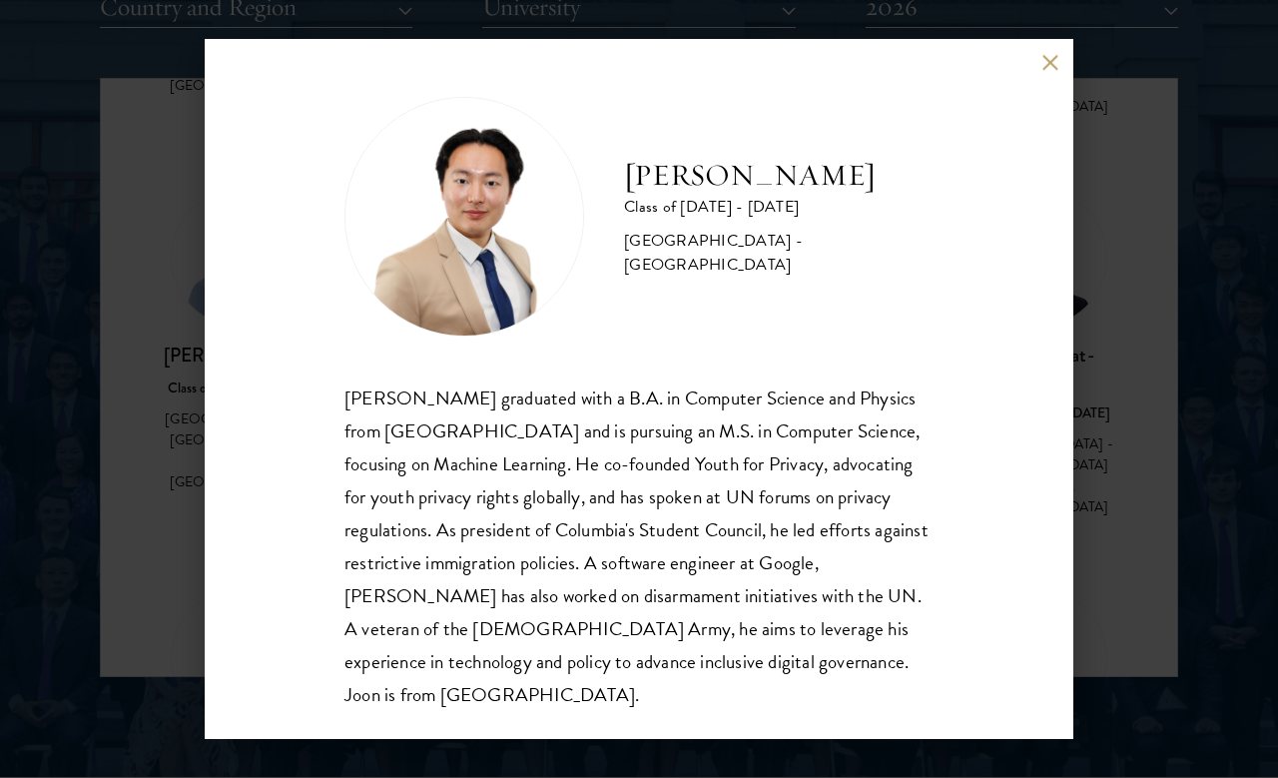
scroll to position [2, 0]
click at [179, 505] on div "[PERSON_NAME] Class of [DATE] - [DATE] [GEOGRAPHIC_DATA] - [GEOGRAPHIC_DATA] [P…" at bounding box center [639, 389] width 1278 height 778
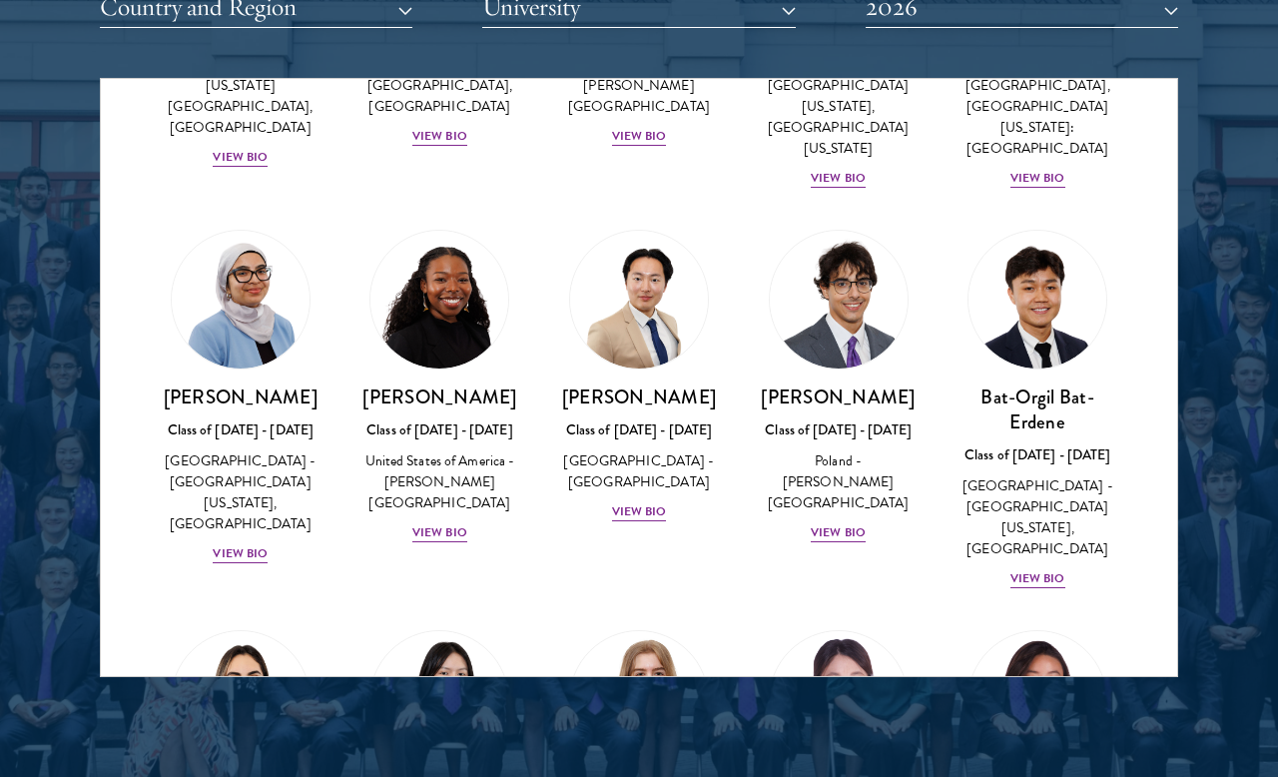
scroll to position [1073, 0]
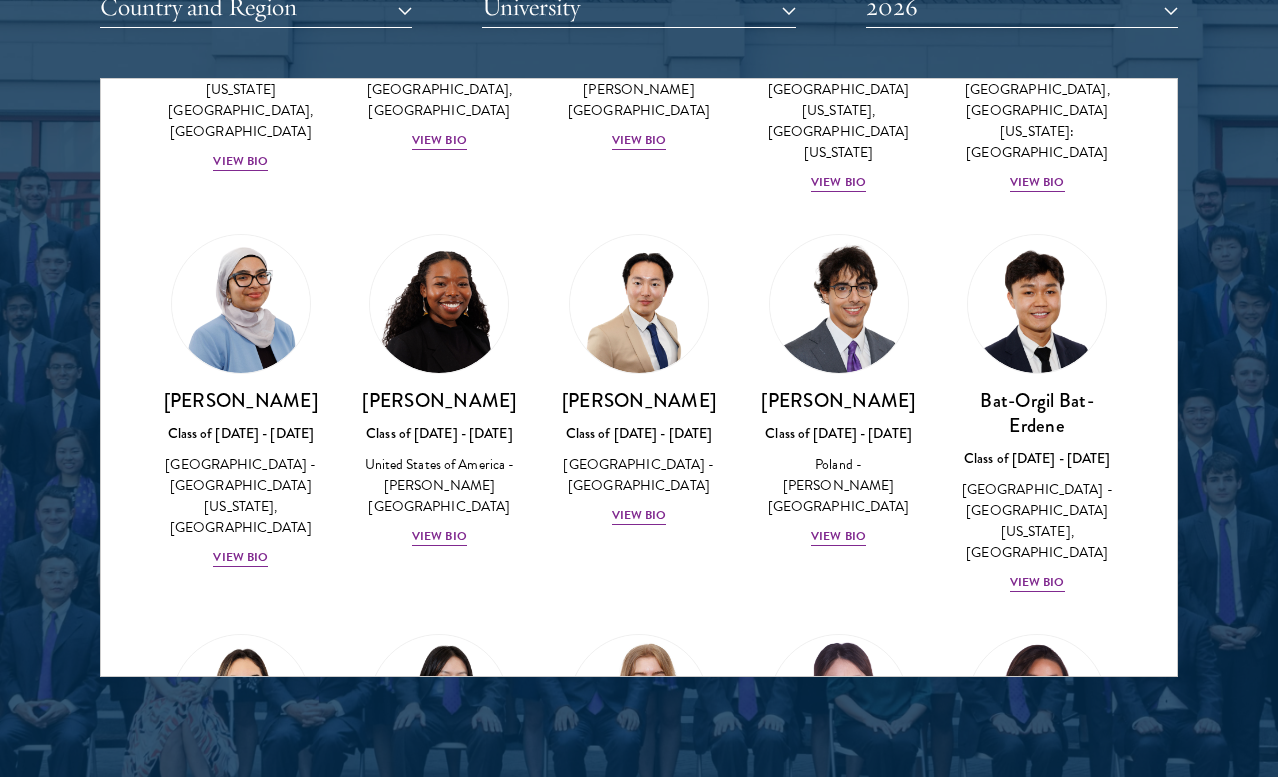
click at [222, 503] on div "[GEOGRAPHIC_DATA] - [GEOGRAPHIC_DATA][US_STATE], [GEOGRAPHIC_DATA]" at bounding box center [241, 496] width 160 height 84
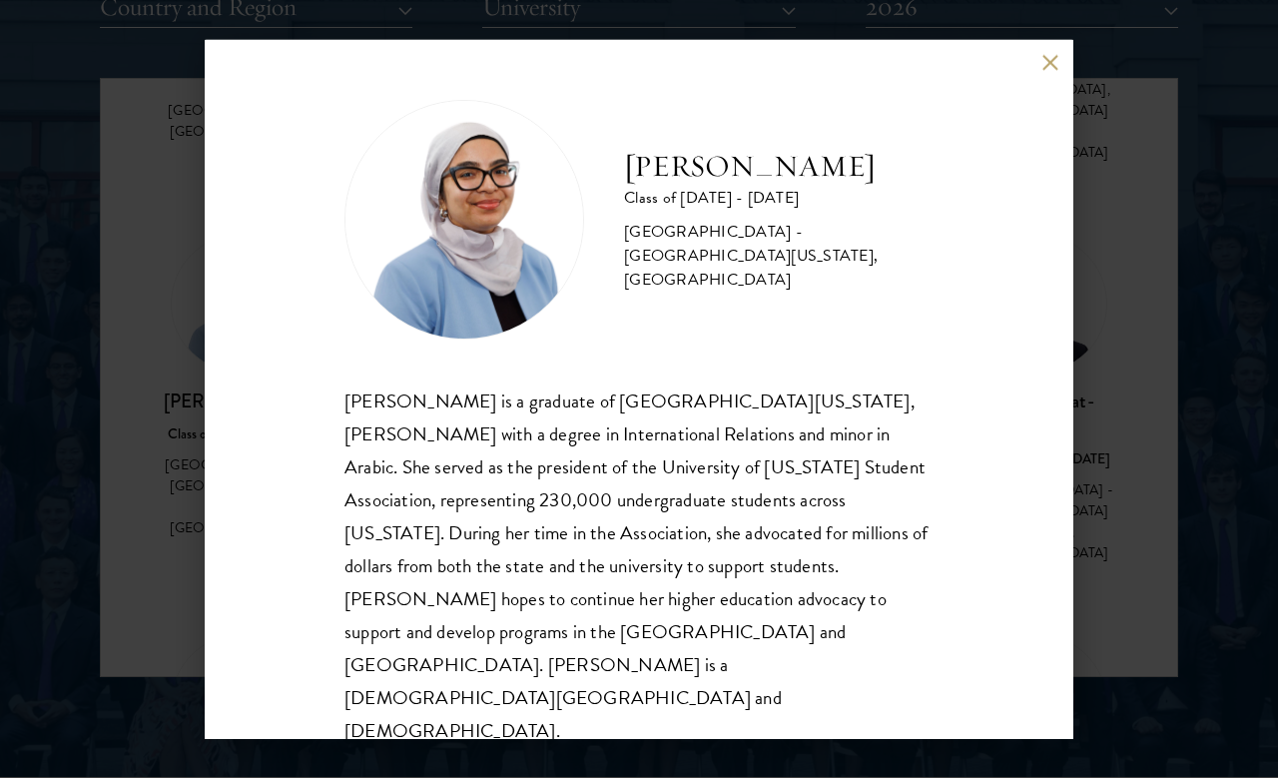
click at [1112, 208] on div "[PERSON_NAME] Class of [DATE] - [DATE] [GEOGRAPHIC_DATA] - [GEOGRAPHIC_DATA][US…" at bounding box center [639, 389] width 1278 height 778
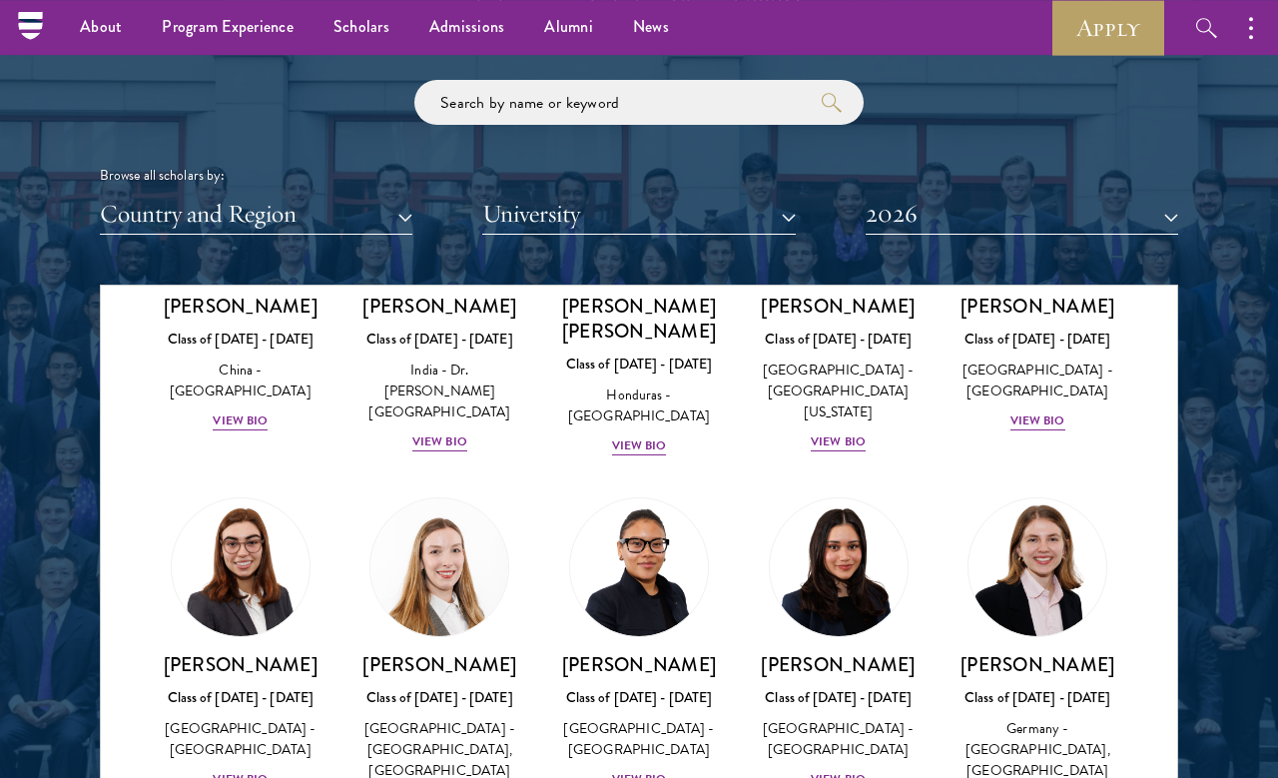
scroll to position [2290, 0]
click at [473, 104] on input "search" at bounding box center [638, 102] width 449 height 45
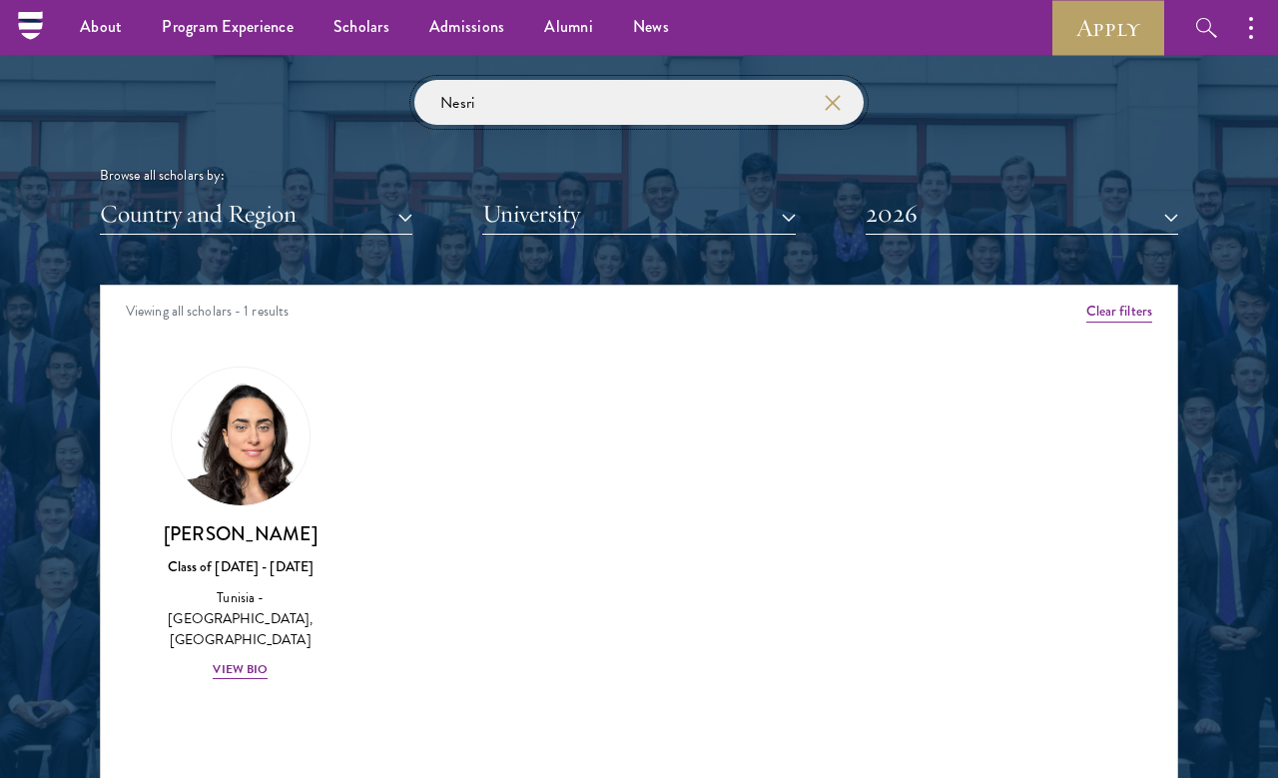
type input "Nesri"
click at [822, 94] on button "button" at bounding box center [832, 103] width 20 height 20
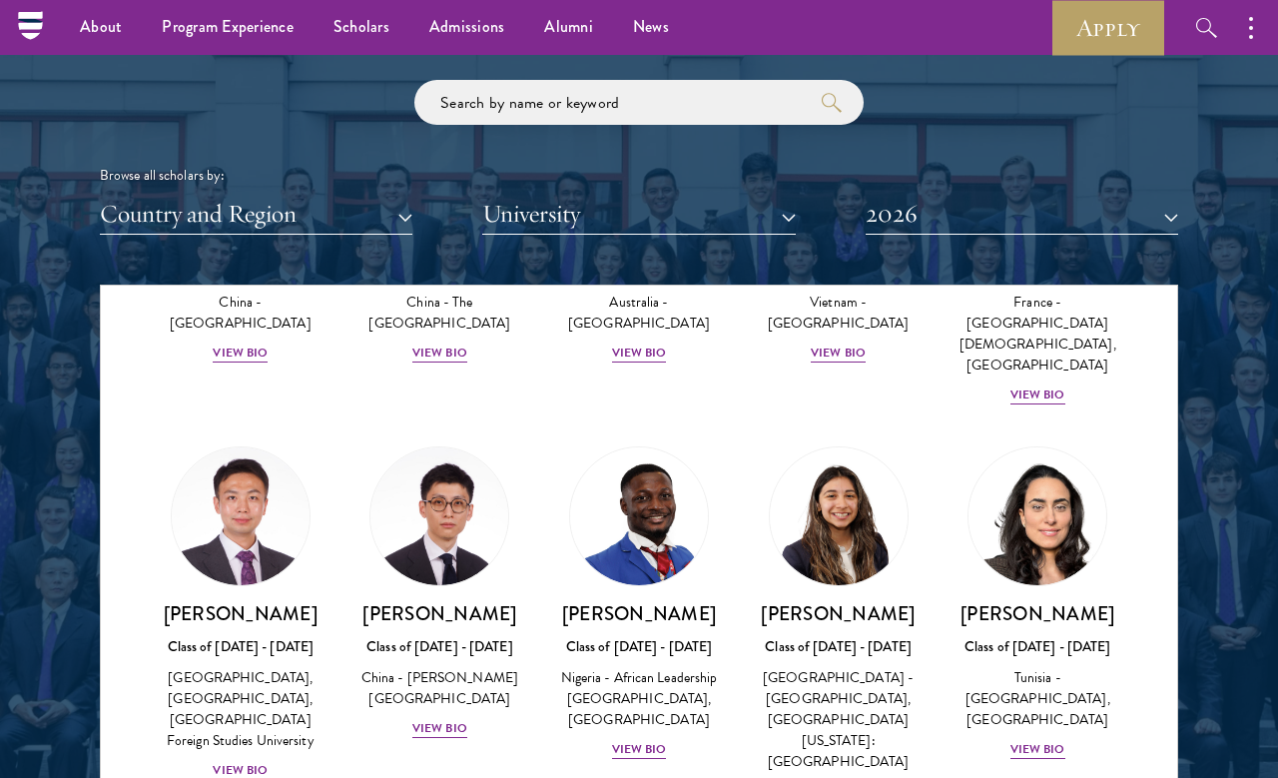
scroll to position [6143, 0]
click at [1043, 739] on div "View Bio" at bounding box center [1037, 748] width 55 height 19
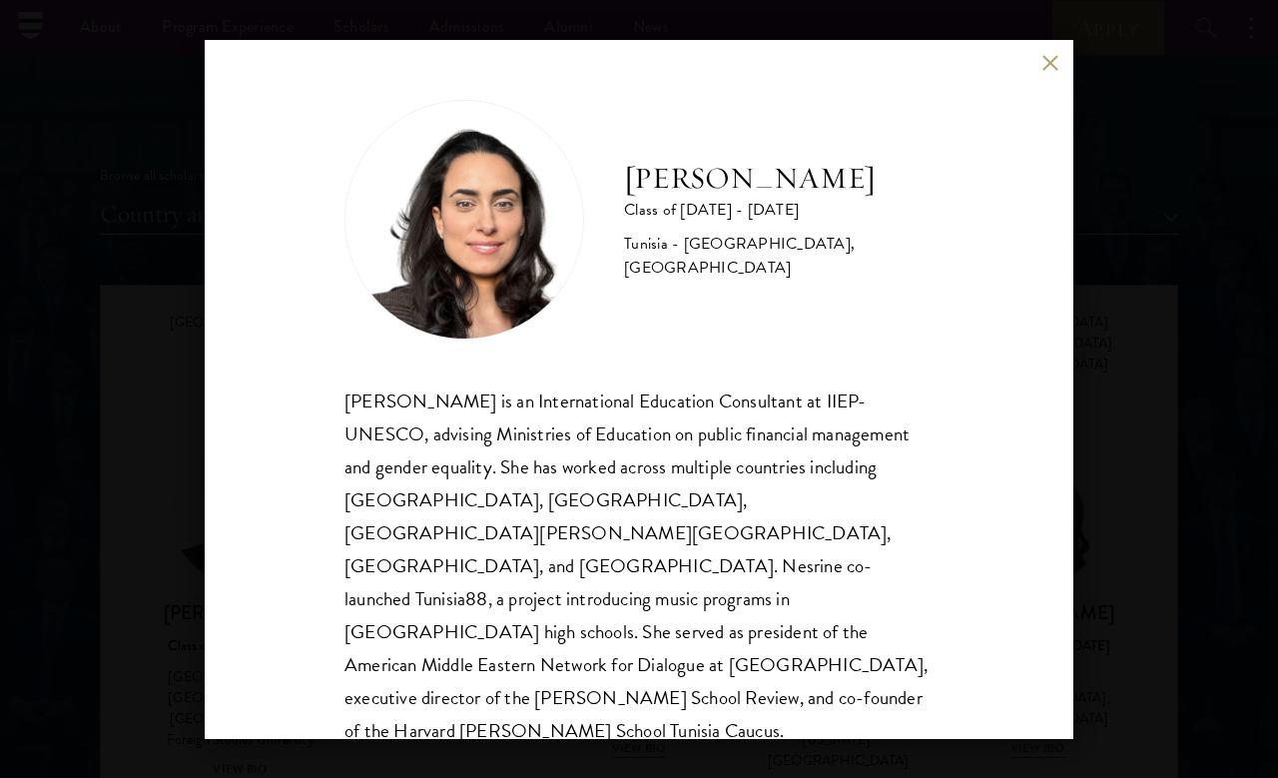
click at [1156, 399] on div "[PERSON_NAME] Class of [DATE] - [DATE] [GEOGRAPHIC_DATA] - [GEOGRAPHIC_DATA], […" at bounding box center [639, 389] width 1278 height 778
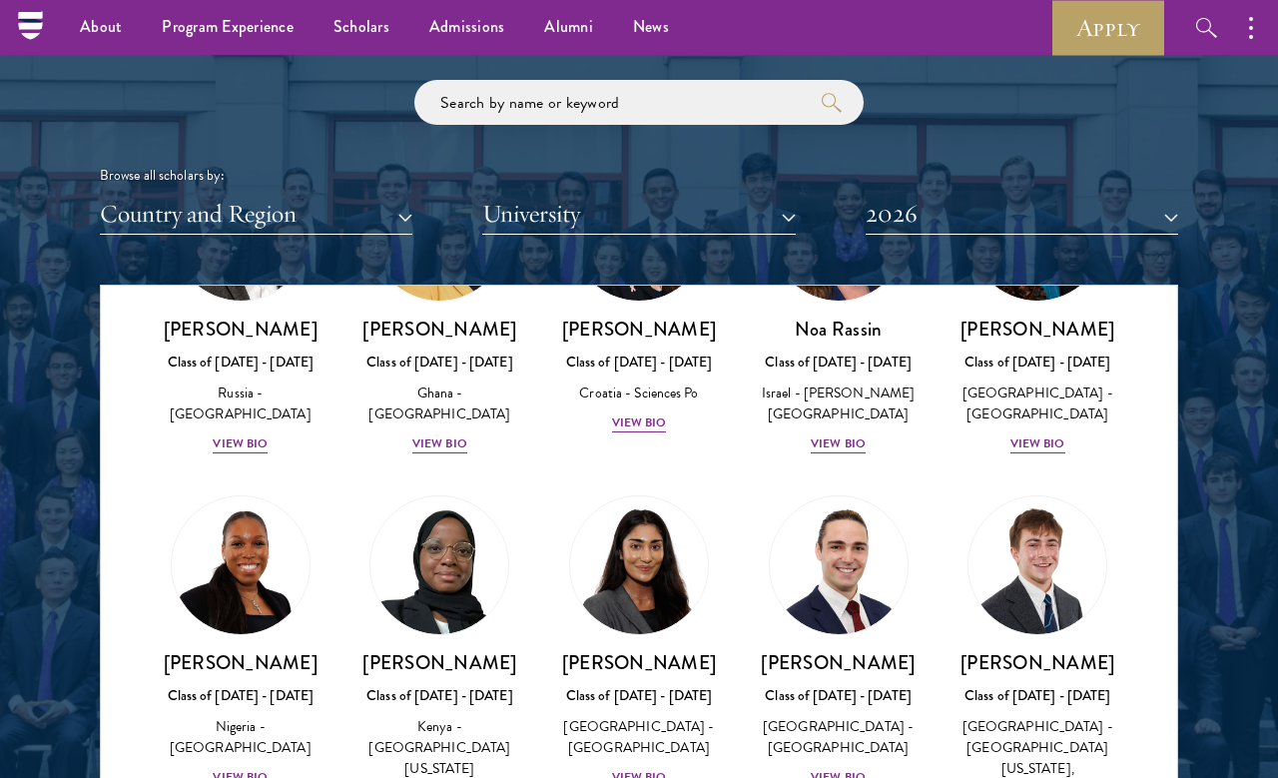
scroll to position [7973, 0]
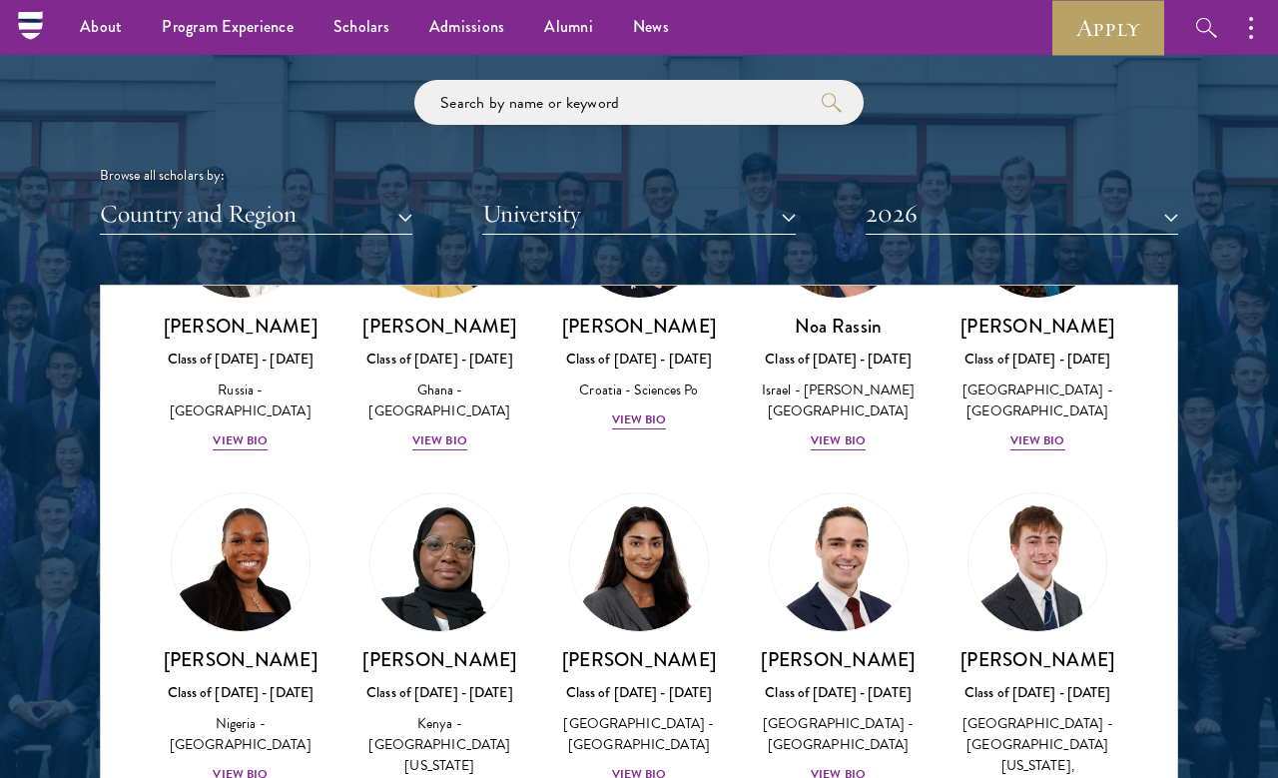
click at [232, 647] on div "[PERSON_NAME] Class of [DATE] - [DATE] [GEOGRAPHIC_DATA] - [GEOGRAPHIC_DATA] Vi…" at bounding box center [241, 716] width 160 height 139
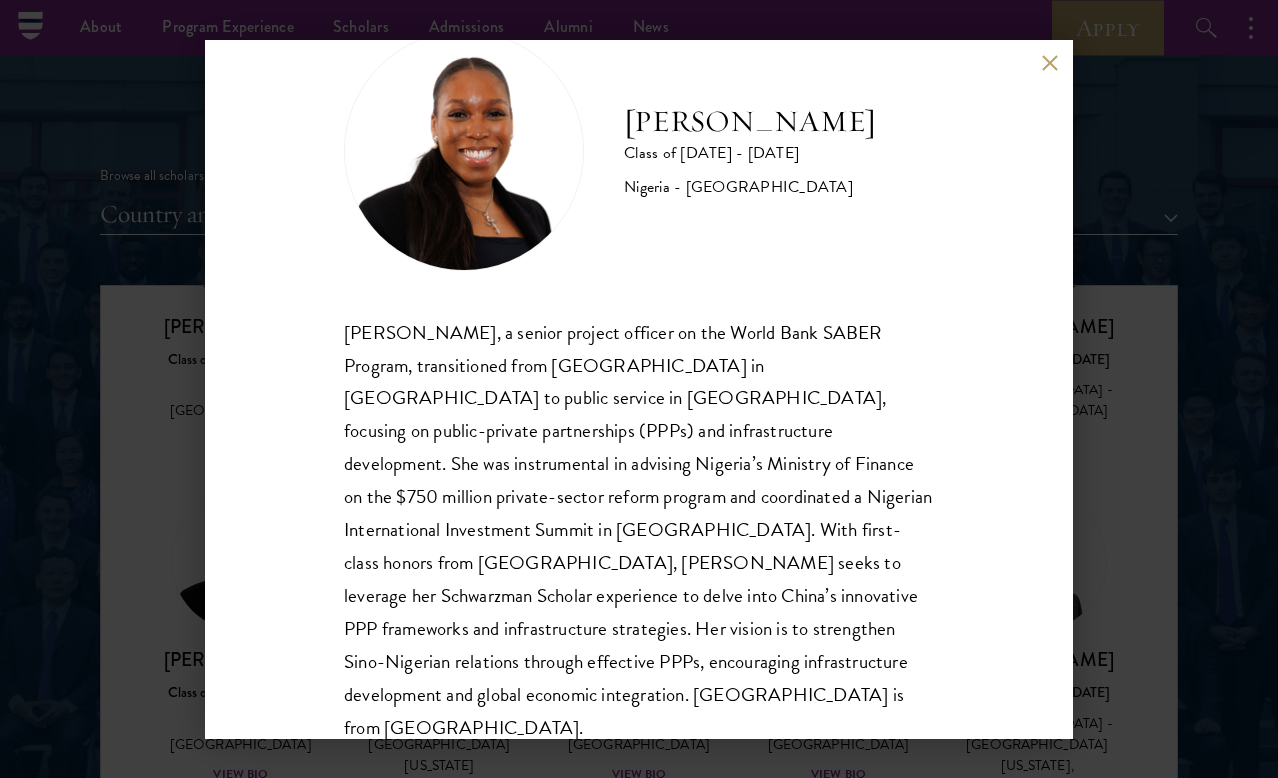
scroll to position [68, 0]
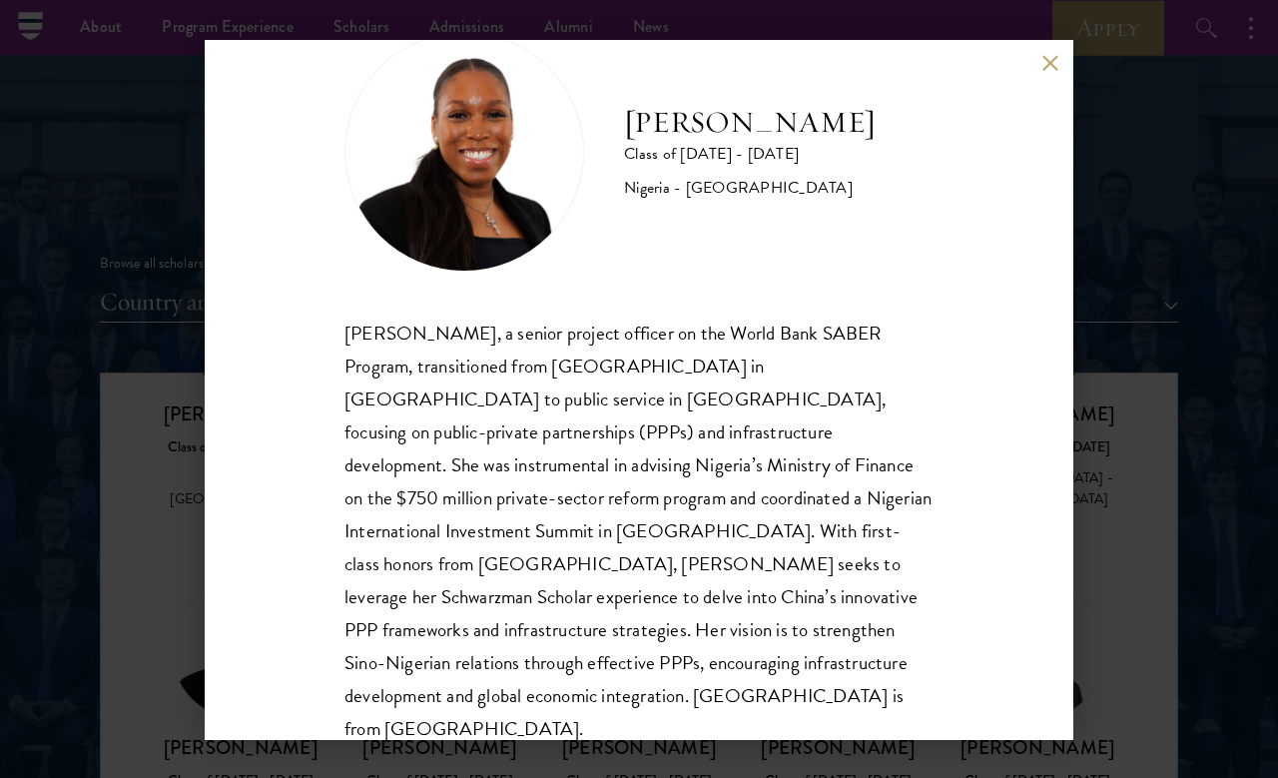
click at [1155, 202] on div "[PERSON_NAME] Class of [DATE] - [DATE] [GEOGRAPHIC_DATA] - [GEOGRAPHIC_DATA][PE…" at bounding box center [639, 389] width 1278 height 778
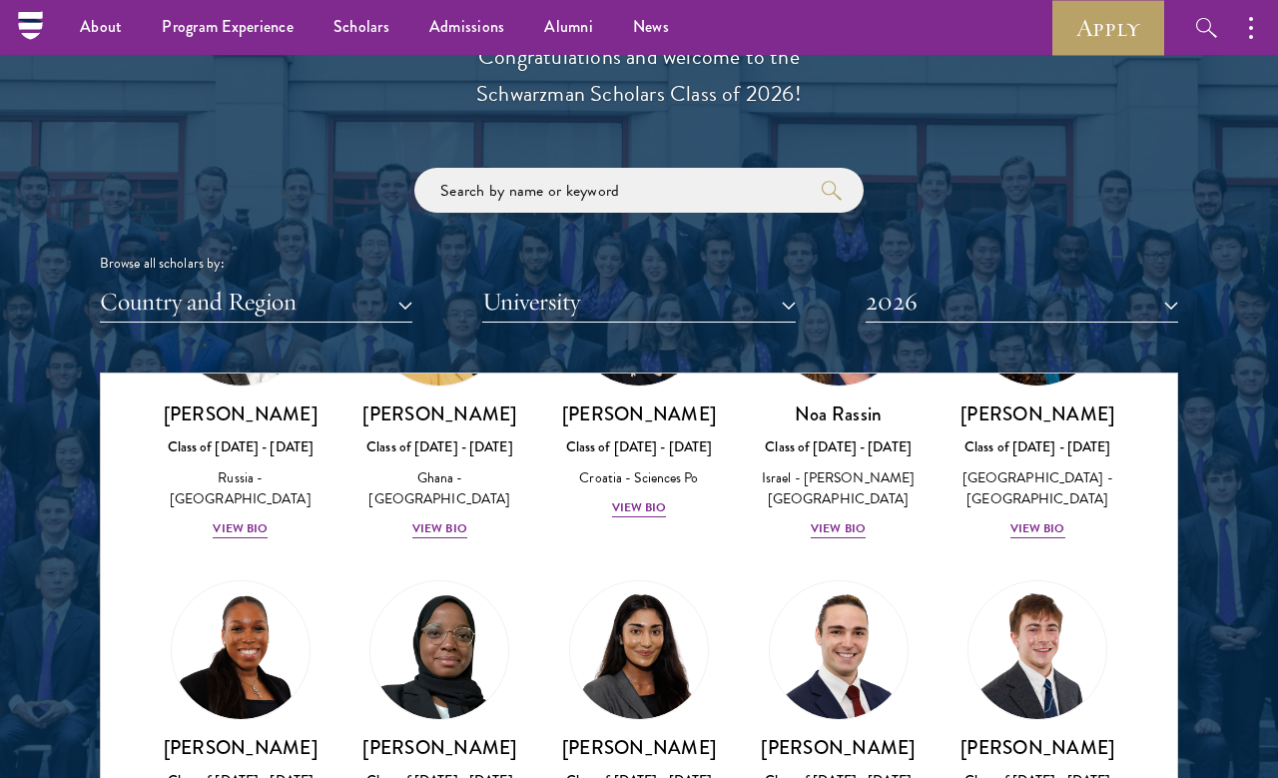
click at [1133, 199] on div "Browse all scholars by: Country and Region All Countries and Regions [GEOGRAPHI…" at bounding box center [639, 245] width 1078 height 155
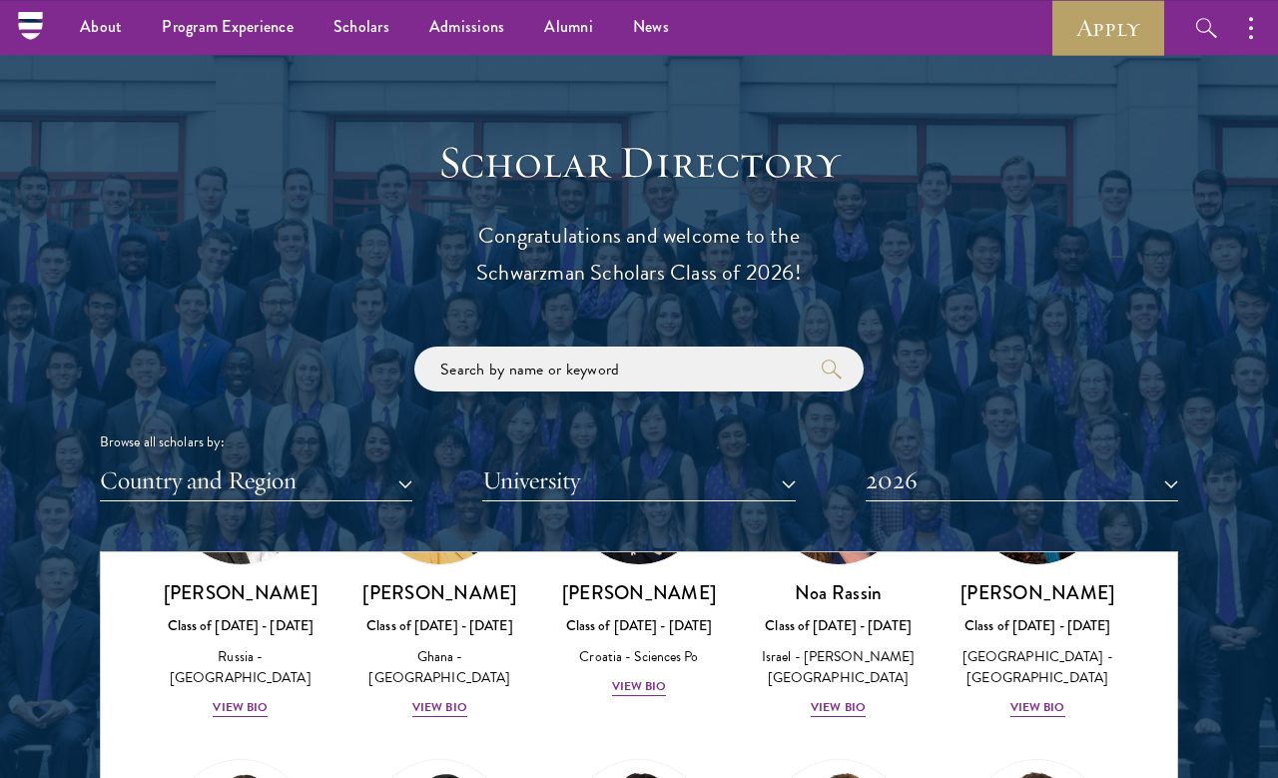
scroll to position [2017, 0]
